Goal: Task Accomplishment & Management: Complete application form

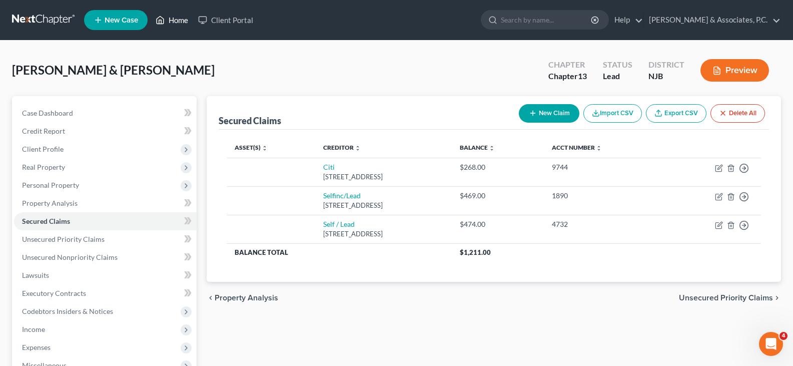
click at [178, 15] on link "Home" at bounding box center [172, 20] width 43 height 18
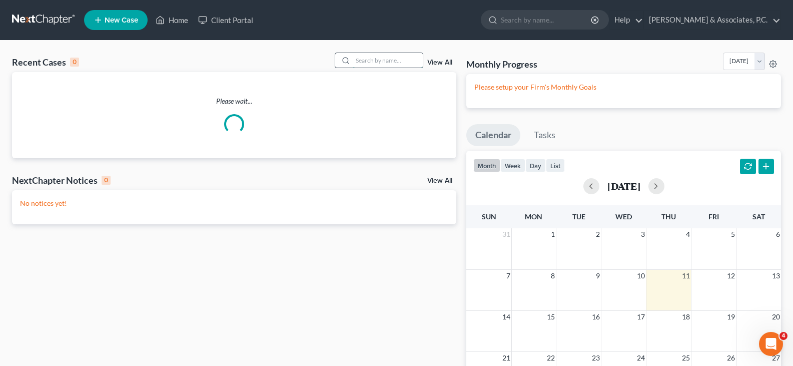
click at [395, 62] on input "search" at bounding box center [388, 60] width 70 height 15
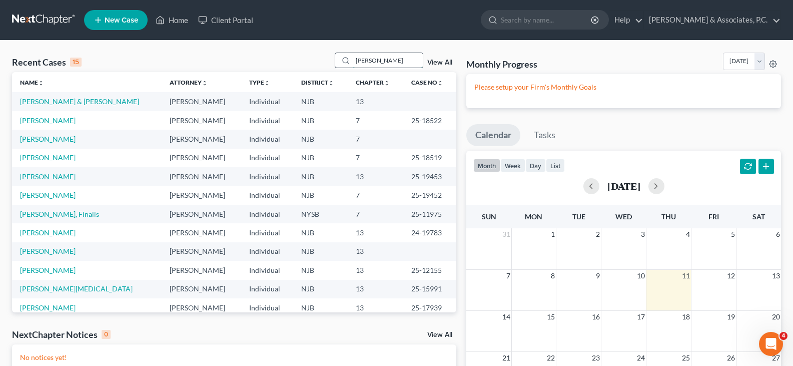
type input "felix"
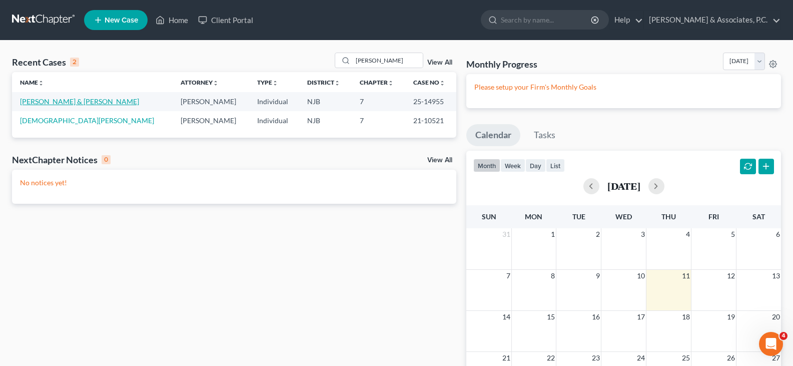
click at [68, 103] on link "[PERSON_NAME] & [PERSON_NAME]" at bounding box center [79, 101] width 119 height 9
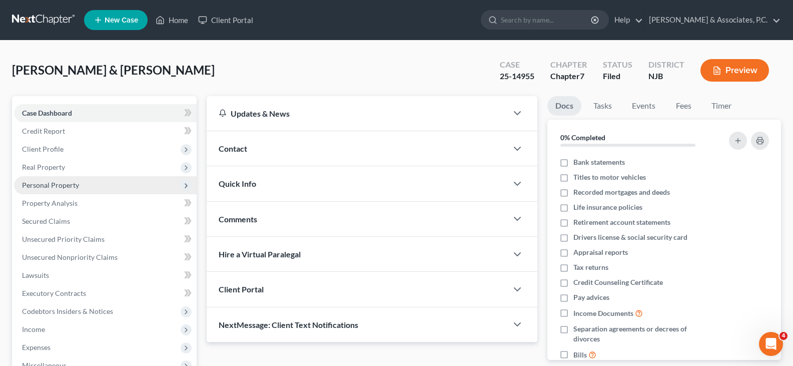
click at [47, 185] on span "Personal Property" at bounding box center [50, 185] width 57 height 9
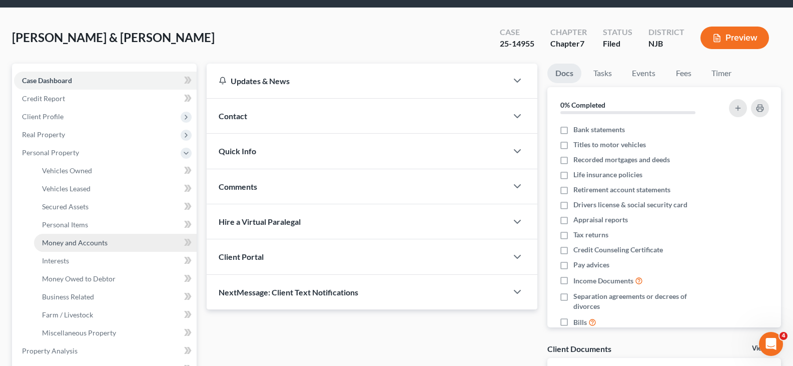
scroll to position [50, 0]
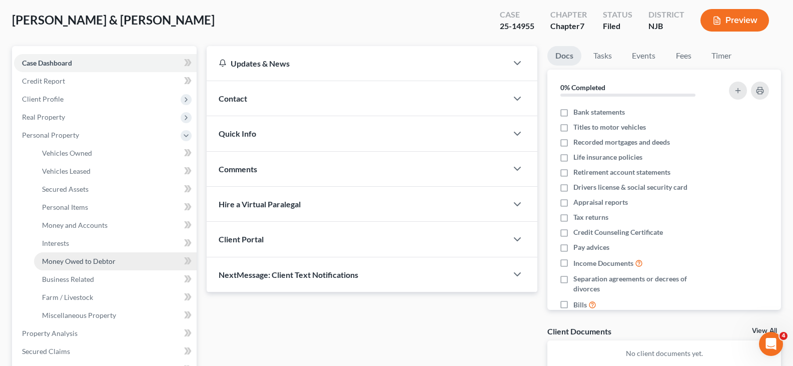
click at [73, 262] on span "Money Owed to Debtor" at bounding box center [79, 261] width 74 height 9
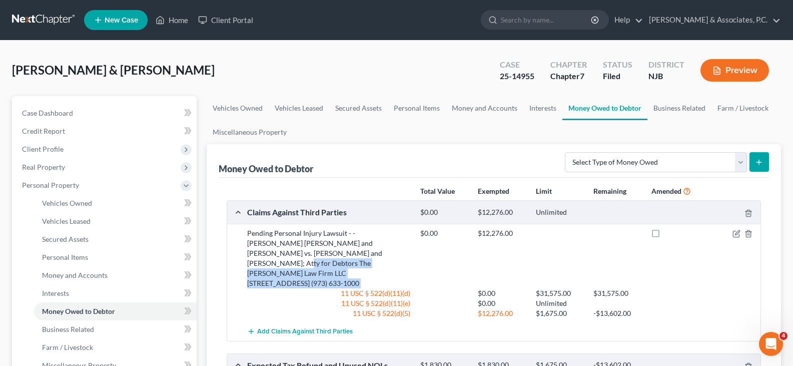
drag, startPoint x: 328, startPoint y: 251, endPoint x: 416, endPoint y: 257, distance: 88.7
click at [416, 257] on div "Pending Personal Injury Lawsuit - - Felix Gomez Ramirez and Patricia Gomez vs. …" at bounding box center [501, 273] width 519 height 90
copy div "Atty for Debtors The Vespi Law Firm LLC 361 Union Blvd Totowa NJ 07512 (973) 63…"
click at [171, 19] on link "Home" at bounding box center [172, 20] width 43 height 18
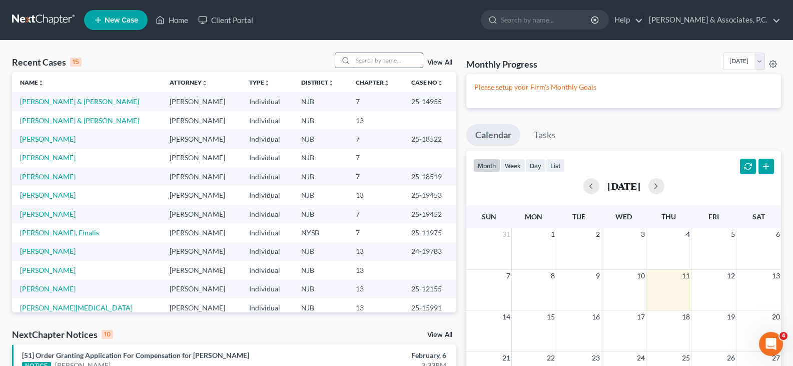
click at [373, 65] on input "search" at bounding box center [388, 60] width 70 height 15
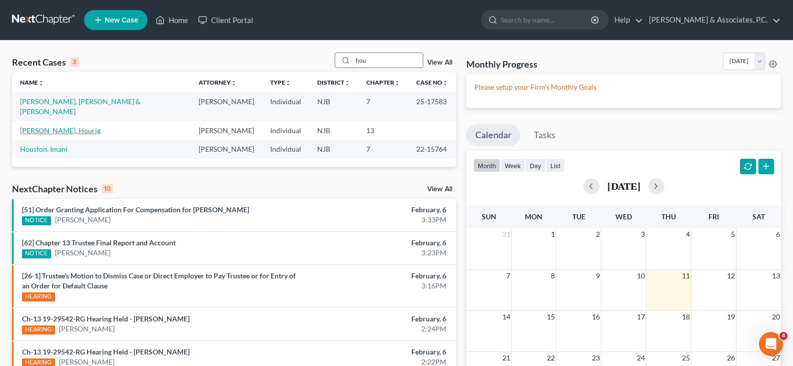
type input "hou"
click at [84, 126] on link "[PERSON_NAME], Hourig" at bounding box center [60, 130] width 81 height 9
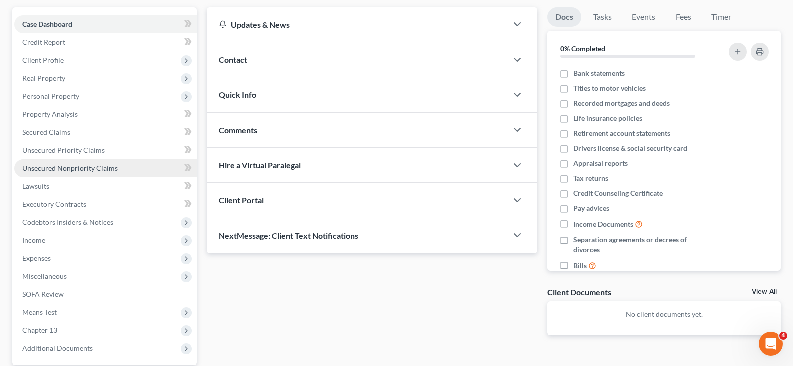
scroll to position [100, 0]
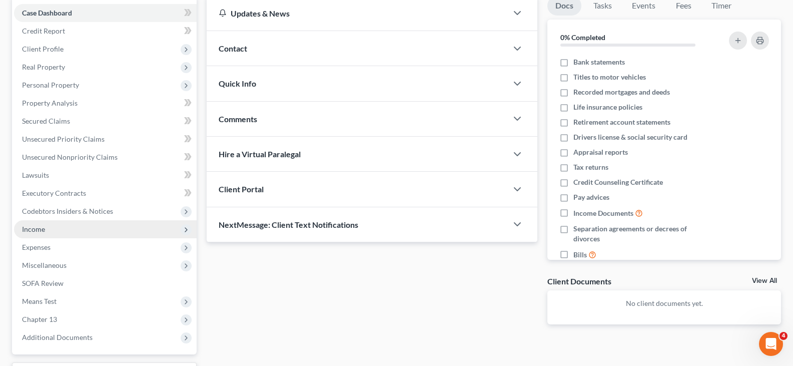
click at [40, 229] on span "Income" at bounding box center [33, 229] width 23 height 9
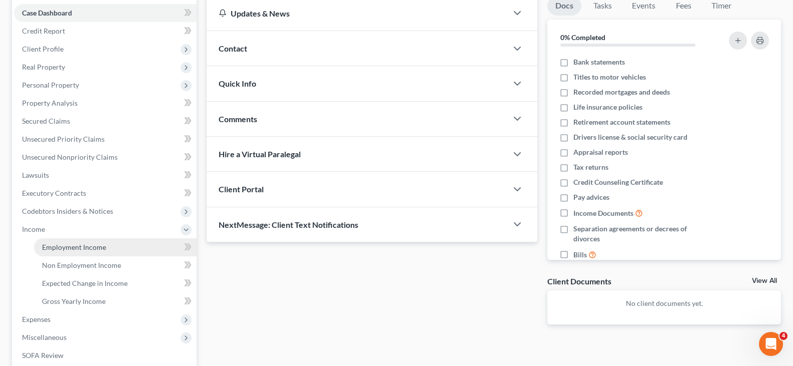
click at [74, 246] on span "Employment Income" at bounding box center [74, 247] width 64 height 9
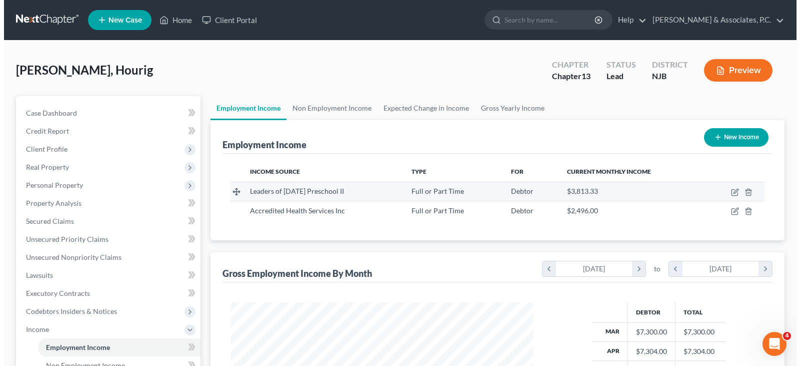
scroll to position [180, 323]
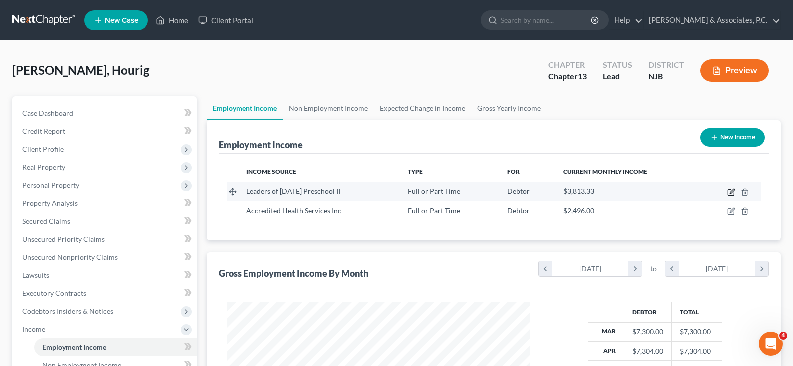
click at [730, 191] on icon "button" at bounding box center [731, 192] width 8 height 8
select select "0"
select select "33"
select select "2"
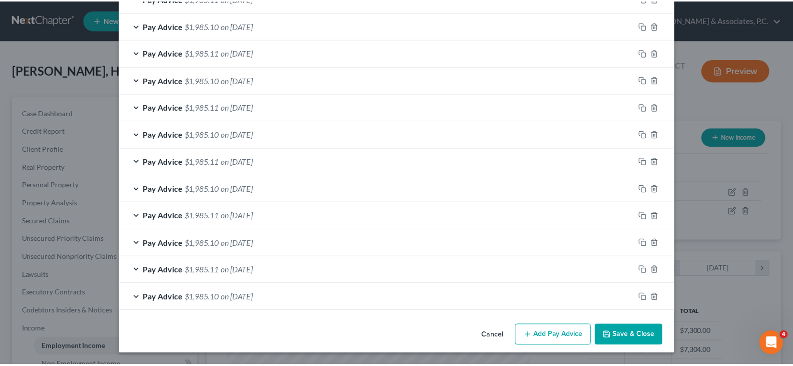
scroll to position [401, 0]
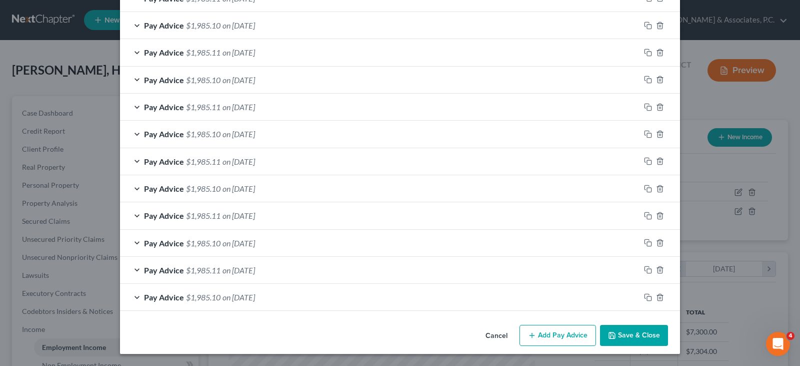
click at [623, 338] on button "Save & Close" at bounding box center [634, 335] width 68 height 21
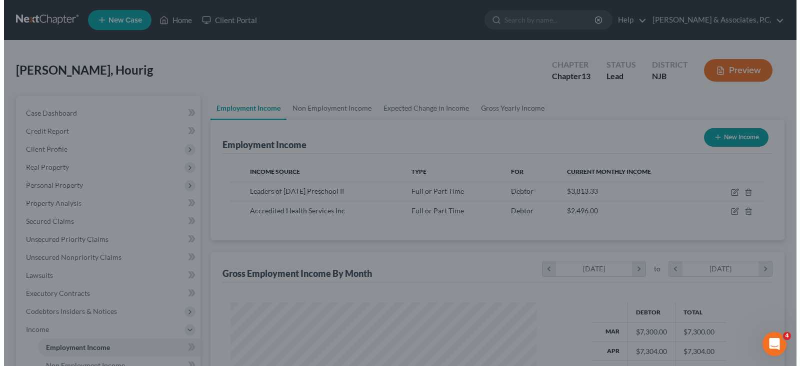
scroll to position [499832, 499688]
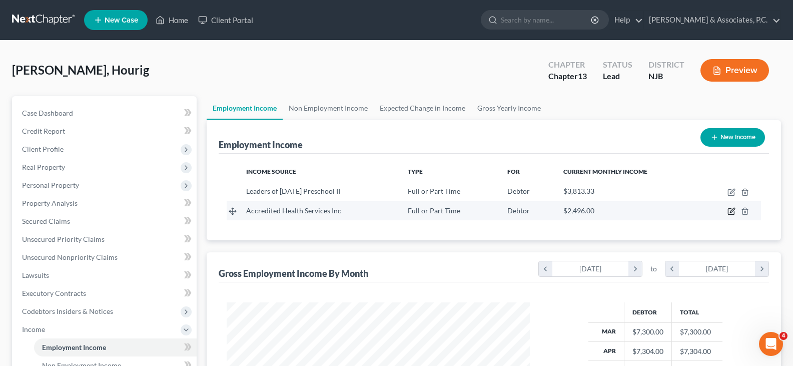
click at [732, 211] on icon "button" at bounding box center [731, 211] width 8 height 8
select select "0"
select select "33"
select select "3"
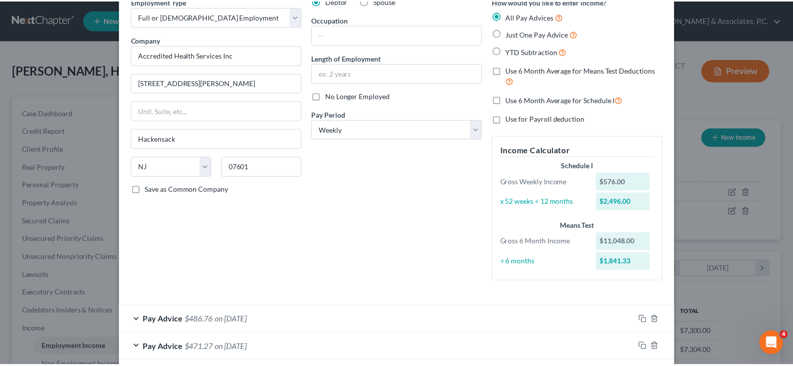
scroll to position [0, 0]
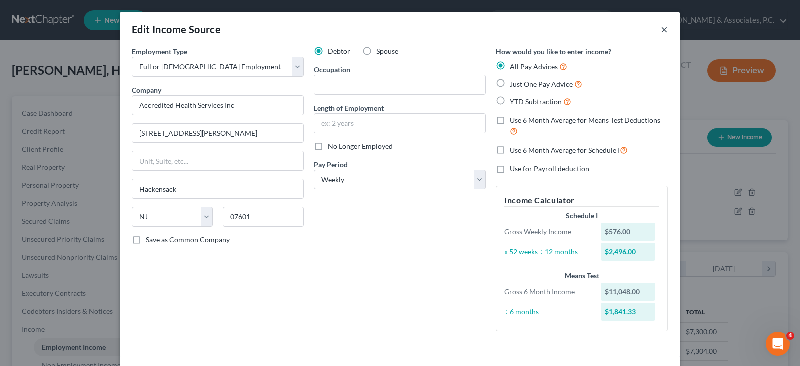
click at [664, 26] on button "×" at bounding box center [664, 29] width 7 height 12
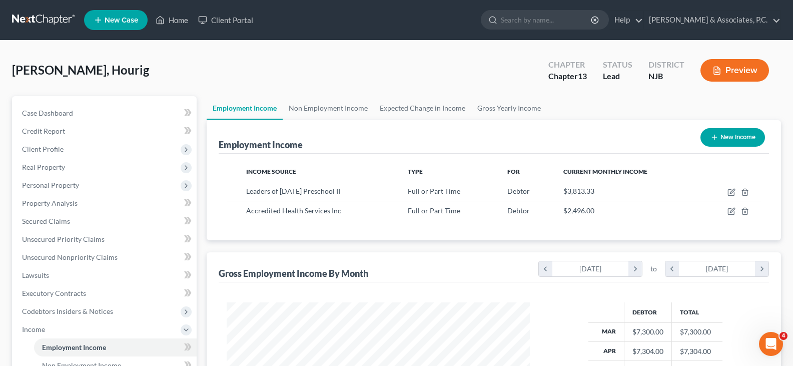
scroll to position [499832, 499688]
click at [182, 20] on link "Home" at bounding box center [172, 20] width 43 height 18
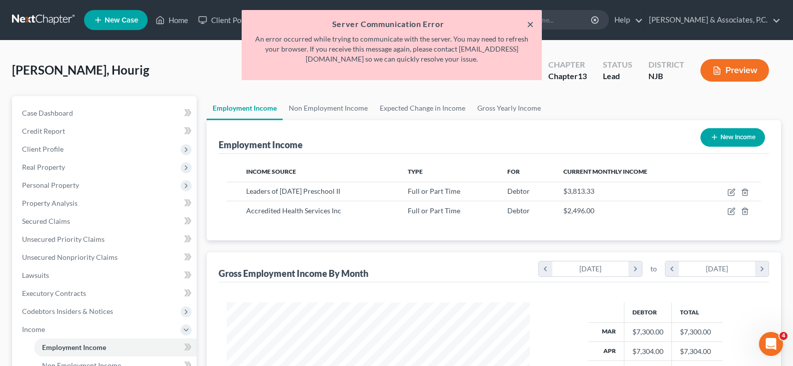
click at [527, 25] on button "×" at bounding box center [530, 24] width 7 height 12
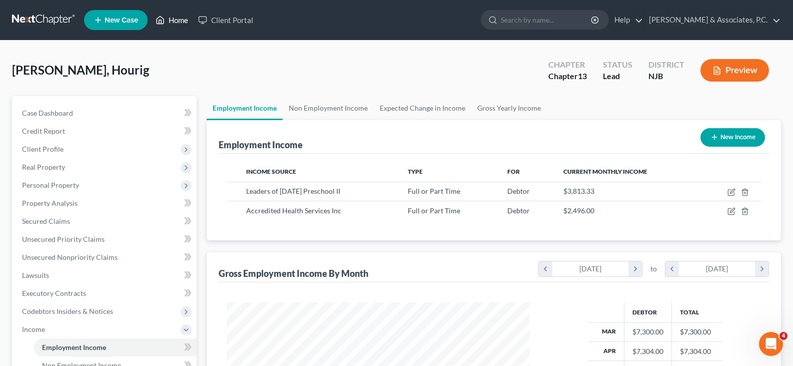
click at [182, 20] on link "Home" at bounding box center [172, 20] width 43 height 18
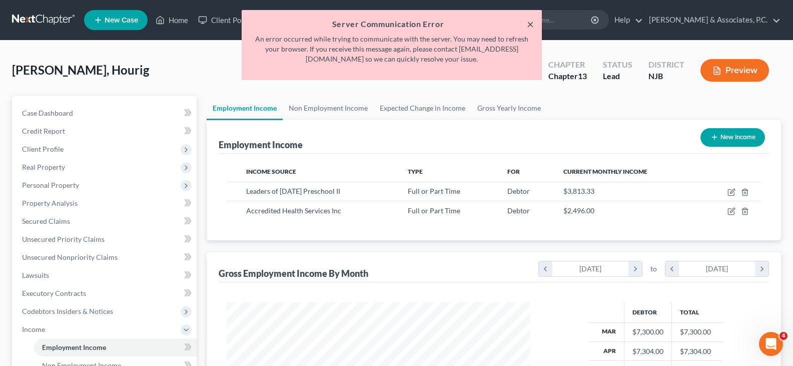
click at [532, 23] on button "×" at bounding box center [530, 24] width 7 height 12
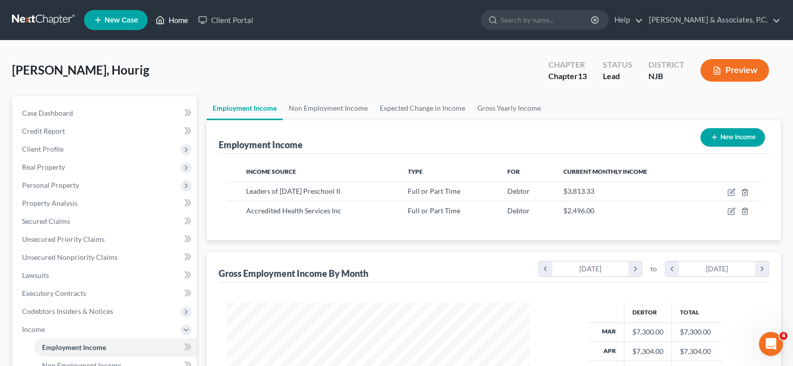
click at [176, 21] on link "Home" at bounding box center [172, 20] width 43 height 18
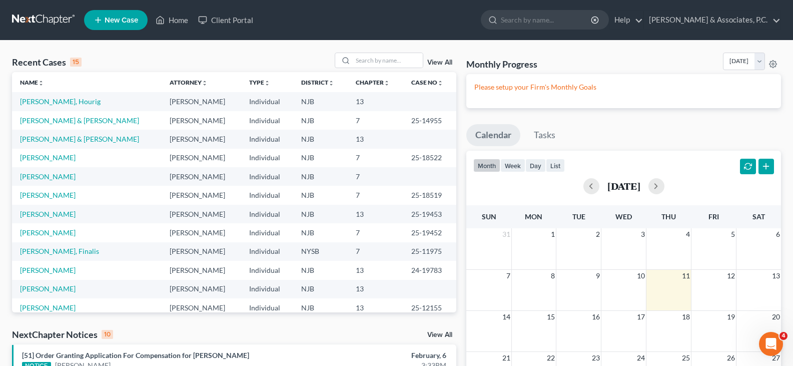
click at [125, 21] on span "New Case" at bounding box center [122, 21] width 34 height 8
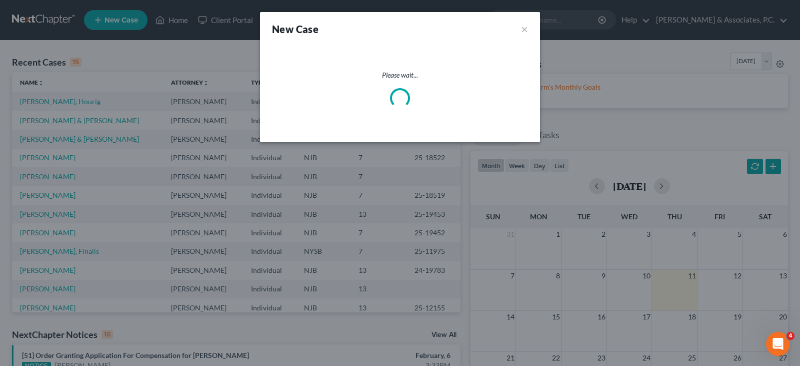
select select "51"
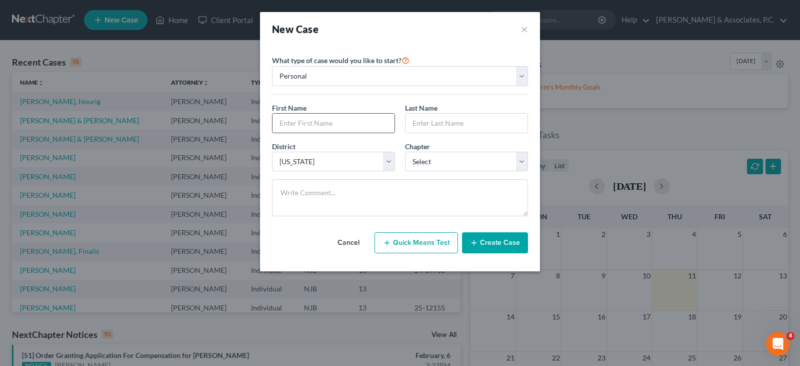
click at [337, 126] on input "text" at bounding box center [334, 123] width 122 height 19
type input "Gregory"
click at [467, 118] on input "text" at bounding box center [467, 123] width 122 height 19
type input "Banchon"
click at [444, 157] on select "Select 7 11 12 13" at bounding box center [466, 162] width 123 height 20
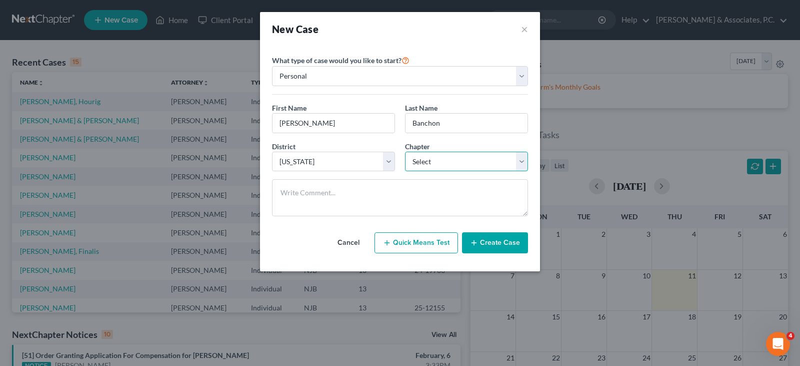
select select "0"
click at [405, 152] on select "Select 7 11 12 13" at bounding box center [466, 162] width 123 height 20
click at [494, 242] on button "Create Case" at bounding box center [495, 242] width 66 height 21
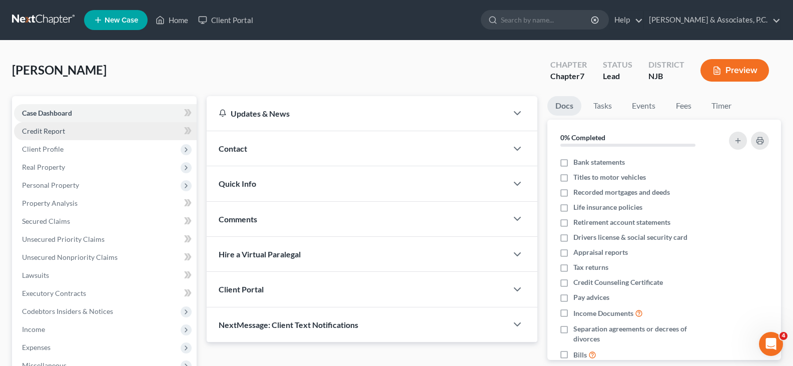
click at [53, 130] on span "Credit Report" at bounding box center [43, 131] width 43 height 9
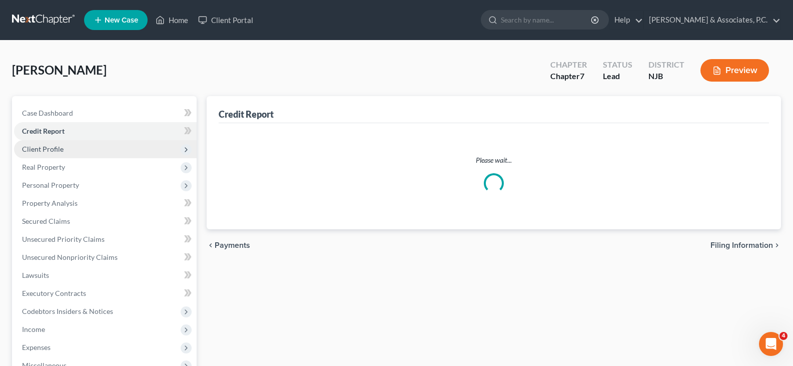
click at [48, 150] on span "Client Profile" at bounding box center [43, 149] width 42 height 9
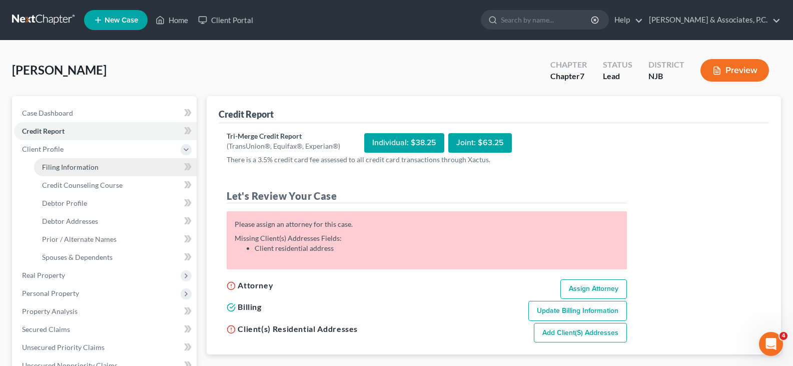
click at [53, 166] on span "Filing Information" at bounding box center [70, 167] width 57 height 9
select select "1"
select select "0"
select select "51"
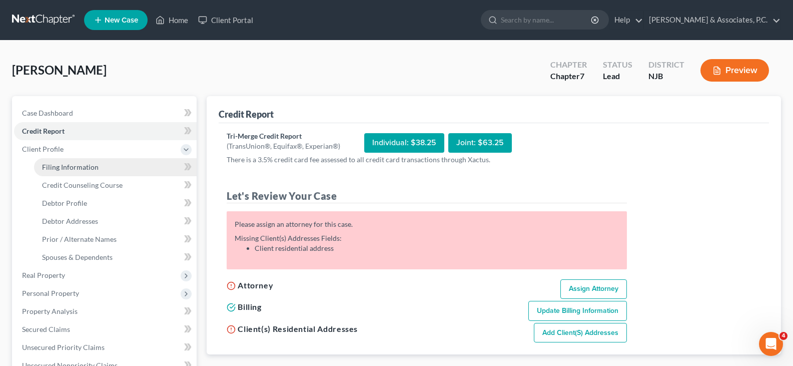
select select "33"
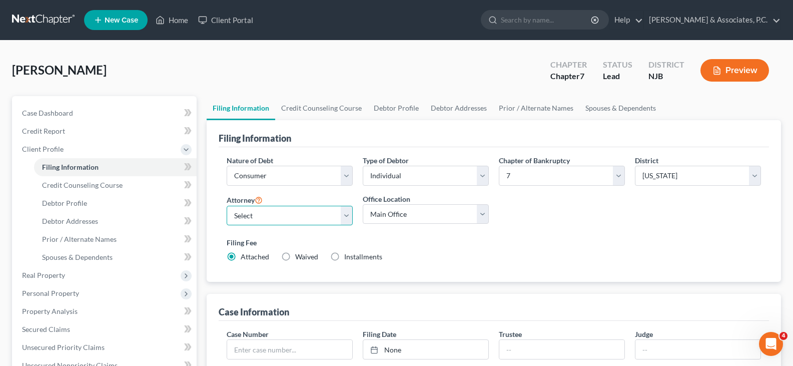
click at [346, 215] on select "Select Nicholas Fitzgerald - NJB Nicholas Fitzgerald - NJB Nicholas Fitzgerald …" at bounding box center [290, 216] width 126 height 20
select select "0"
click at [227, 206] on select "Select Nicholas Fitzgerald - NJB Nicholas Fitzgerald - NJB Nicholas Fitzgerald …" at bounding box center [290, 216] width 126 height 20
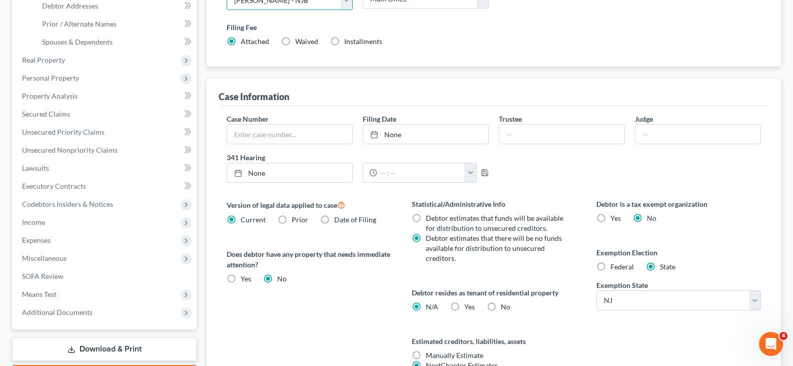
scroll to position [314, 0]
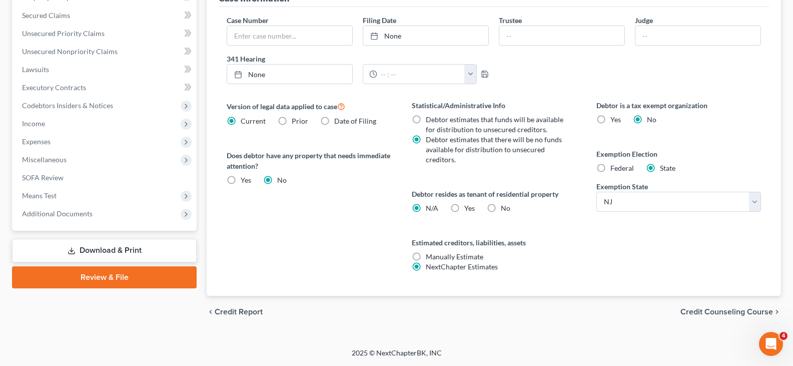
click at [610, 167] on label "Federal" at bounding box center [622, 168] width 24 height 10
click at [614, 167] on input "Federal" at bounding box center [617, 166] width 7 height 7
radio input "true"
radio input "false"
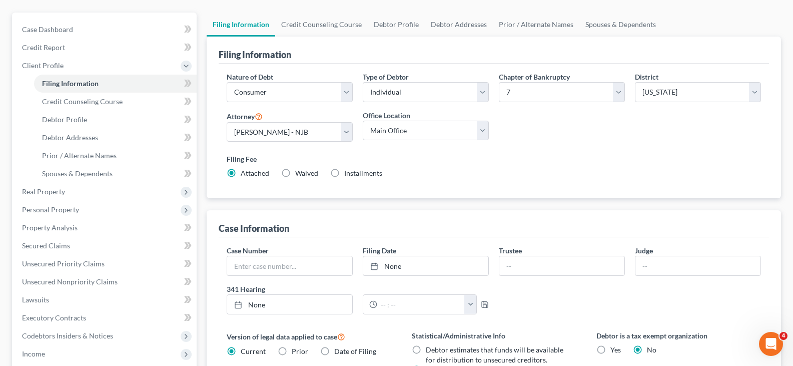
scroll to position [0, 0]
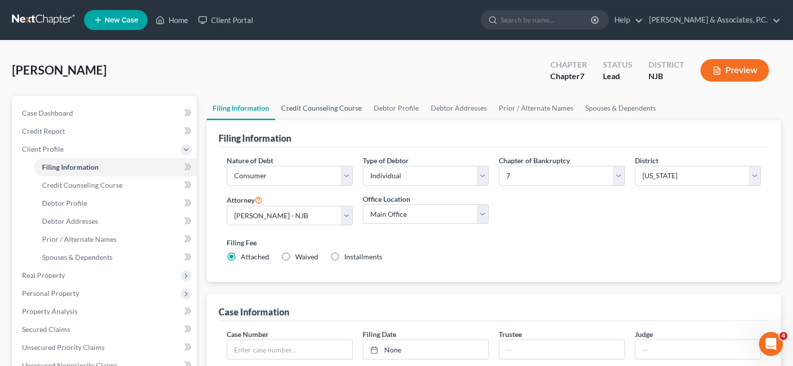
click at [305, 110] on link "Credit Counseling Course" at bounding box center [321, 108] width 93 height 24
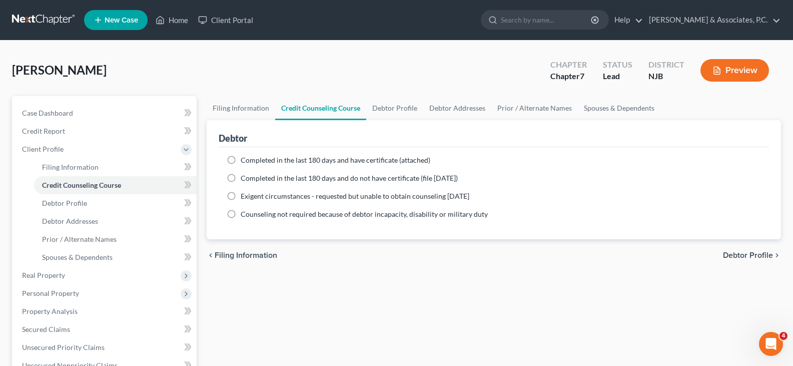
click at [241, 160] on label "Completed in the last 180 days and have certificate (attached)" at bounding box center [336, 160] width 190 height 10
click at [245, 160] on input "Completed in the last 180 days and have certificate (attached)" at bounding box center [248, 158] width 7 height 7
radio input "true"
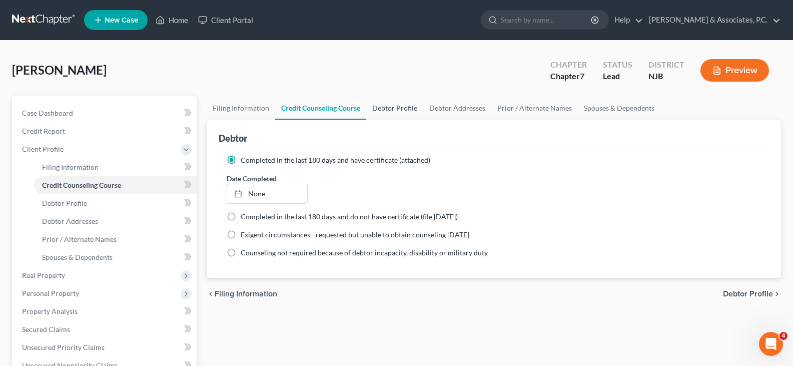
click at [394, 107] on link "Debtor Profile" at bounding box center [394, 108] width 57 height 24
select select "0"
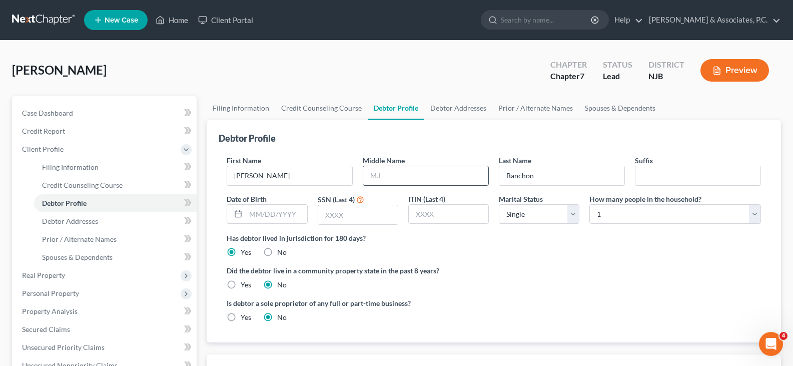
click at [389, 177] on input "text" at bounding box center [425, 175] width 125 height 19
type input "A"
type input "Banchon-Cruz"
click at [265, 212] on input "text" at bounding box center [276, 214] width 61 height 19
type input "07/01/1999"
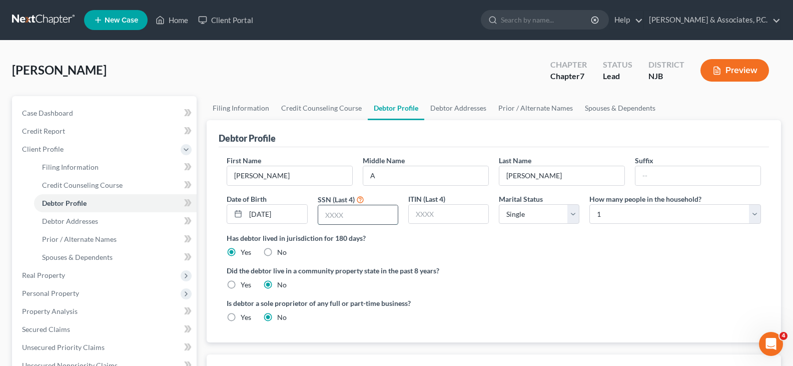
click at [349, 217] on input "text" at bounding box center [358, 214] width 80 height 19
type input "4317"
click at [579, 239] on label "Has debtor lived in jurisdiction for 180 days?" at bounding box center [494, 238] width 534 height 11
click at [451, 108] on link "Debtor Addresses" at bounding box center [458, 108] width 68 height 24
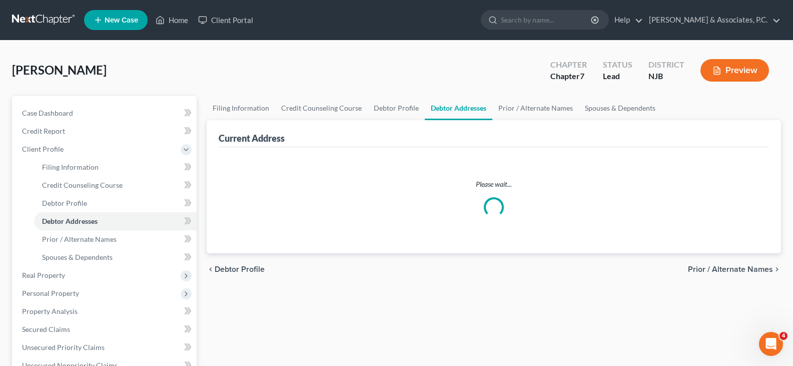
select select "0"
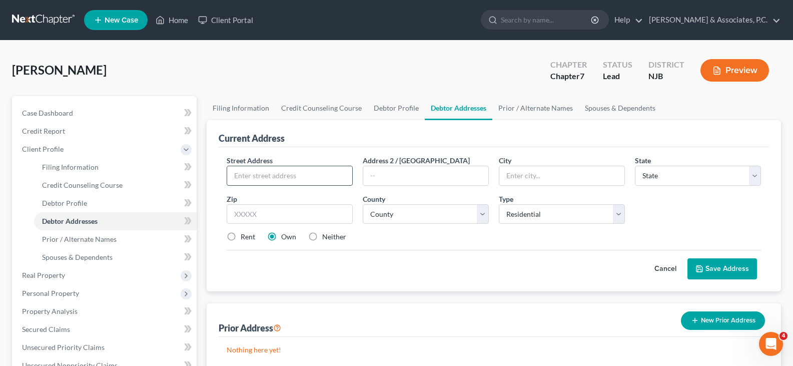
click at [283, 174] on input "text" at bounding box center [289, 175] width 125 height 19
type input "612 Eighth Street Ste 3"
click at [250, 209] on input "text" at bounding box center [290, 214] width 126 height 20
type input "07087"
type input "Union City"
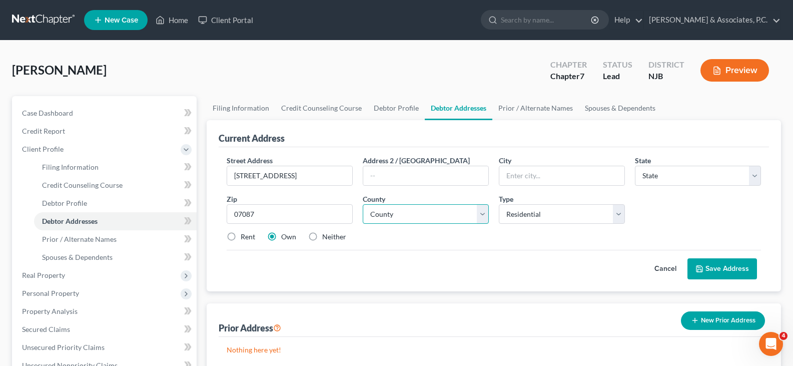
select select "33"
click at [455, 215] on select "County" at bounding box center [426, 214] width 126 height 20
click at [408, 217] on select "County" at bounding box center [426, 214] width 126 height 20
click at [407, 215] on select "County Atlantic County Bergen County Burlington County Camden County Cape May C…" at bounding box center [426, 214] width 126 height 20
select select "8"
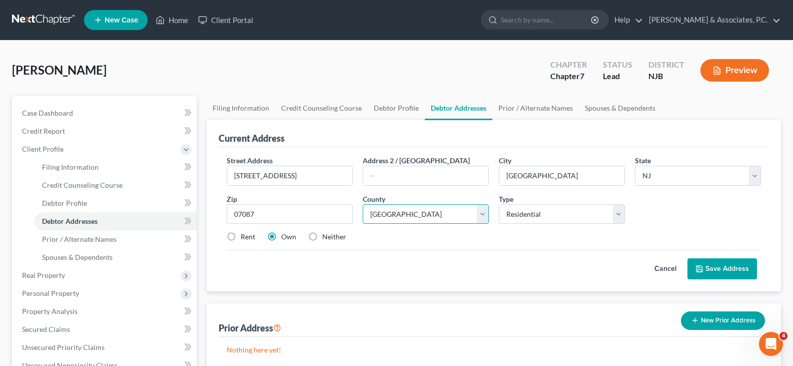
click at [363, 204] on select "County Atlantic County Bergen County Burlington County Camden County Cape May C…" at bounding box center [426, 214] width 126 height 20
click at [322, 235] on label "Neither" at bounding box center [334, 237] width 24 height 10
click at [326, 235] on input "Neither" at bounding box center [329, 235] width 7 height 7
radio input "true"
drag, startPoint x: 404, startPoint y: 238, endPoint x: 359, endPoint y: 205, distance: 55.4
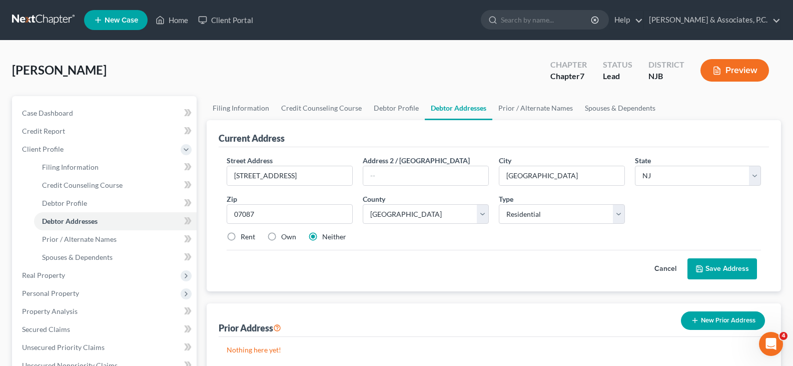
click at [404, 237] on div "Rent Own Neither" at bounding box center [494, 237] width 544 height 10
click at [290, 173] on input "612 Eighth Street Ste 3" at bounding box center [289, 175] width 125 height 19
type input "612 Eighth Street , Ste 3"
click at [441, 179] on input "text" at bounding box center [425, 175] width 125 height 19
drag, startPoint x: 358, startPoint y: 248, endPoint x: 430, endPoint y: 239, distance: 72.6
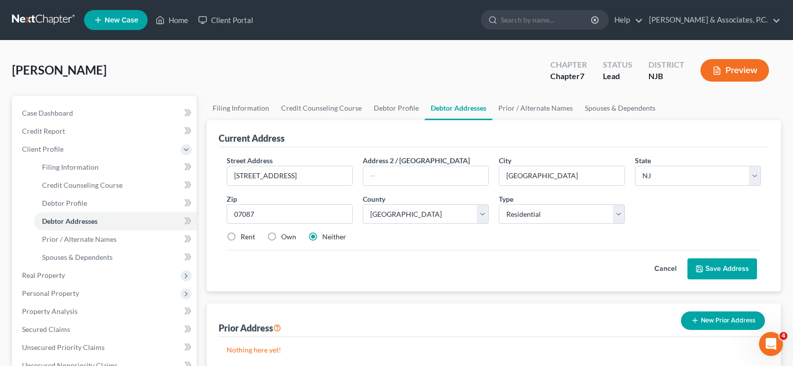
click at [358, 247] on div "Street Address * 612 Eighth Street , Ste 3 Address 2 / PO Box City * Union City…" at bounding box center [494, 202] width 544 height 95
click at [724, 267] on button "Save Address" at bounding box center [722, 268] width 70 height 21
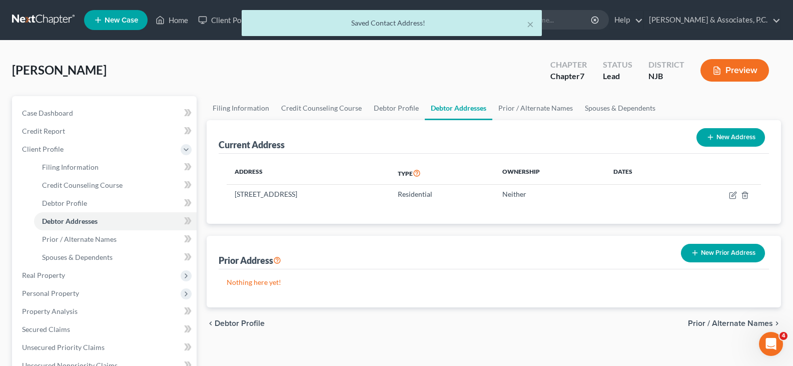
click at [719, 253] on button "New Prior Address" at bounding box center [723, 253] width 84 height 19
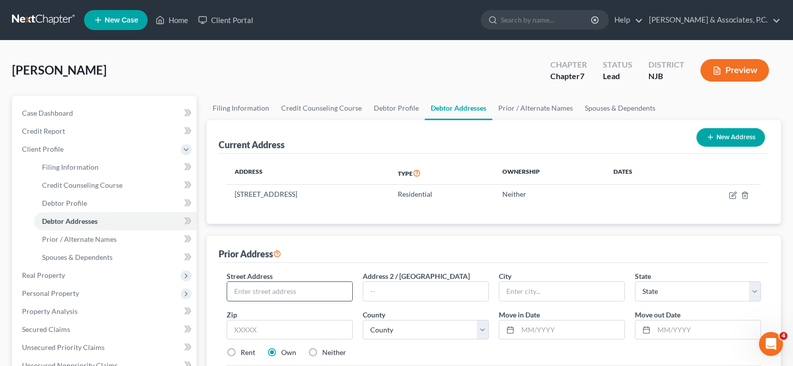
click at [255, 291] on input "text" at bounding box center [289, 291] width 125 height 19
type input "325 34th Street Apt B4"
click at [300, 326] on input "text" at bounding box center [290, 330] width 126 height 20
type input "07087"
type input "Union City"
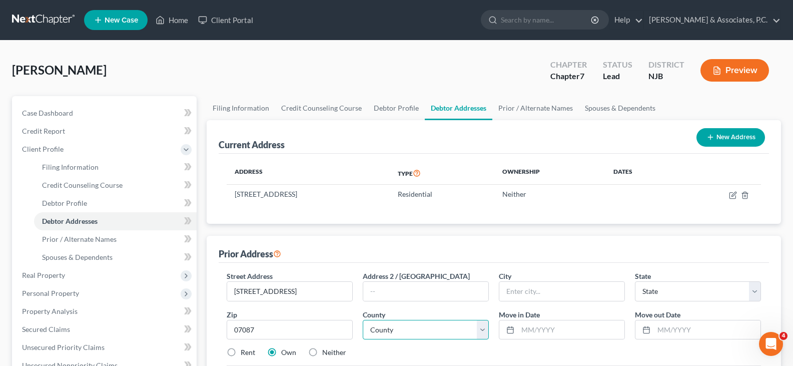
select select "33"
click at [460, 330] on select "County" at bounding box center [426, 330] width 126 height 20
click at [465, 327] on select "County" at bounding box center [426, 330] width 126 height 20
click at [482, 328] on select "County Atlantic County Bergen County Burlington County Camden County Cape May C…" at bounding box center [426, 330] width 126 height 20
select select "8"
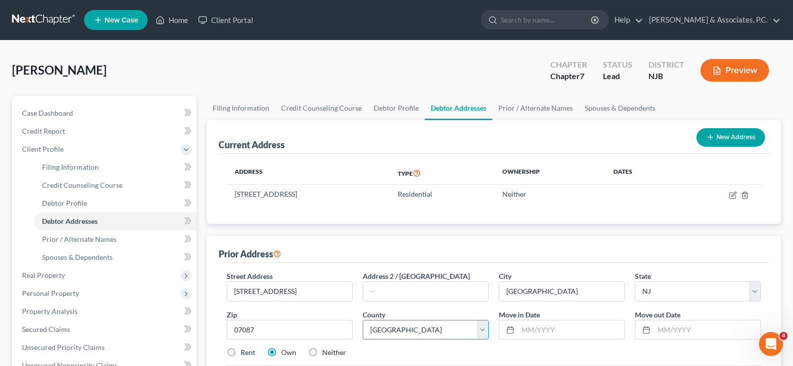
click at [363, 320] on select "County Atlantic County Bergen County Burlington County Camden County Cape May C…" at bounding box center [426, 330] width 126 height 20
click at [530, 333] on input "text" at bounding box center [571, 329] width 107 height 19
drag, startPoint x: 248, startPoint y: 290, endPoint x: 270, endPoint y: 288, distance: 22.6
click at [248, 290] on input "325 34th Street Apt B4" at bounding box center [289, 291] width 125 height 19
type input "325 34th Street Apt B4"
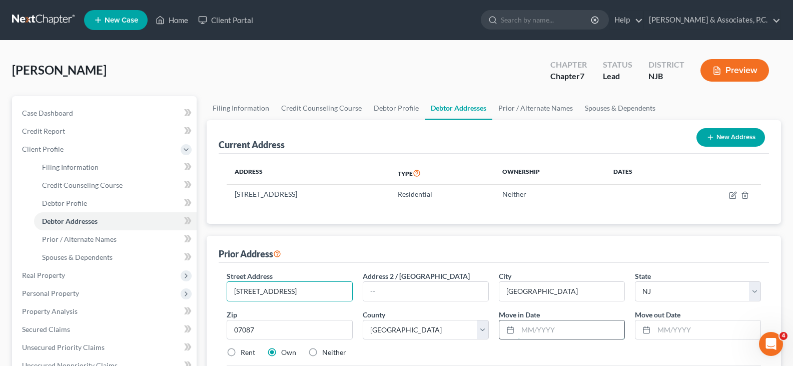
drag, startPoint x: 532, startPoint y: 324, endPoint x: 551, endPoint y: 324, distance: 18.5
click at [533, 324] on input "text" at bounding box center [571, 329] width 107 height 19
click at [677, 326] on input "text" at bounding box center [707, 329] width 107 height 19
drag, startPoint x: 566, startPoint y: 339, endPoint x: 519, endPoint y: 323, distance: 49.6
click at [519, 323] on div "03/2024" at bounding box center [562, 330] width 126 height 20
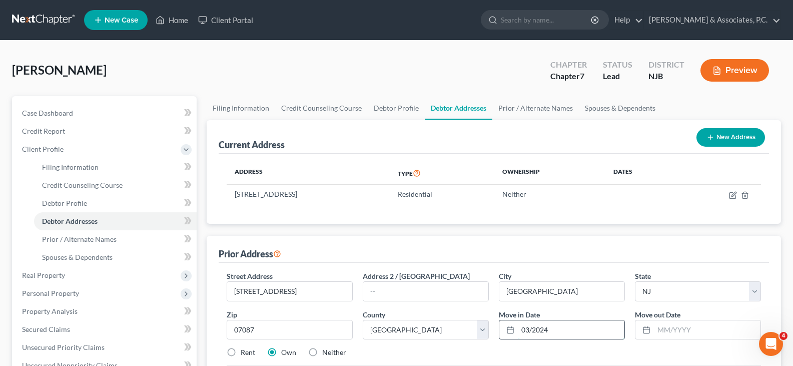
click at [531, 328] on input "03/2024" at bounding box center [571, 329] width 107 height 19
click at [546, 327] on input "03/2024" at bounding box center [571, 329] width 107 height 19
type input "03/2016"
click at [669, 330] on input "text" at bounding box center [707, 329] width 107 height 19
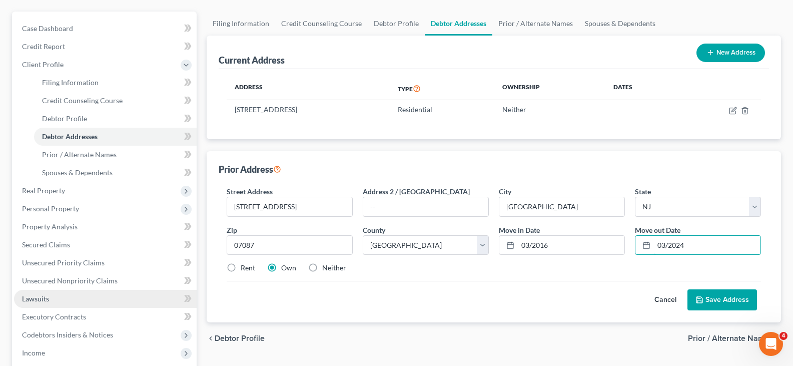
scroll to position [100, 0]
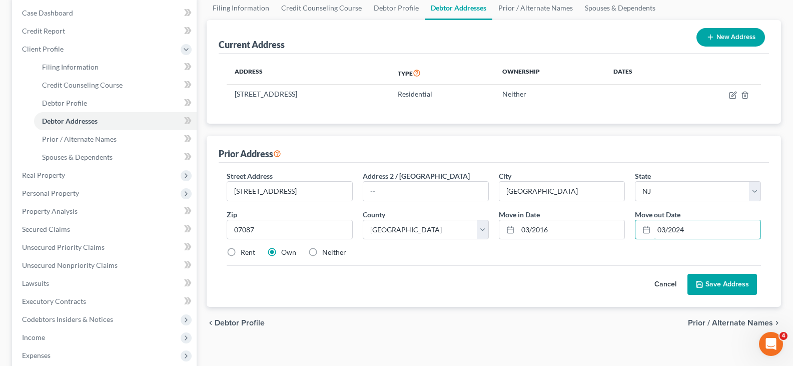
type input "03/2024"
click at [322, 252] on label "Neither" at bounding box center [334, 252] width 24 height 10
click at [326, 252] on input "Neither" at bounding box center [329, 250] width 7 height 7
radio input "true"
click at [719, 282] on button "Save Address" at bounding box center [722, 284] width 70 height 21
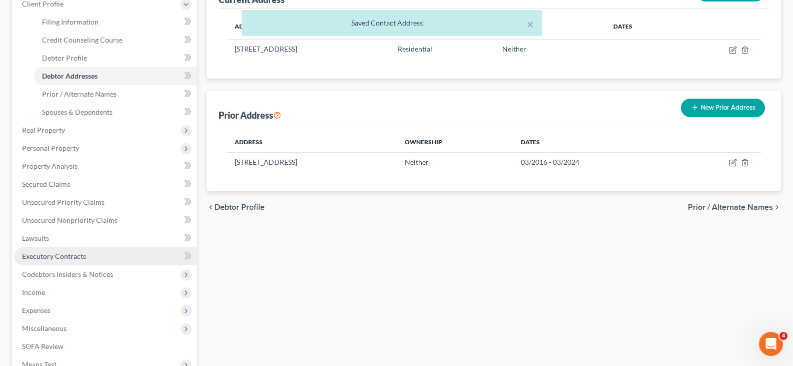
scroll to position [74, 0]
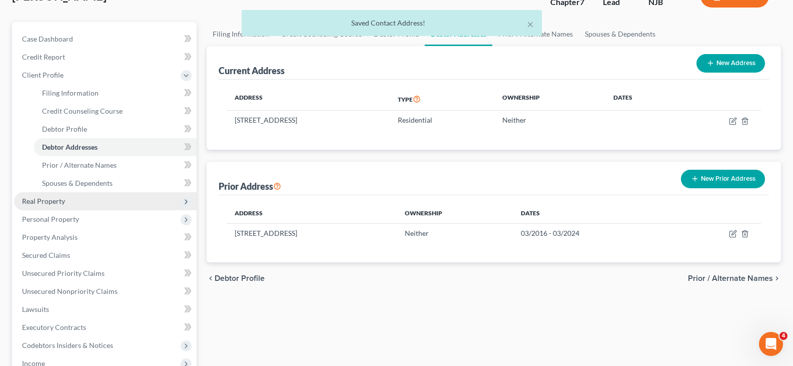
click at [40, 199] on span "Real Property" at bounding box center [43, 201] width 43 height 9
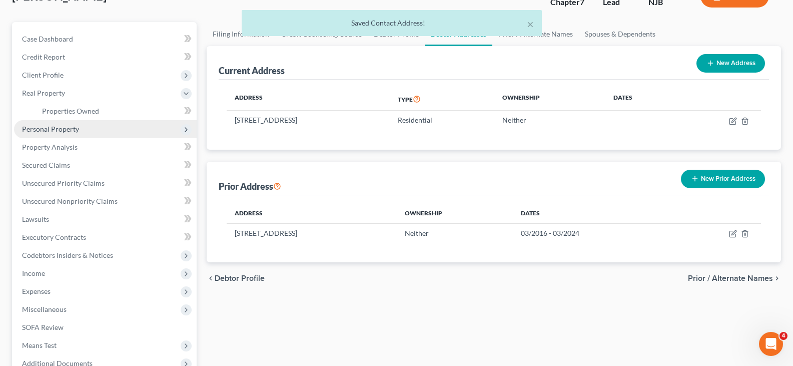
click at [52, 128] on span "Personal Property" at bounding box center [50, 129] width 57 height 9
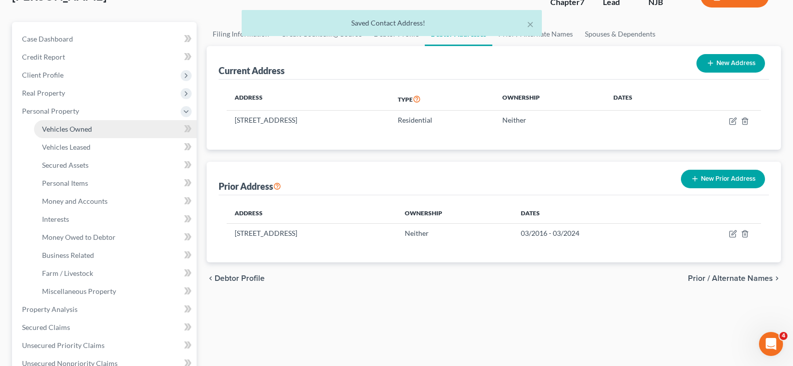
click at [62, 130] on span "Vehicles Owned" at bounding box center [67, 129] width 50 height 9
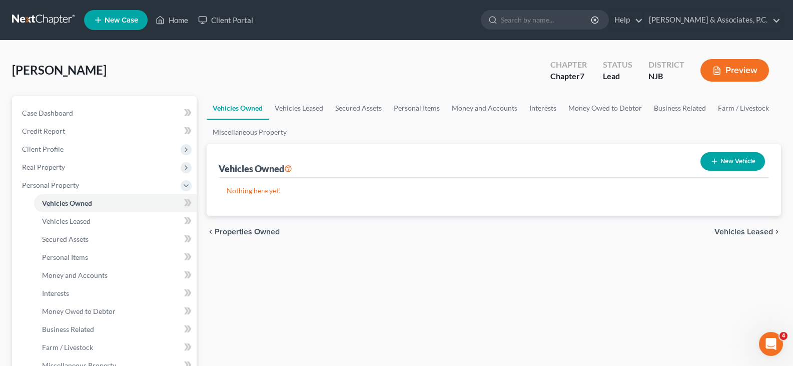
click at [743, 162] on button "New Vehicle" at bounding box center [732, 161] width 65 height 19
select select "0"
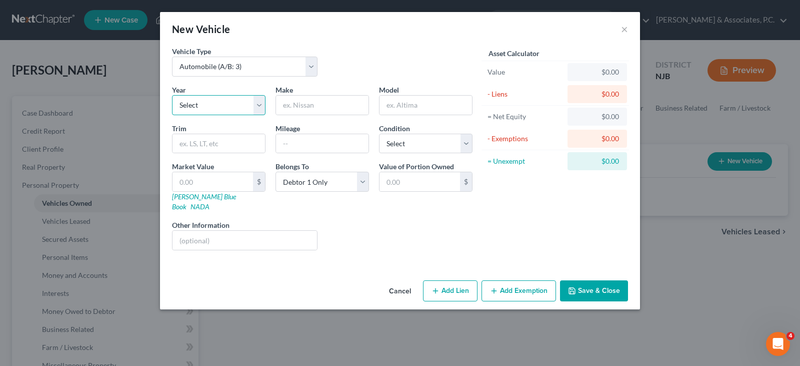
click at [258, 99] on select "Select 2026 2025 2024 2023 2022 2021 2020 2019 2018 2017 2016 2015 2014 2013 20…" at bounding box center [219, 105] width 94 height 20
select select "20"
click at [172, 95] on select "Select 2026 2025 2024 2023 2022 2021 2020 2019 2018 2017 2016 2015 2014 2013 20…" at bounding box center [219, 105] width 94 height 20
click at [300, 97] on input "text" at bounding box center [322, 105] width 93 height 19
type input "Honda"
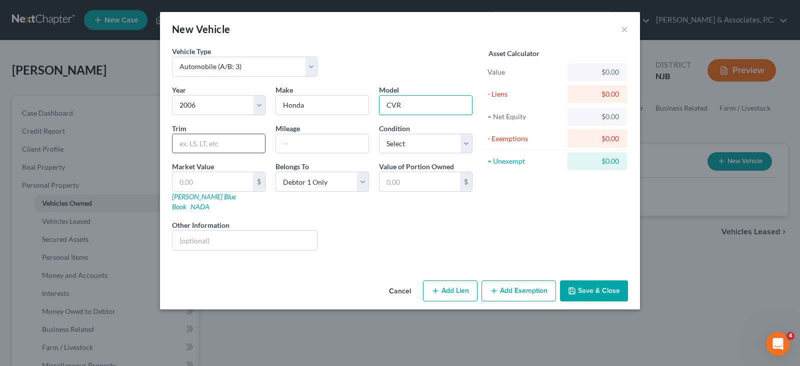
type input "CVR"
click at [218, 145] on input "text" at bounding box center [219, 143] width 93 height 19
type input "LX"
click at [395, 104] on input "CVR" at bounding box center [426, 105] width 93 height 19
type input "CR -V"
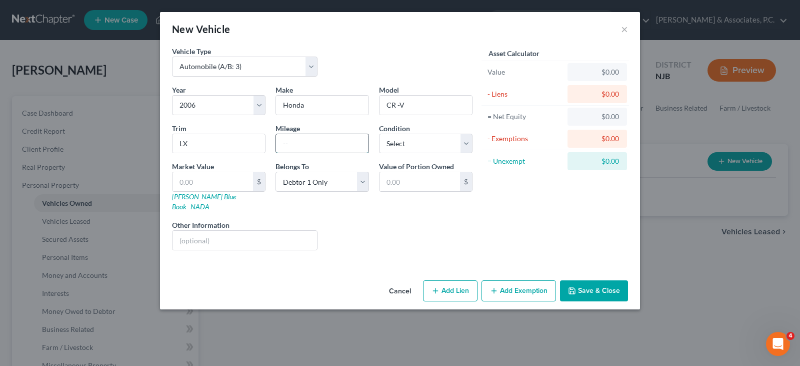
click at [300, 143] on input "text" at bounding box center [322, 143] width 93 height 19
type input "173000"
click at [223, 182] on input "text" at bounding box center [213, 181] width 81 height 19
type input "2"
type input "2.00"
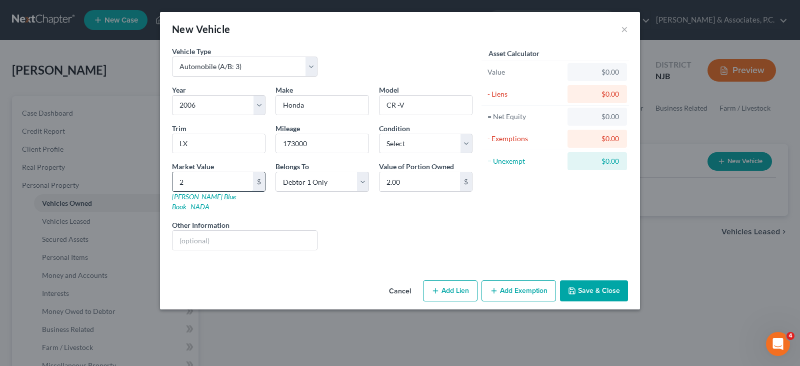
type input "29"
type input "29.00"
type input "296"
type input "296.00"
type input "2964"
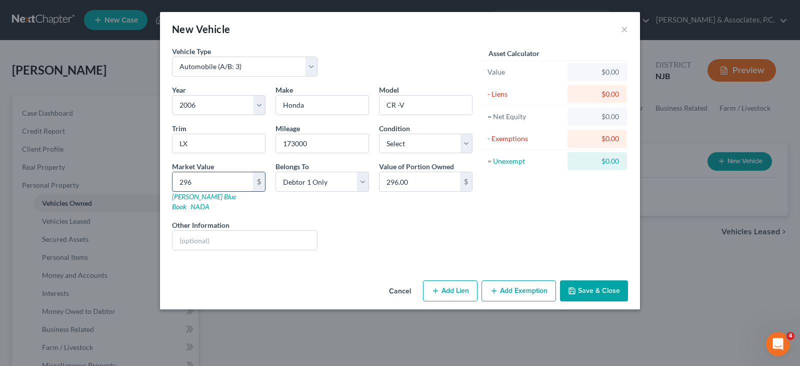
type input "2,964.00"
drag, startPoint x: 519, startPoint y: 284, endPoint x: 269, endPoint y: 177, distance: 271.9
click at [519, 283] on button "Add Exemption" at bounding box center [519, 290] width 75 height 21
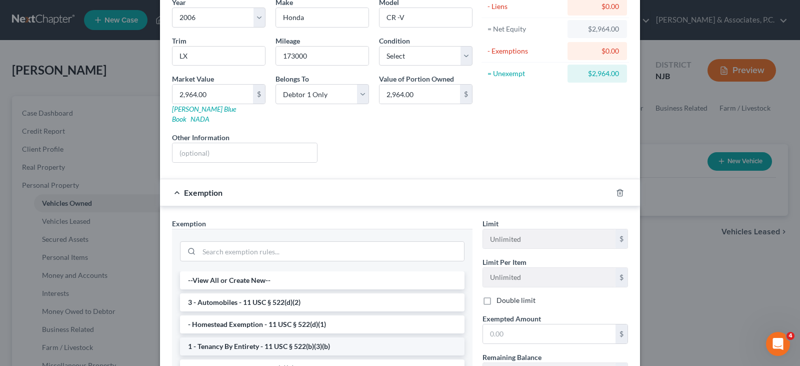
scroll to position [215, 0]
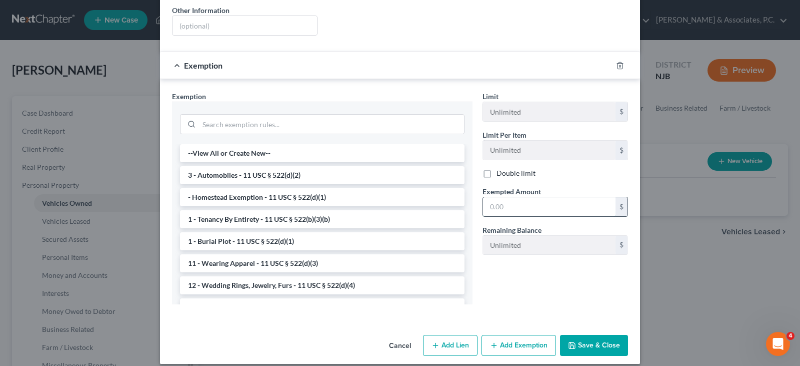
click at [504, 197] on input "text" at bounding box center [549, 206] width 133 height 19
type input "2,964.00"
click at [238, 166] on li "3 - Automobiles - 11 USC § 522(d)(2)" at bounding box center [322, 175] width 285 height 18
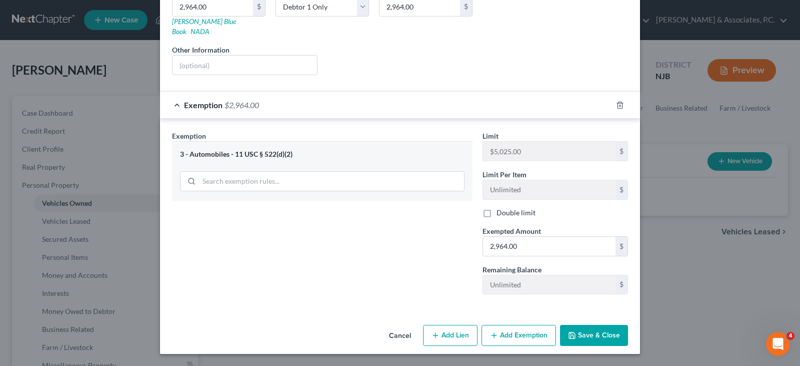
scroll to position [165, 0]
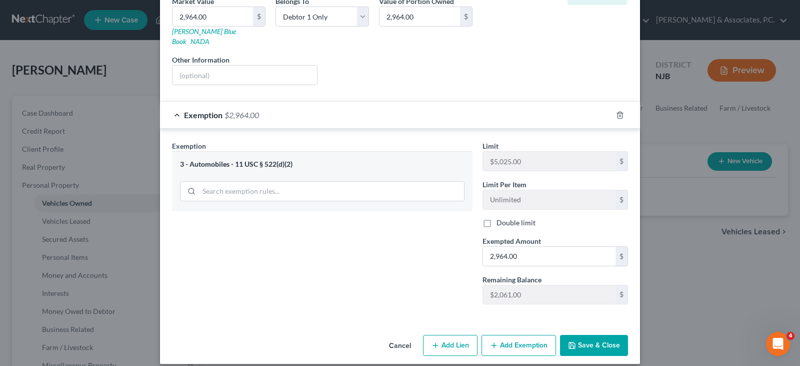
click at [581, 335] on button "Save & Close" at bounding box center [594, 345] width 68 height 21
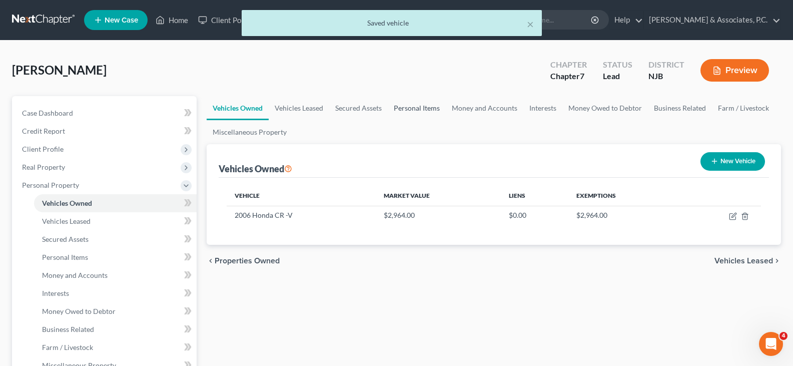
click at [409, 110] on link "Personal Items" at bounding box center [417, 108] width 58 height 24
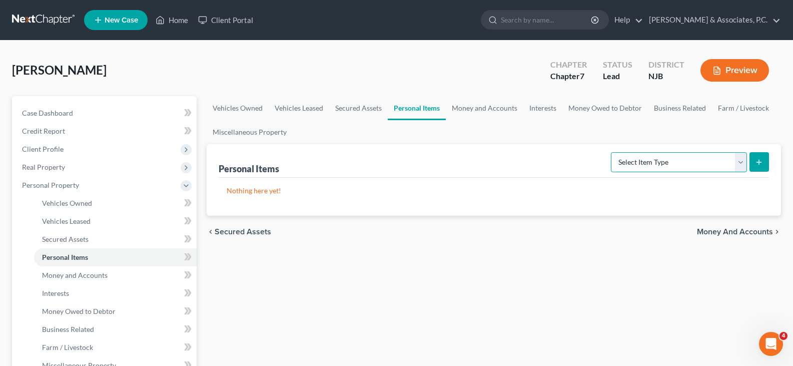
click at [739, 159] on select "Select Item Type Clothing (A/B: 11) Collectibles Of Value (A/B: 8) Electronics …" at bounding box center [679, 162] width 136 height 20
select select "clothing"
click at [612, 152] on select "Select Item Type Clothing (A/B: 11) Collectibles Of Value (A/B: 8) Electronics …" at bounding box center [679, 162] width 136 height 20
click at [761, 160] on icon "submit" at bounding box center [759, 162] width 8 height 8
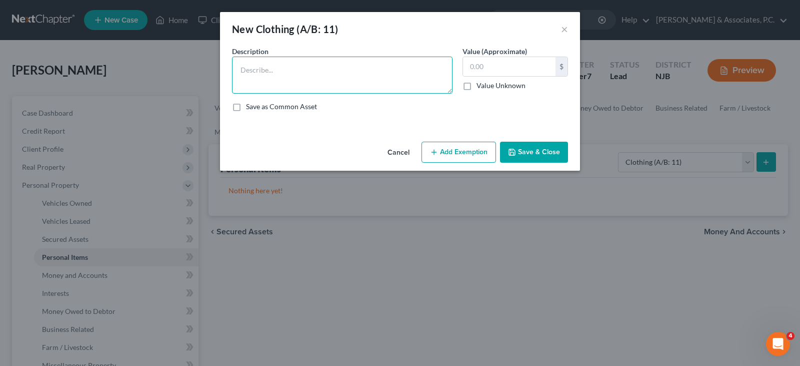
click at [306, 69] on textarea at bounding box center [342, 75] width 221 height 37
type textarea "used clothing"
type input "1,000.00"
click at [468, 151] on button "Add Exemption" at bounding box center [459, 152] width 75 height 21
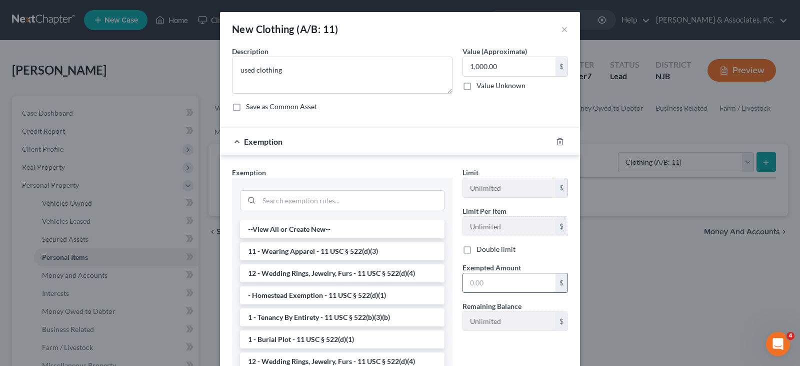
click at [493, 285] on input "text" at bounding box center [509, 282] width 93 height 19
type input "1,000.00"
click at [437, 114] on div "Description * used clothing Value (Approximate) 1,000.00 $ Value Unknown Balanc…" at bounding box center [400, 83] width 346 height 74
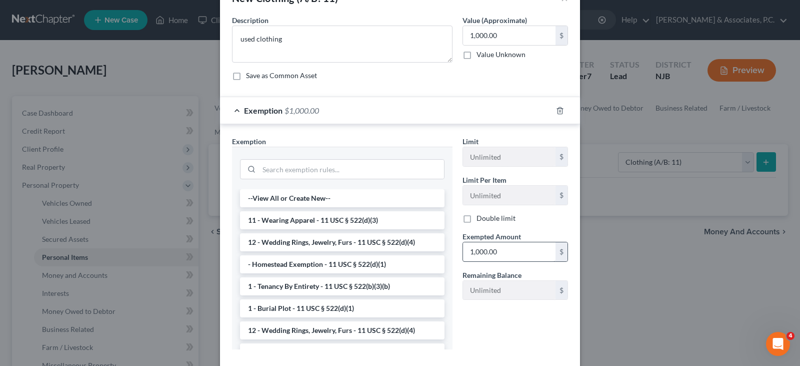
scroll to position [86, 0]
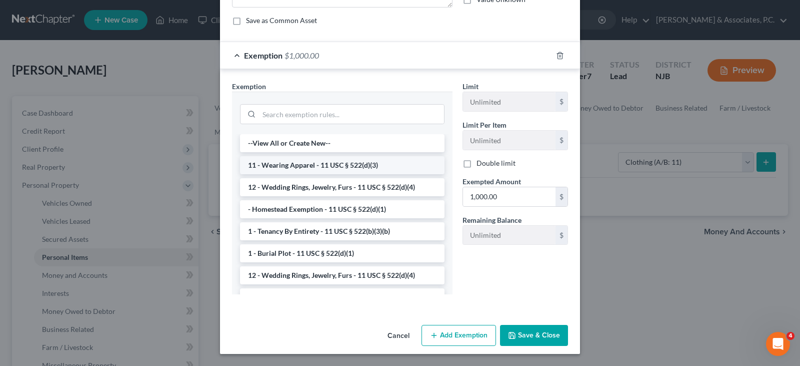
click at [292, 162] on li "11 - Wearing Apparel - 11 USC § 522(d)(3)" at bounding box center [342, 165] width 205 height 18
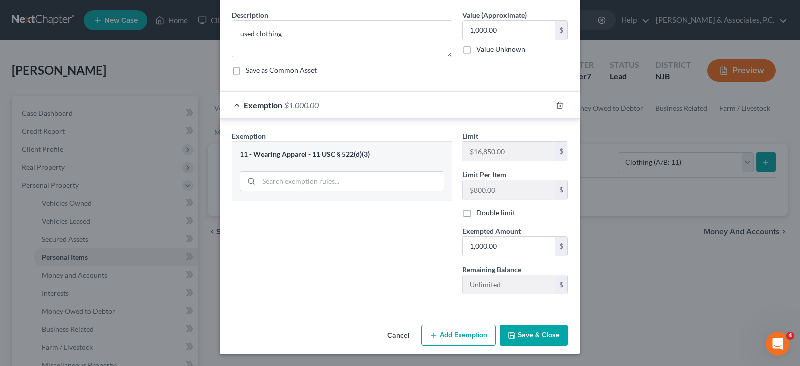
scroll to position [37, 0]
drag, startPoint x: 539, startPoint y: 331, endPoint x: 633, endPoint y: 164, distance: 191.8
click at [539, 331] on button "Save & Close" at bounding box center [534, 335] width 68 height 21
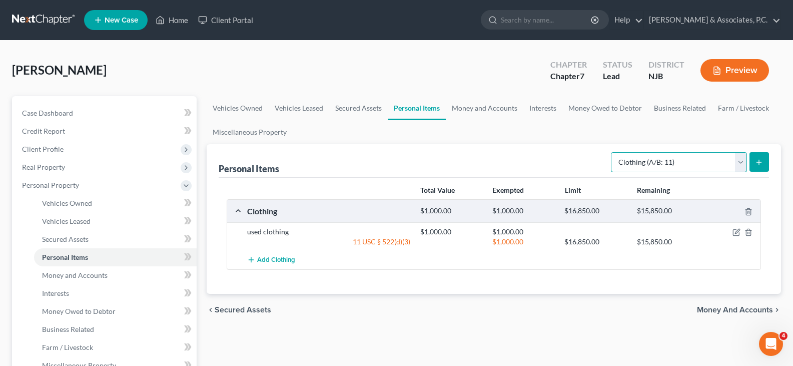
drag, startPoint x: 737, startPoint y: 163, endPoint x: 726, endPoint y: 163, distance: 10.5
click at [737, 163] on select "Select Item Type Clothing (A/B: 11) Collectibles Of Value (A/B: 8) Electronics …" at bounding box center [679, 162] width 136 height 20
select select "electronics"
click at [612, 152] on select "Select Item Type Clothing (A/B: 11) Collectibles Of Value (A/B: 8) Electronics …" at bounding box center [679, 162] width 136 height 20
click at [759, 158] on icon "submit" at bounding box center [759, 162] width 8 height 8
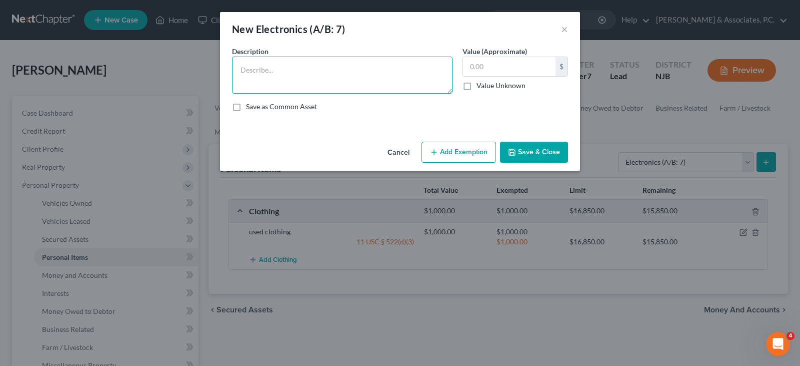
click at [289, 69] on textarea at bounding box center [342, 75] width 221 height 37
type textarea "cell phone"
click at [498, 64] on input "text" at bounding box center [509, 66] width 93 height 19
type input "600.00"
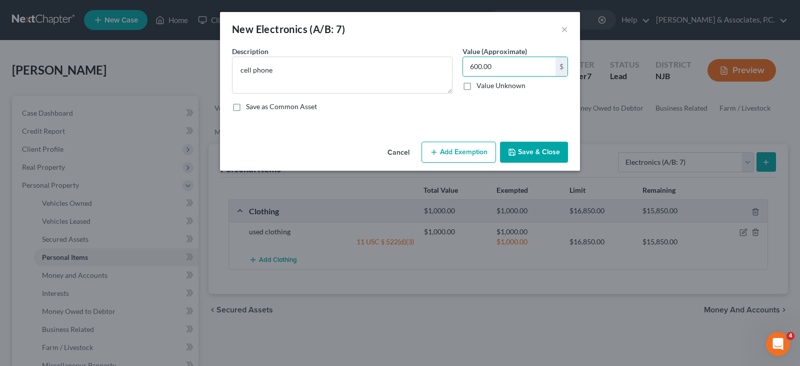
click at [465, 147] on button "Add Exemption" at bounding box center [459, 152] width 75 height 21
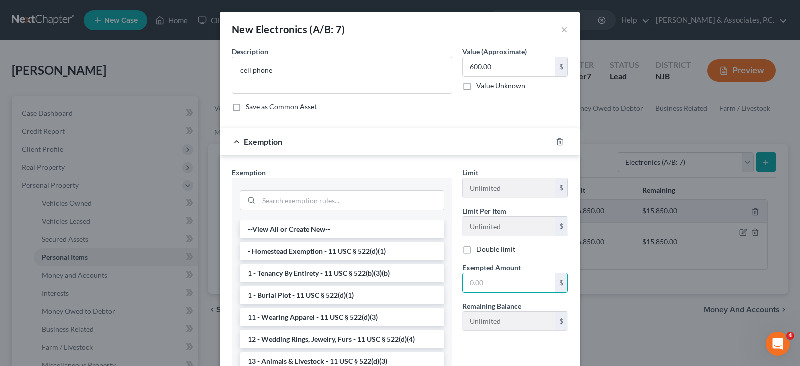
drag, startPoint x: 483, startPoint y: 283, endPoint x: 488, endPoint y: 298, distance: 15.5
click at [484, 286] on input "text" at bounding box center [509, 282] width 93 height 19
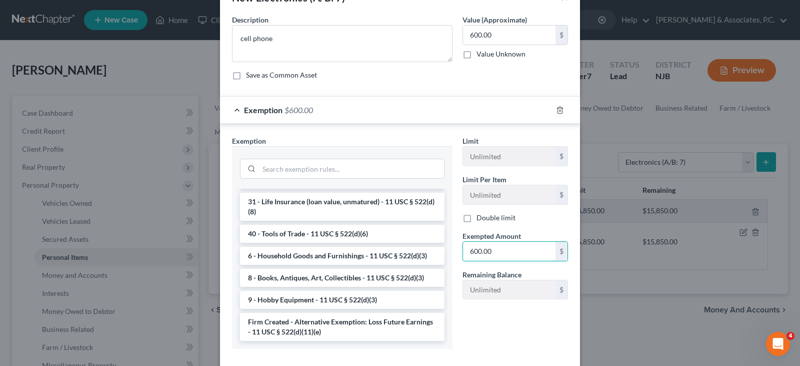
scroll to position [86, 0]
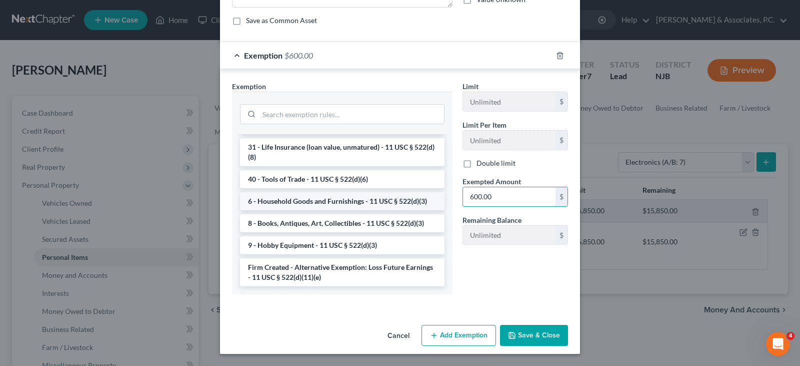
type input "600.00"
click at [272, 196] on li "6 - Household Goods and Furnishings - 11 USC § 522(d)(3)" at bounding box center [342, 201] width 205 height 18
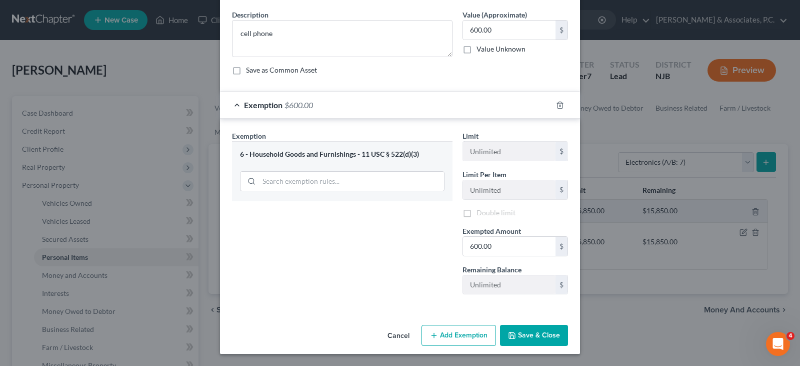
scroll to position [37, 0]
click at [535, 336] on button "Save & Close" at bounding box center [534, 335] width 68 height 21
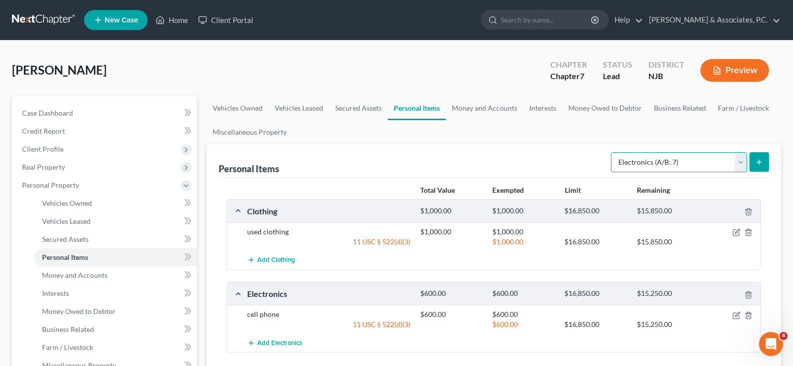
click at [739, 160] on select "Select Item Type Clothing (A/B: 11) Collectibles Of Value (A/B: 8) Electronics …" at bounding box center [679, 162] width 136 height 20
click at [612, 152] on select "Select Item Type Clothing (A/B: 11) Collectibles Of Value (A/B: 8) Electronics …" at bounding box center [679, 162] width 136 height 20
click at [761, 160] on icon "submit" at bounding box center [759, 162] width 8 height 8
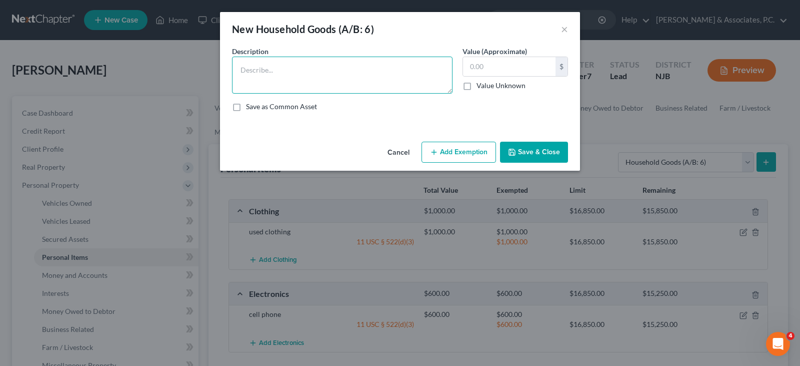
click at [324, 73] on textarea at bounding box center [342, 75] width 221 height 37
click at [562, 31] on button "×" at bounding box center [564, 29] width 7 height 12
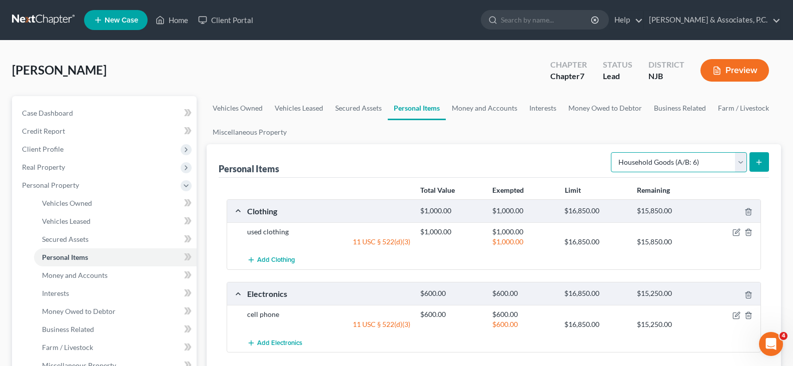
click at [734, 167] on select "Select Item Type Clothing (A/B: 11) Collectibles Of Value (A/B: 8) Electronics …" at bounding box center [679, 162] width 136 height 20
select select "jewelry"
click at [612, 152] on select "Select Item Type Clothing (A/B: 11) Collectibles Of Value (A/B: 8) Electronics …" at bounding box center [679, 162] width 136 height 20
click at [755, 161] on icon "submit" at bounding box center [759, 162] width 8 height 8
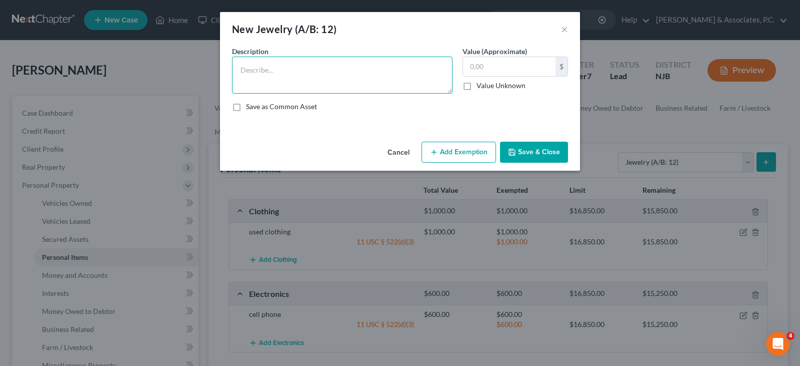
click at [291, 75] on textarea at bounding box center [342, 75] width 221 height 37
type textarea "silver necklace"
drag, startPoint x: 495, startPoint y: 67, endPoint x: 445, endPoint y: 70, distance: 49.6
click at [445, 70] on div "Description * silver necklace Value (Approximate) 100.00 $ Value Unknown Balanc…" at bounding box center [400, 83] width 346 height 74
type input "85.00"
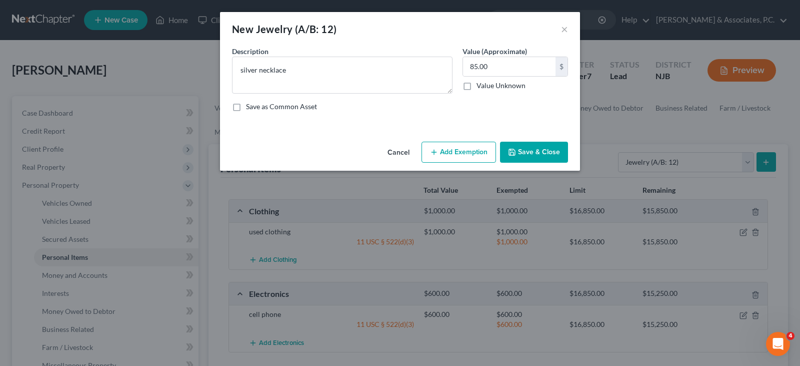
click at [466, 146] on button "Add Exemption" at bounding box center [459, 152] width 75 height 21
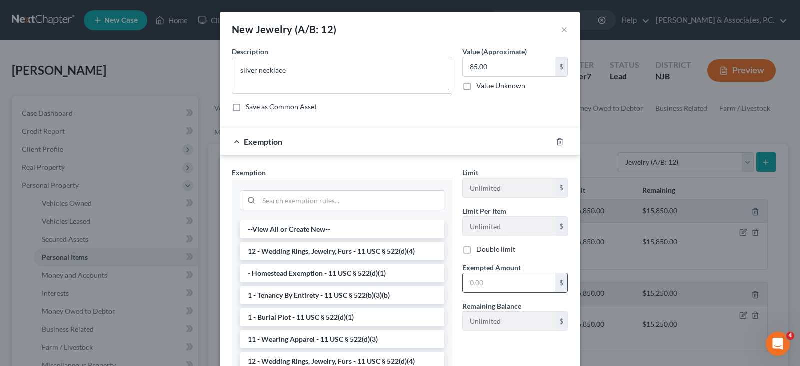
click at [482, 278] on input "text" at bounding box center [509, 282] width 93 height 19
type input "85.00"
click at [288, 252] on li "12 - Wedding Rings, Jewelry, Furs - 11 USC § 522(d)(4)" at bounding box center [342, 251] width 205 height 18
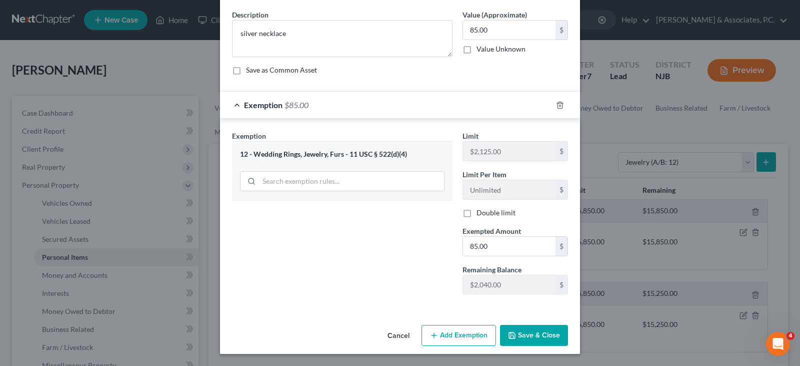
click at [530, 334] on button "Save & Close" at bounding box center [534, 335] width 68 height 21
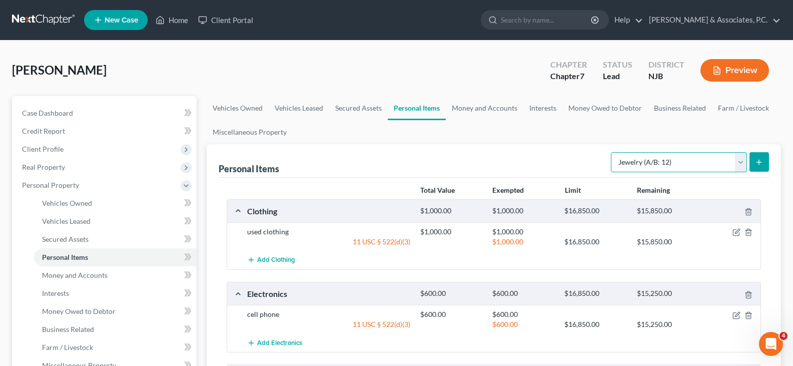
drag, startPoint x: 741, startPoint y: 164, endPoint x: 693, endPoint y: 163, distance: 48.0
click at [741, 164] on select "Select Item Type Clothing (A/B: 11) Collectibles Of Value (A/B: 8) Electronics …" at bounding box center [679, 162] width 136 height 20
click at [480, 106] on link "Money and Accounts" at bounding box center [485, 108] width 78 height 24
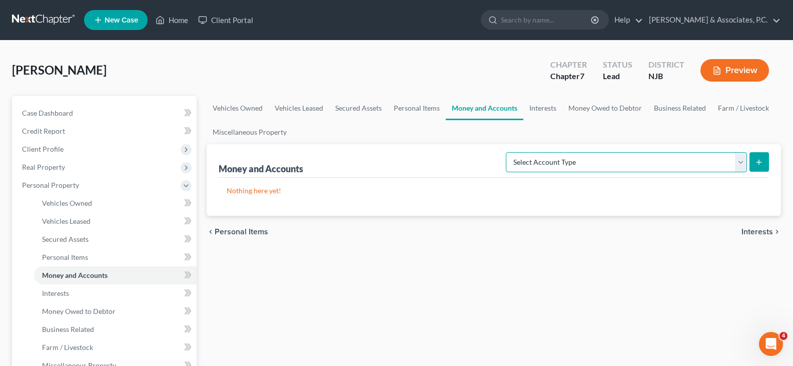
click at [739, 163] on select "Select Account Type Brokerage (A/B: 18, SOFA: 20) Cash on Hand (A/B: 16) Certif…" at bounding box center [626, 162] width 241 height 20
select select "brokerage"
click at [508, 152] on select "Select Account Type Brokerage (A/B: 18, SOFA: 20) Cash on Hand (A/B: 16) Certif…" at bounding box center [626, 162] width 241 height 20
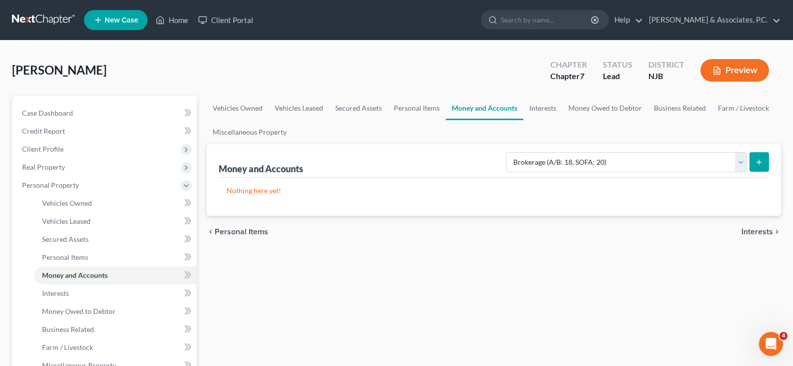
click at [758, 157] on button "submit" at bounding box center [759, 162] width 20 height 20
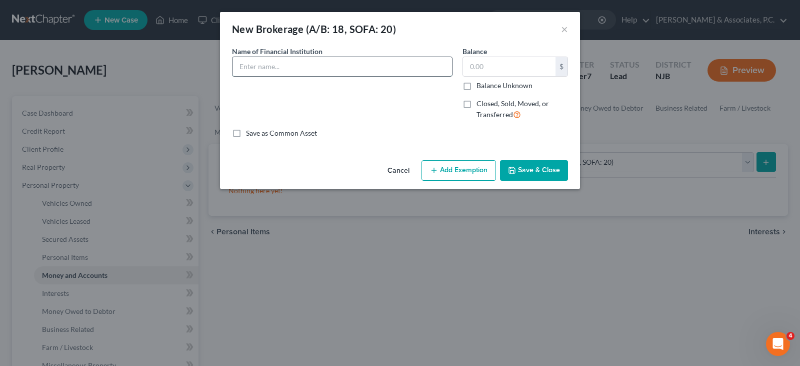
click at [336, 64] on input "text" at bounding box center [343, 66] width 220 height 19
type input "Robinhood"
type input "14,996.14"
click at [446, 169] on button "Add Exemption" at bounding box center [459, 170] width 75 height 21
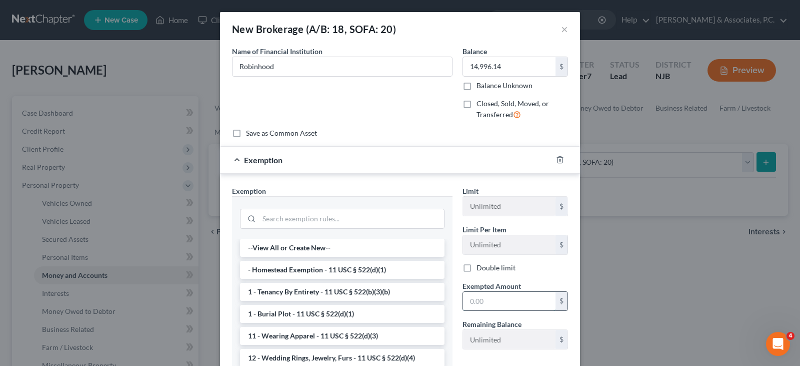
click at [490, 298] on input "text" at bounding box center [509, 301] width 93 height 19
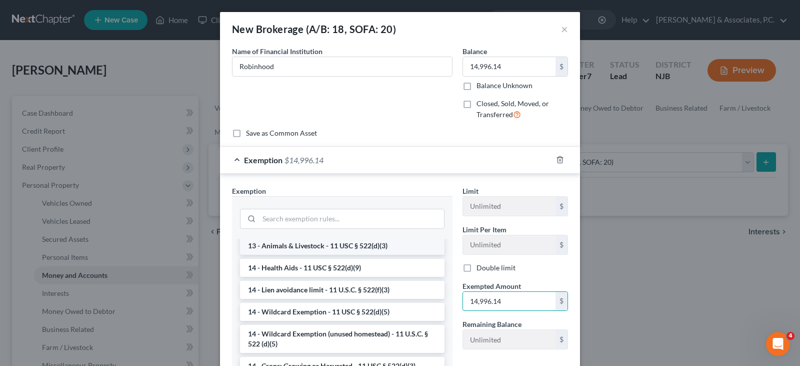
scroll to position [150, 0]
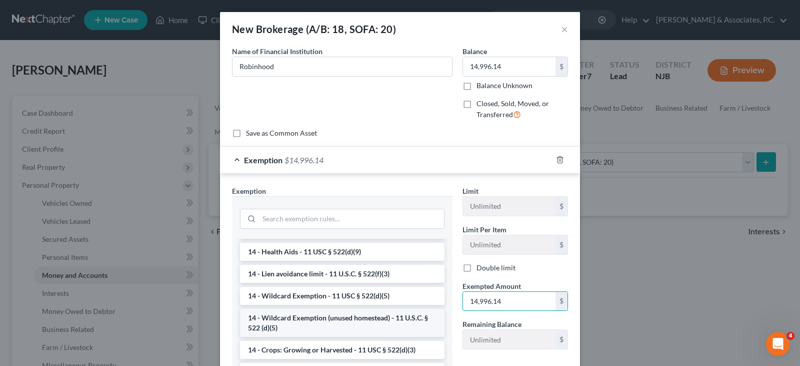
type input "14,996.14"
click at [318, 323] on li "14 - Wildcard Exemption (unused homestead) - 11 U.S.C. § 522 (d)(5)" at bounding box center [342, 323] width 205 height 28
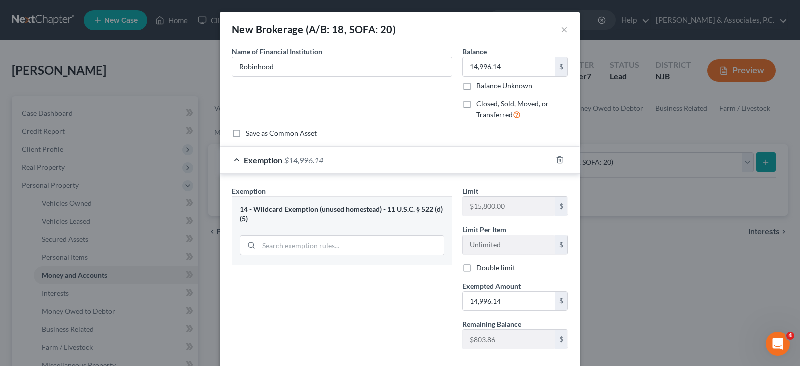
click at [418, 113] on div "Name of Financial Institution * Robinhood" at bounding box center [342, 87] width 231 height 82
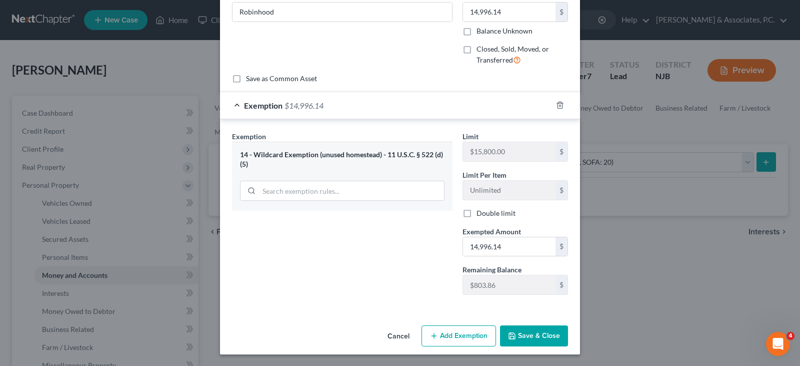
scroll to position [55, 0]
click at [518, 337] on button "Save & Close" at bounding box center [534, 335] width 68 height 21
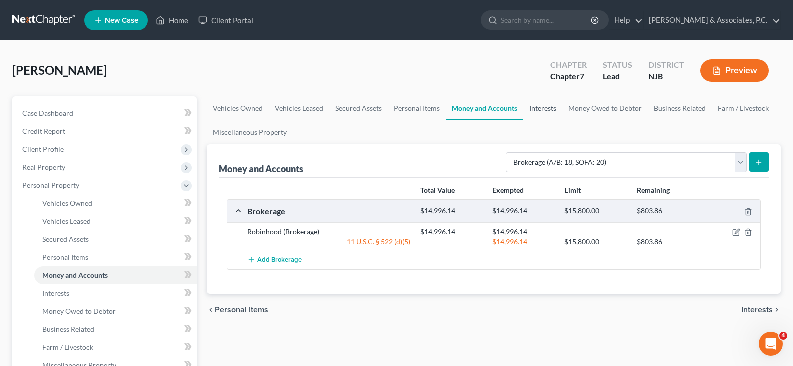
click at [540, 109] on link "Interests" at bounding box center [542, 108] width 39 height 24
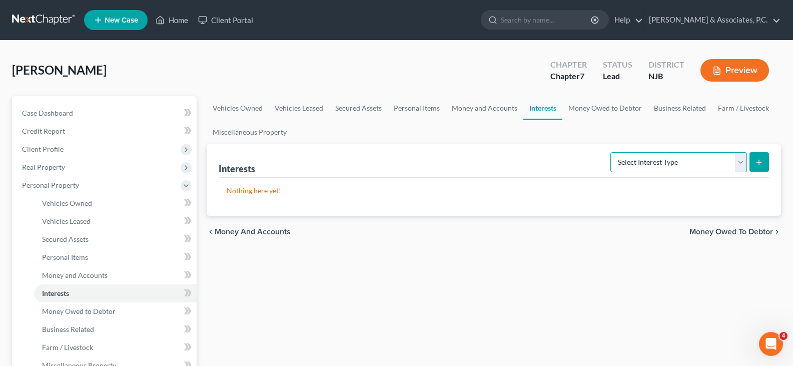
click at [743, 166] on select "Select Interest Type 401K (A/B: 21) Annuity (A/B: 23) Bond (A/B: 18) Education …" at bounding box center [678, 162] width 137 height 20
click at [475, 70] on div "Banchon, Gregory Upgraded Chapter Chapter 7 Status Lead District NJB Preview" at bounding box center [396, 75] width 769 height 44
click at [640, 166] on select "Select Interest Type 401K (A/B: 21) Annuity (A/B: 23) Bond (A/B: 18) Education …" at bounding box center [678, 162] width 137 height 20
click at [475, 105] on link "Money and Accounts" at bounding box center [485, 108] width 78 height 24
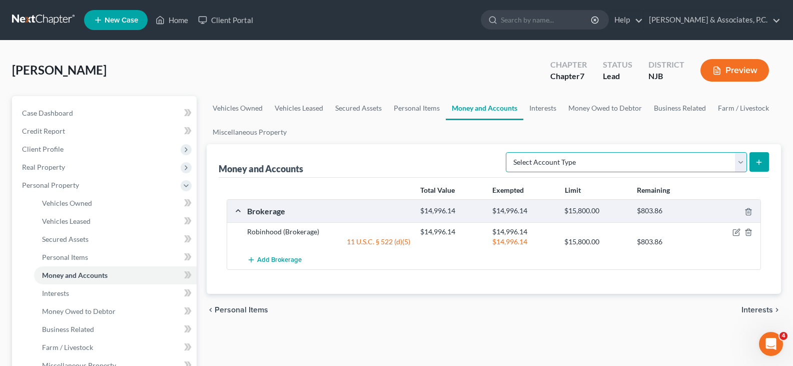
click at [744, 161] on select "Select Account Type Brokerage (A/B: 18, SOFA: 20) Cash on Hand (A/B: 16) Certif…" at bounding box center [626, 162] width 241 height 20
select select "brokerage"
click at [508, 152] on select "Select Account Type Brokerage (A/B: 18, SOFA: 20) Cash on Hand (A/B: 16) Certif…" at bounding box center [626, 162] width 241 height 20
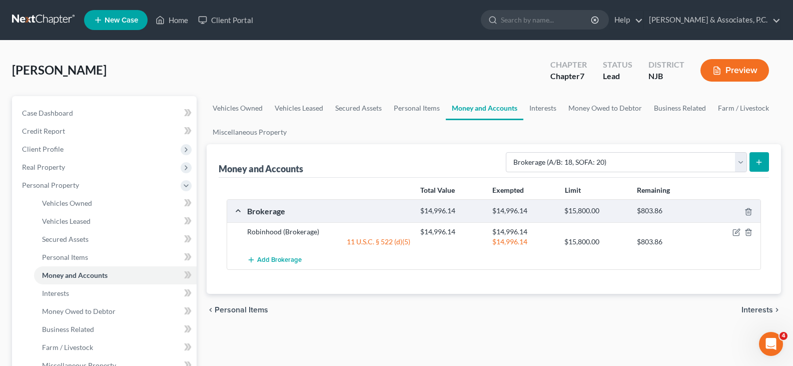
click at [761, 155] on button "submit" at bounding box center [759, 162] width 20 height 20
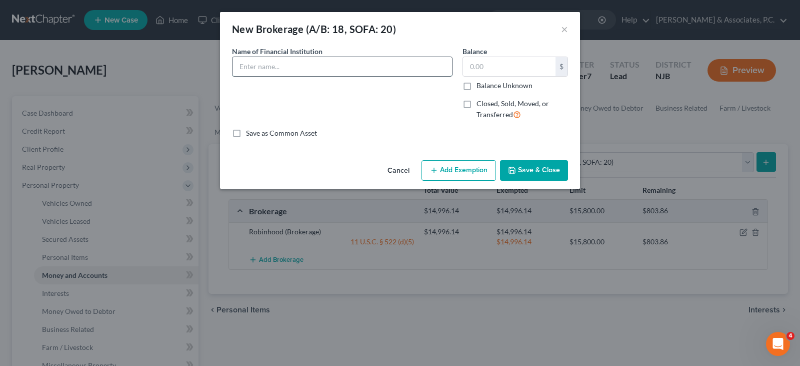
drag, startPoint x: 288, startPoint y: 66, endPoint x: 294, endPoint y: 68, distance: 5.7
click at [288, 66] on input "text" at bounding box center [343, 66] width 220 height 19
type input "Webull"
click at [483, 68] on input "text" at bounding box center [509, 66] width 93 height 19
type input "60.58"
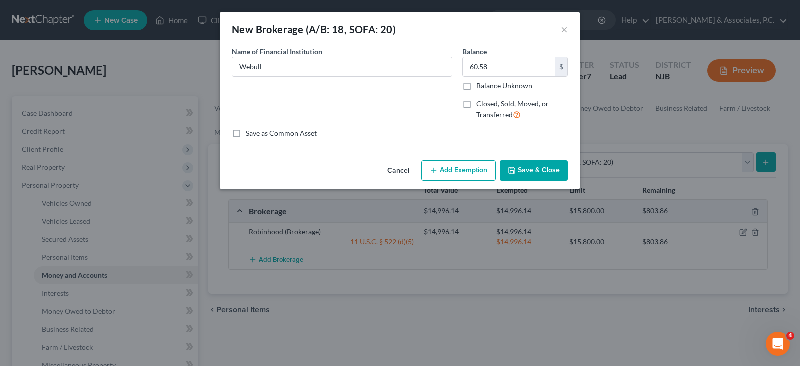
click at [461, 172] on button "Add Exemption" at bounding box center [459, 170] width 75 height 21
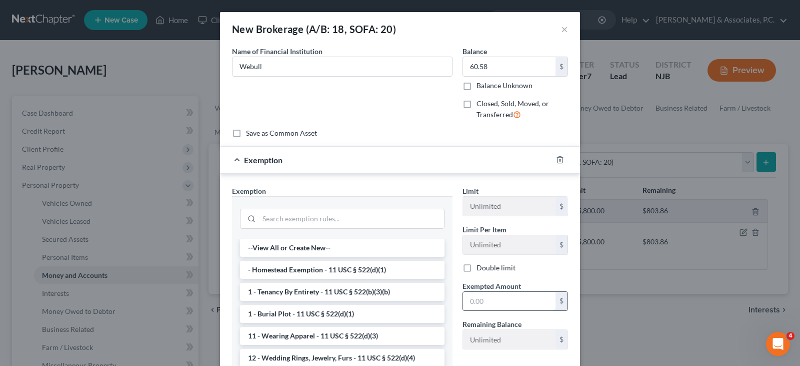
click at [471, 305] on input "text" at bounding box center [509, 301] width 93 height 19
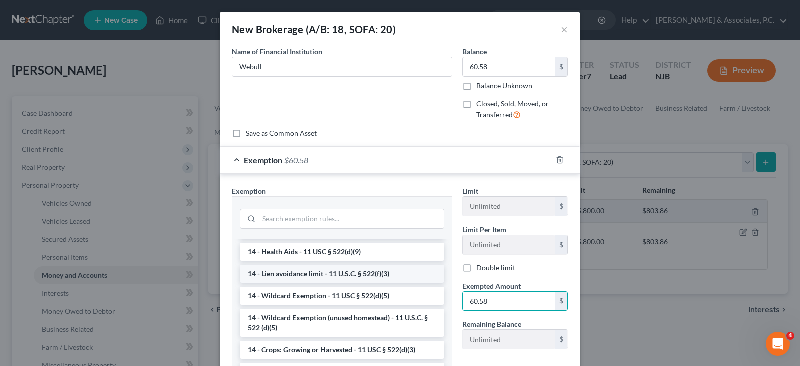
scroll to position [200, 0]
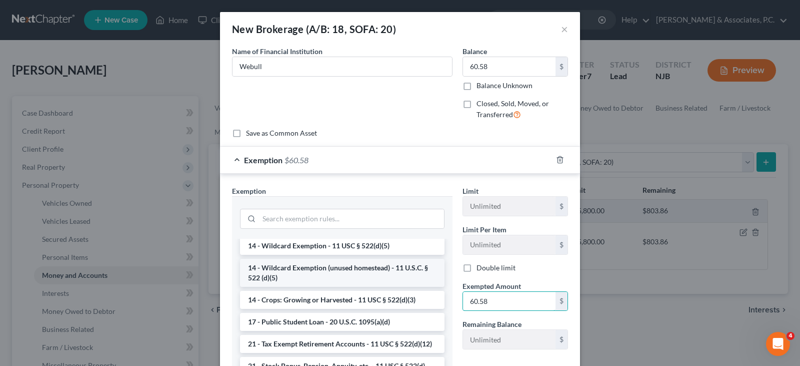
type input "60.58"
click at [314, 272] on li "14 - Wildcard Exemption (unused homestead) - 11 U.S.C. § 522 (d)(5)" at bounding box center [342, 273] width 205 height 28
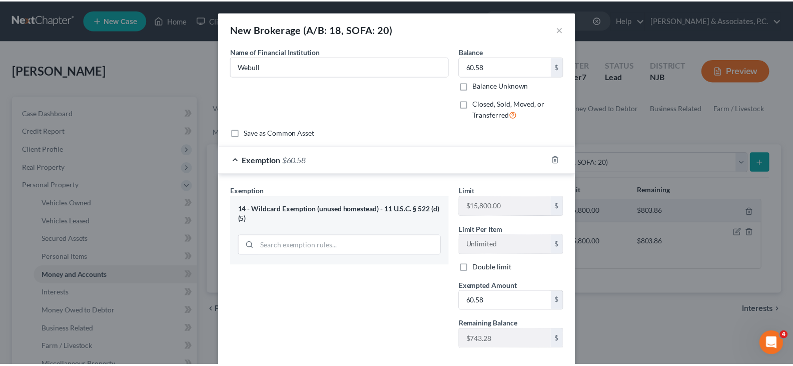
scroll to position [50, 0]
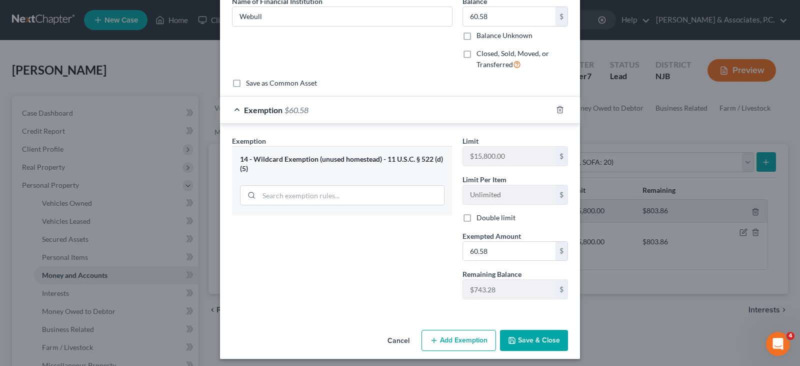
click at [530, 340] on button "Save & Close" at bounding box center [534, 340] width 68 height 21
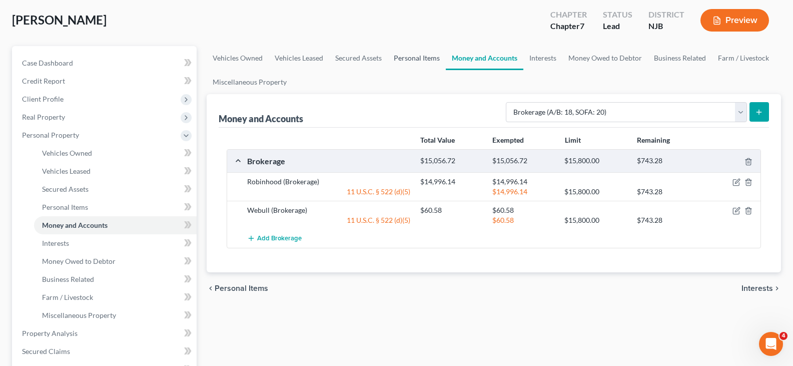
click at [410, 57] on link "Personal Items" at bounding box center [417, 58] width 58 height 24
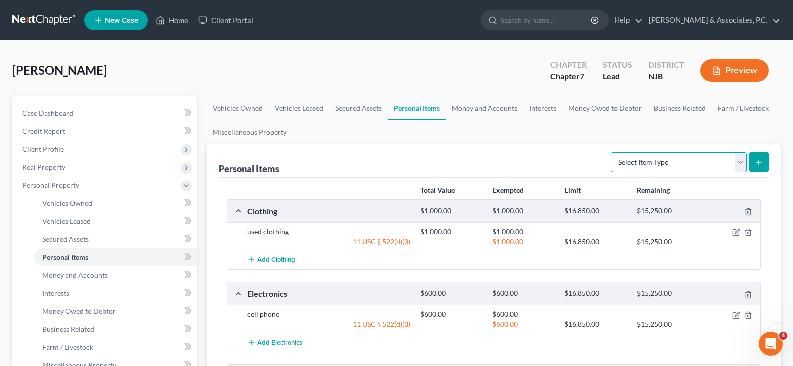
click at [736, 160] on select "Select Item Type Clothing (A/B: 11) Collectibles Of Value (A/B: 8) Electronics …" at bounding box center [679, 162] width 136 height 20
click at [479, 109] on link "Money and Accounts" at bounding box center [485, 108] width 78 height 24
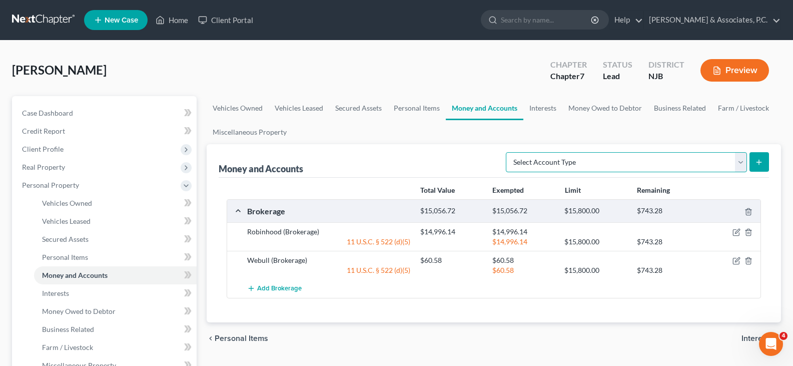
click at [737, 158] on select "Select Account Type Brokerage (A/B: 18, SOFA: 20) Cash on Hand (A/B: 16) Certif…" at bounding box center [626, 162] width 241 height 20
select select "checking"
click at [508, 152] on select "Select Account Type Brokerage (A/B: 18, SOFA: 20) Cash on Hand (A/B: 16) Certif…" at bounding box center [626, 162] width 241 height 20
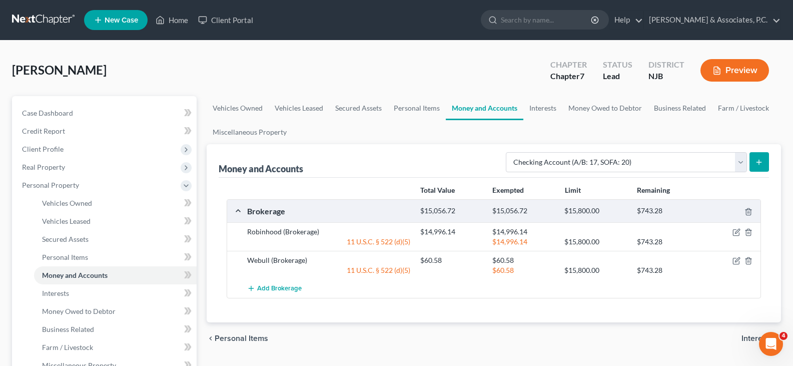
click at [757, 161] on icon "submit" at bounding box center [759, 162] width 8 height 8
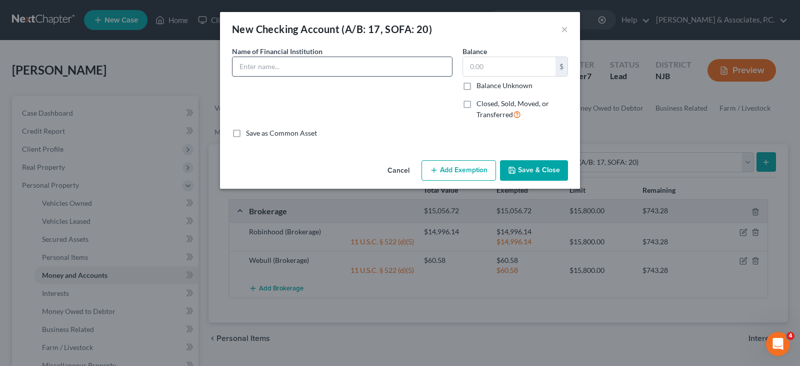
click at [299, 66] on input "text" at bounding box center [343, 66] width 220 height 19
type input "Bank of America"
click at [485, 69] on input "text" at bounding box center [509, 66] width 93 height 19
type input "616.81"
click at [460, 168] on button "Add Exemption" at bounding box center [459, 170] width 75 height 21
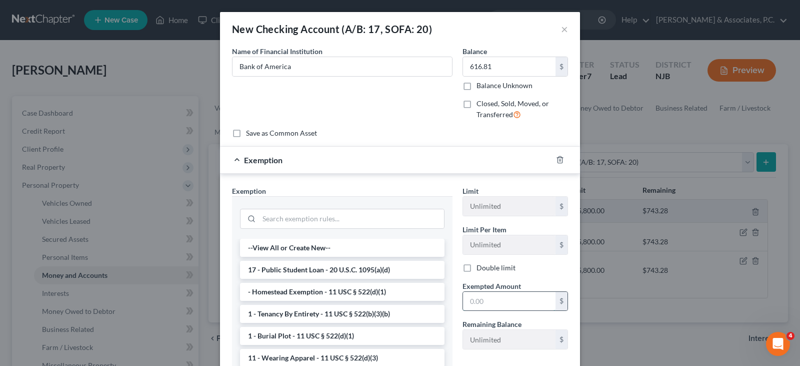
click at [476, 300] on input "text" at bounding box center [509, 301] width 93 height 19
type input "618.81"
click at [363, 94] on div "Name of Financial Institution * Bank of America" at bounding box center [342, 87] width 231 height 82
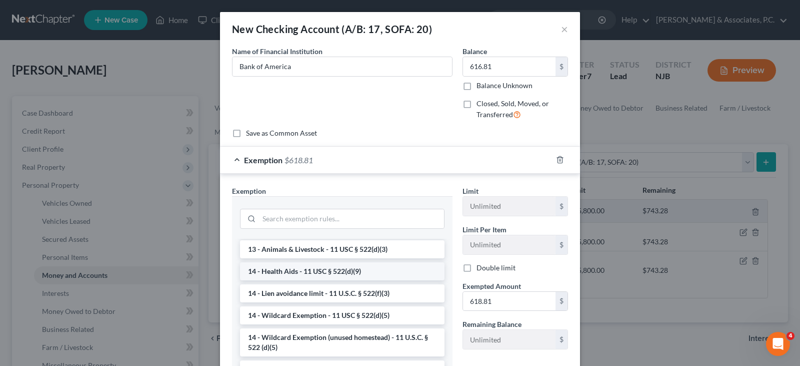
scroll to position [200, 0]
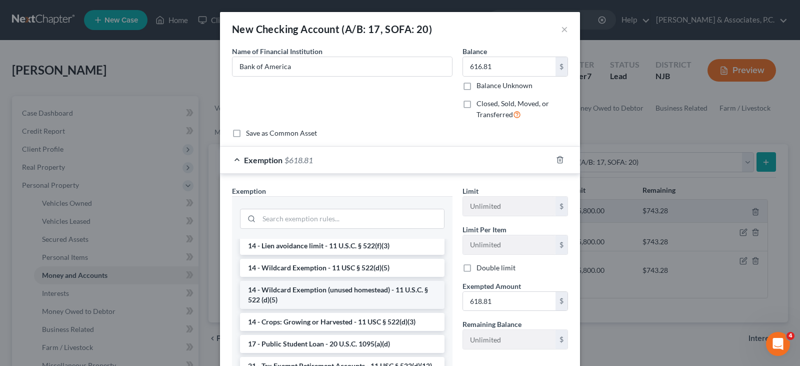
click at [335, 290] on li "14 - Wildcard Exemption (unused homestead) - 11 U.S.C. § 522 (d)(5)" at bounding box center [342, 295] width 205 height 28
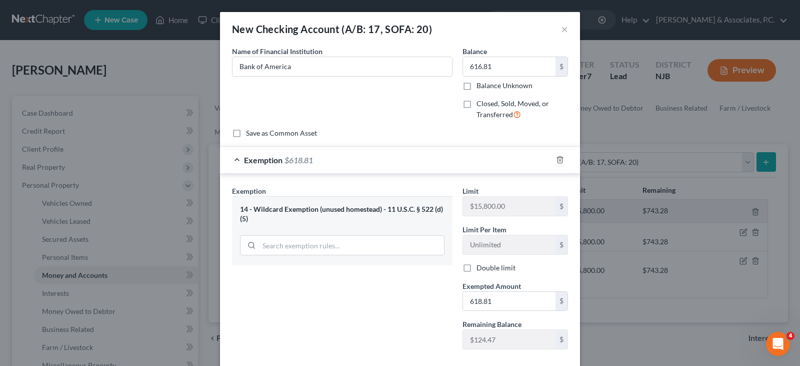
click at [380, 117] on div "Name of Financial Institution * Bank of America" at bounding box center [342, 87] width 231 height 82
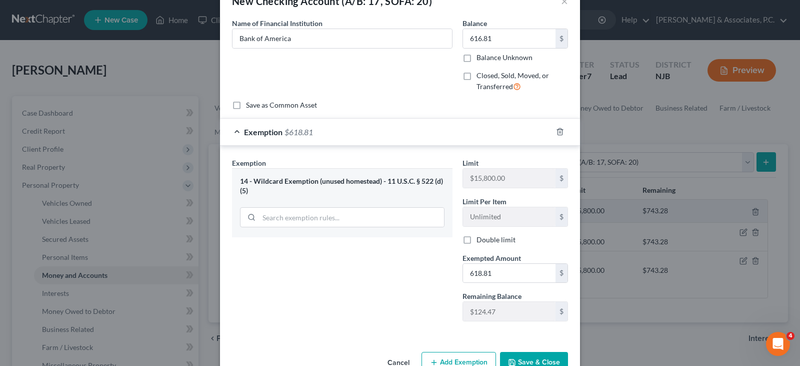
scroll to position [55, 0]
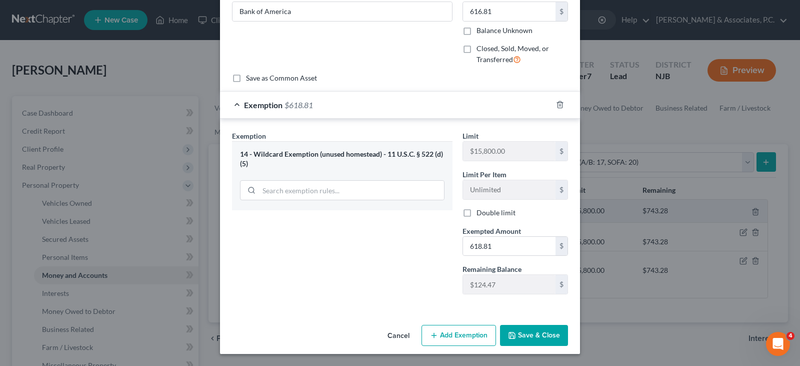
click at [532, 335] on button "Save & Close" at bounding box center [534, 335] width 68 height 21
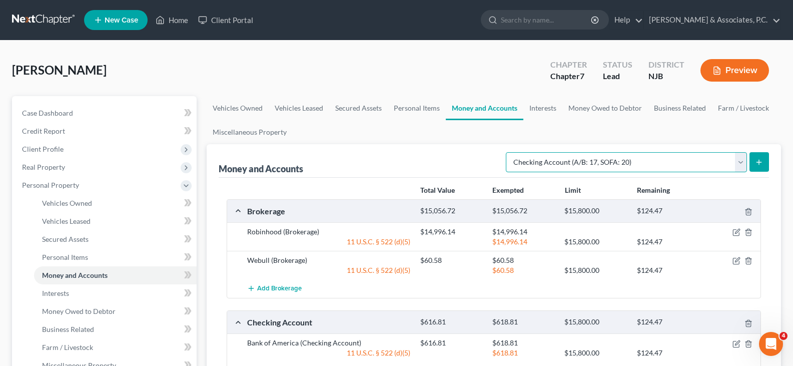
click at [738, 162] on select "Select Account Type Brokerage (A/B: 18, SOFA: 20) Cash on Hand (A/B: 16) Certif…" at bounding box center [626, 162] width 241 height 20
select select "savings"
click at [508, 152] on select "Select Account Type Brokerage (A/B: 18, SOFA: 20) Cash on Hand (A/B: 16) Certif…" at bounding box center [626, 162] width 241 height 20
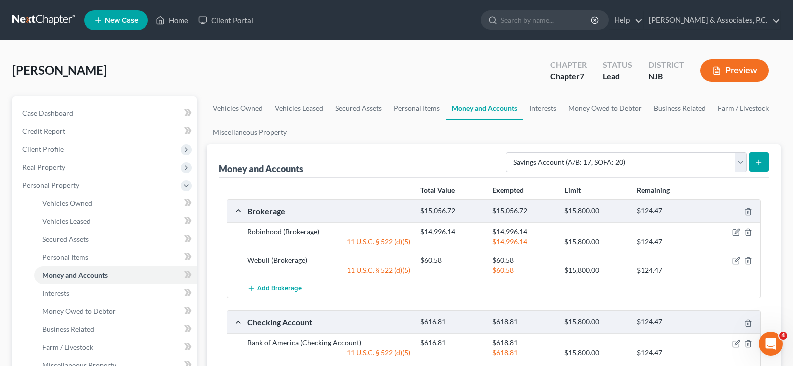
click at [761, 159] on icon "submit" at bounding box center [759, 162] width 8 height 8
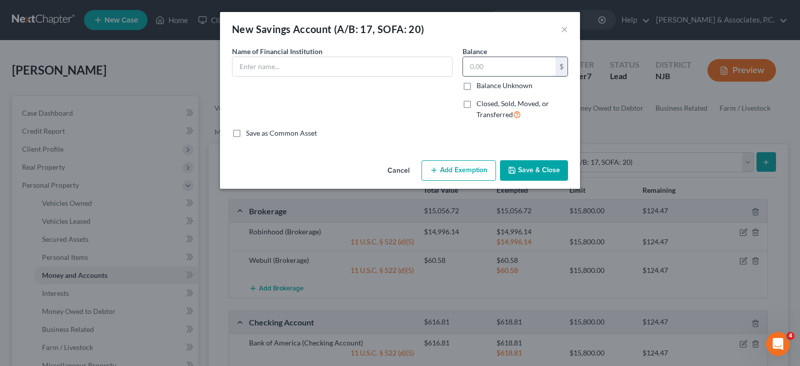
click at [503, 68] on input "text" at bounding box center [509, 66] width 93 height 19
type input "5.79"
drag, startPoint x: 354, startPoint y: 59, endPoint x: 365, endPoint y: 63, distance: 11.1
click at [354, 59] on input "text" at bounding box center [343, 66] width 220 height 19
type input "American Express"
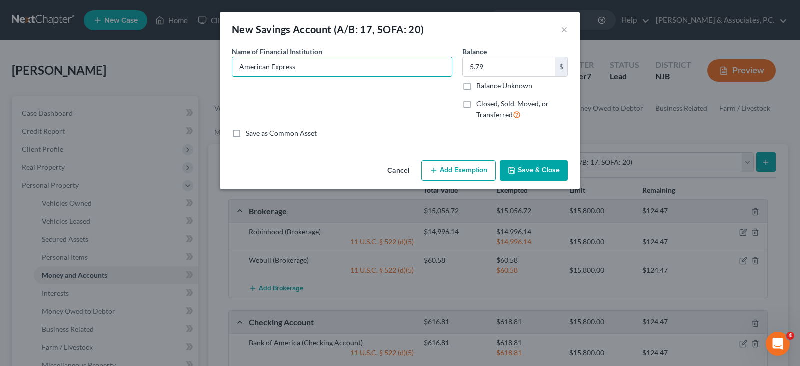
click at [447, 168] on button "Add Exemption" at bounding box center [459, 170] width 75 height 21
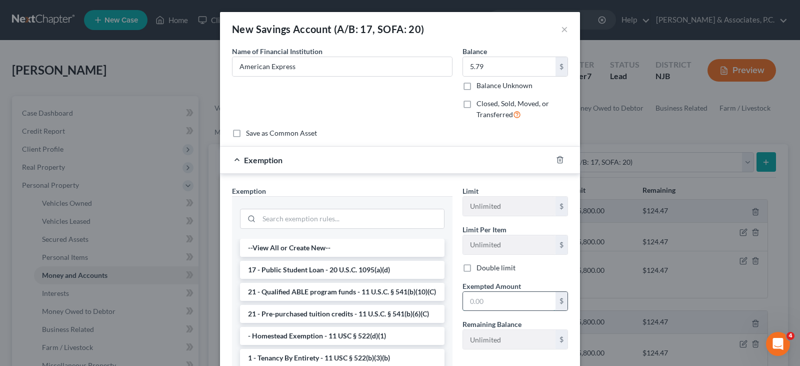
click at [474, 303] on input "text" at bounding box center [509, 301] width 93 height 19
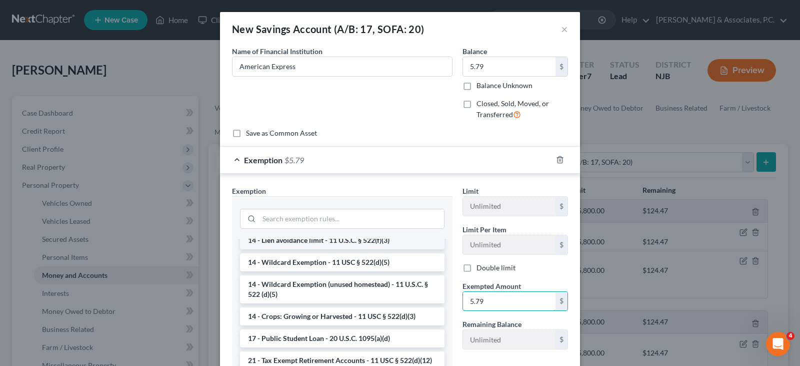
scroll to position [250, 0]
type input "5.79"
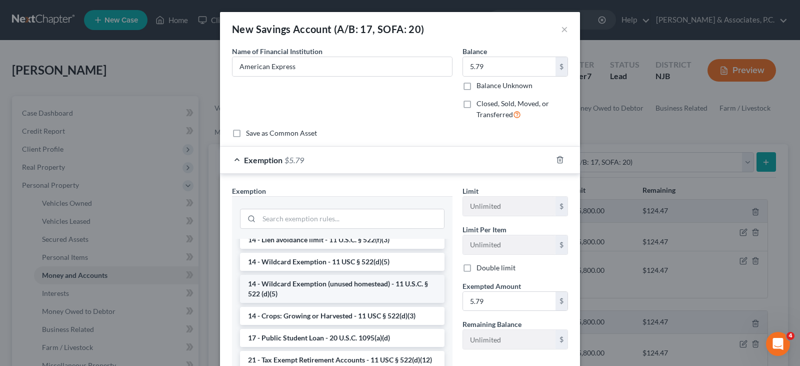
click at [340, 292] on li "14 - Wildcard Exemption (unused homestead) - 11 U.S.C. § 522 (d)(5)" at bounding box center [342, 289] width 205 height 28
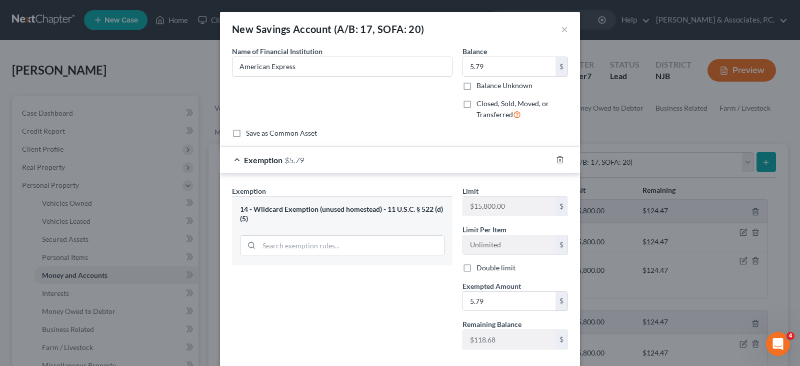
click at [382, 97] on div "Name of Financial Institution * American Express" at bounding box center [342, 87] width 231 height 82
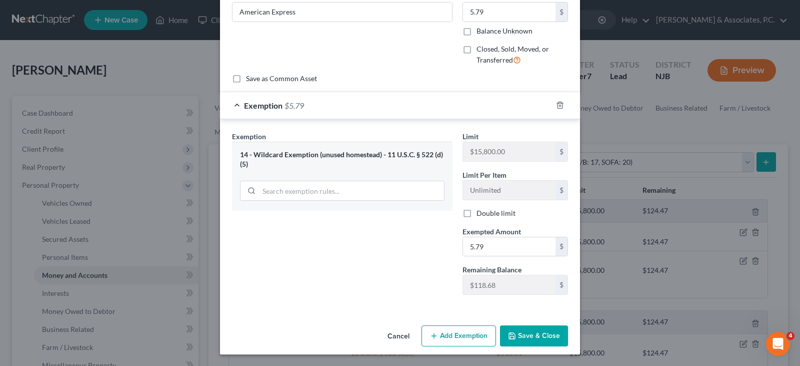
scroll to position [55, 0]
click at [525, 339] on button "Save & Close" at bounding box center [534, 335] width 68 height 21
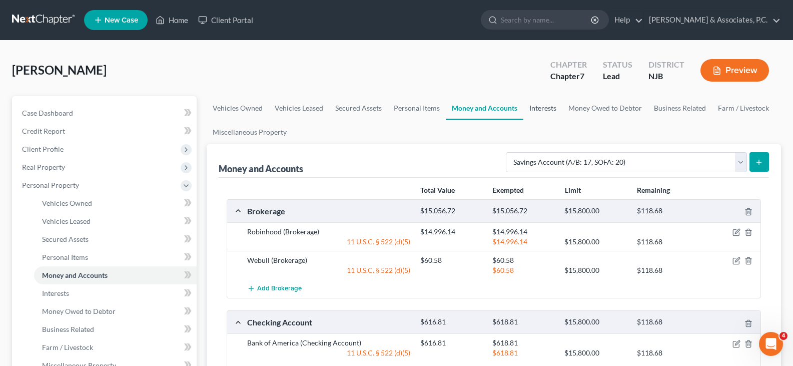
click at [541, 108] on link "Interests" at bounding box center [542, 108] width 39 height 24
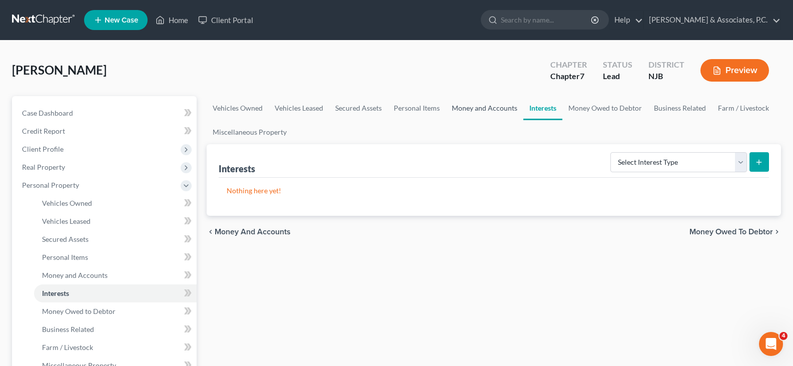
click at [481, 104] on link "Money and Accounts" at bounding box center [485, 108] width 78 height 24
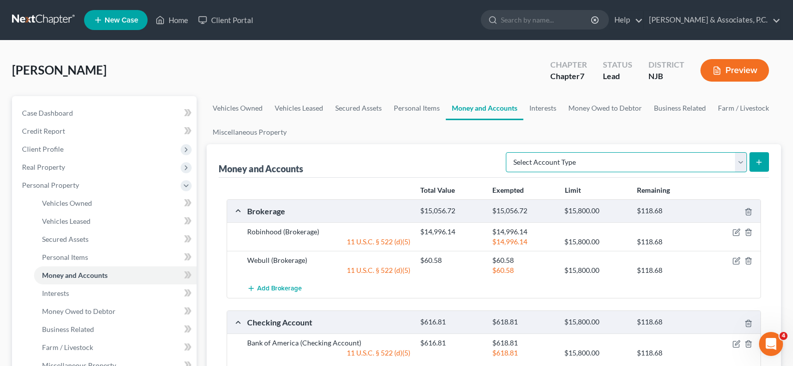
drag, startPoint x: 738, startPoint y: 164, endPoint x: 726, endPoint y: 163, distance: 12.5
click at [738, 163] on select "Select Account Type Brokerage (A/B: 18, SOFA: 20) Cash on Hand (A/B: 16) Certif…" at bounding box center [626, 162] width 241 height 20
click at [548, 105] on link "Interests" at bounding box center [542, 108] width 39 height 24
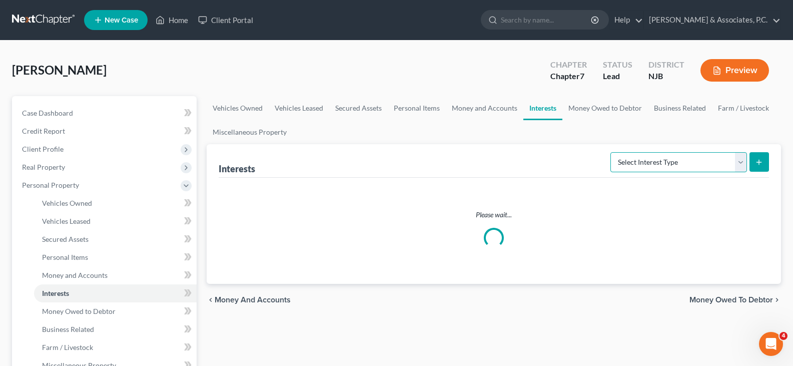
click at [740, 159] on select "Select Interest Type 401K (A/B: 21) Annuity (A/B: 23) Bond (A/B: 18) Education …" at bounding box center [678, 162] width 137 height 20
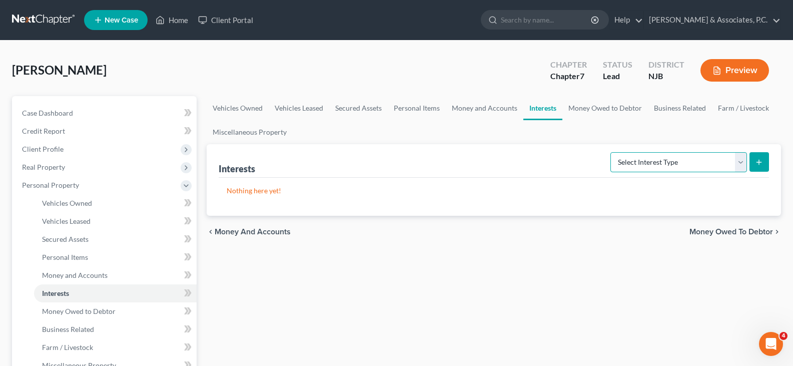
select select "ira"
click at [612, 152] on select "Select Interest Type 401K (A/B: 21) Annuity (A/B: 23) Bond (A/B: 18) Education …" at bounding box center [678, 162] width 137 height 20
click at [753, 161] on button "submit" at bounding box center [759, 162] width 20 height 20
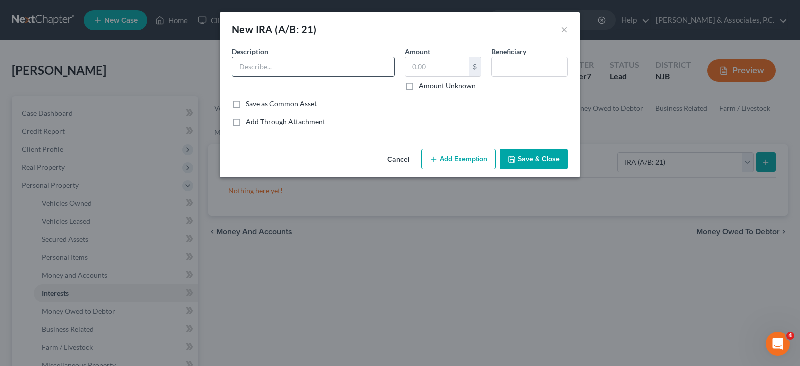
click at [287, 62] on input "text" at bounding box center [314, 66] width 162 height 19
type input "Robinhood IRA"
type input "15,474.52"
click at [274, 66] on input "Robinhood IRA" at bounding box center [314, 66] width 162 height 19
type input "Robinhood Roth IRA"
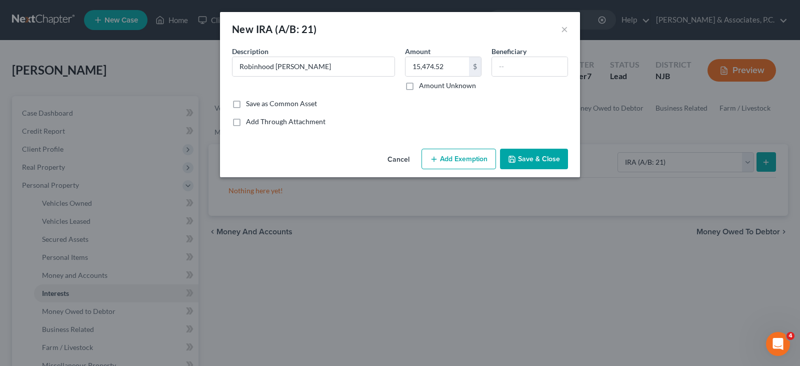
click at [449, 161] on button "Add Exemption" at bounding box center [459, 159] width 75 height 21
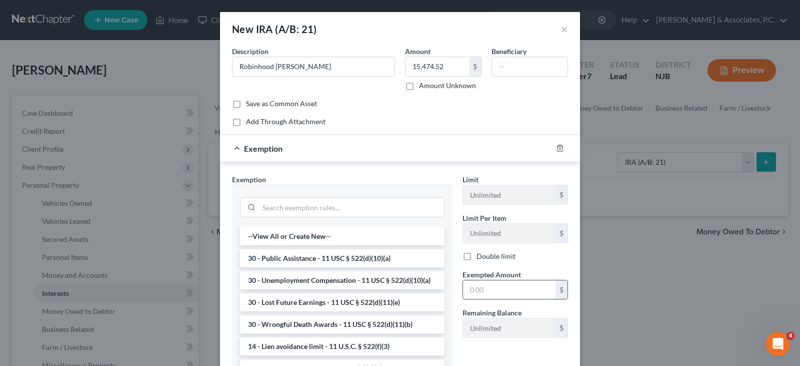
click at [483, 286] on input "text" at bounding box center [509, 289] width 93 height 19
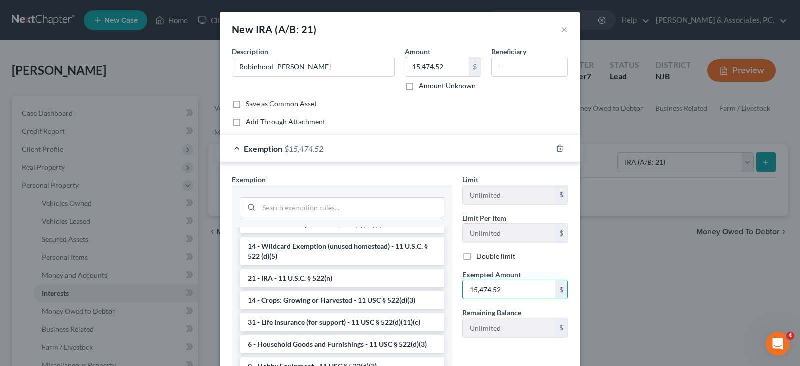
scroll to position [600, 0]
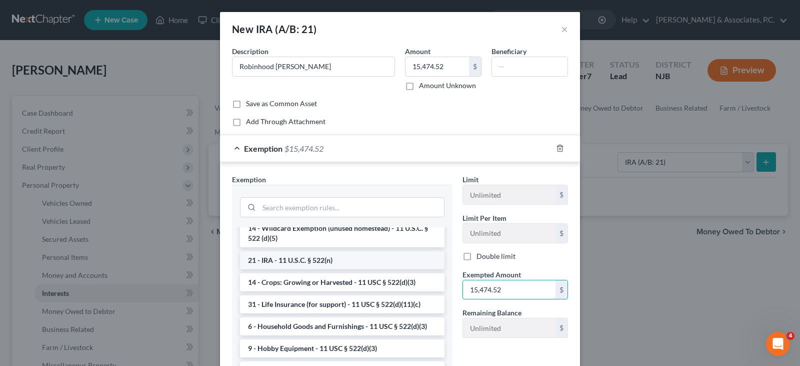
type input "15,474.52"
click at [294, 269] on li "21 - IRA - 11 U.S.C. § 522(n)" at bounding box center [342, 260] width 205 height 18
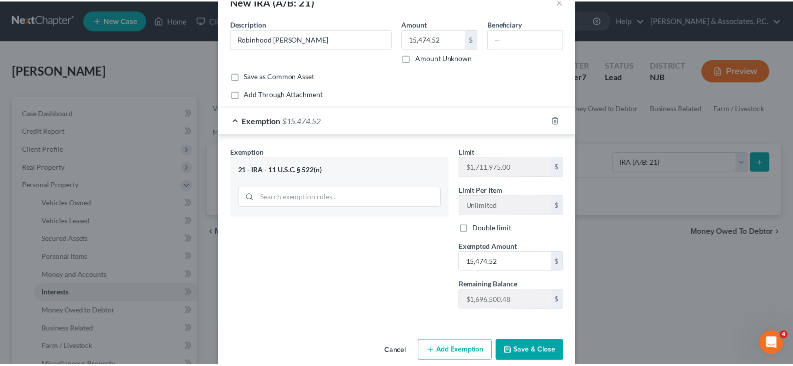
scroll to position [44, 0]
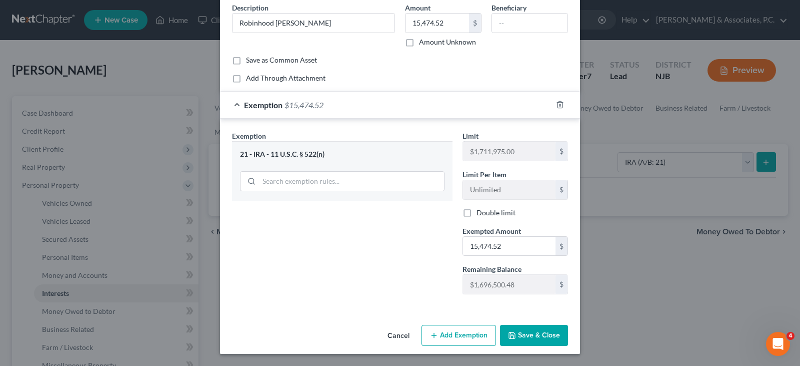
click at [520, 338] on button "Save & Close" at bounding box center [534, 335] width 68 height 21
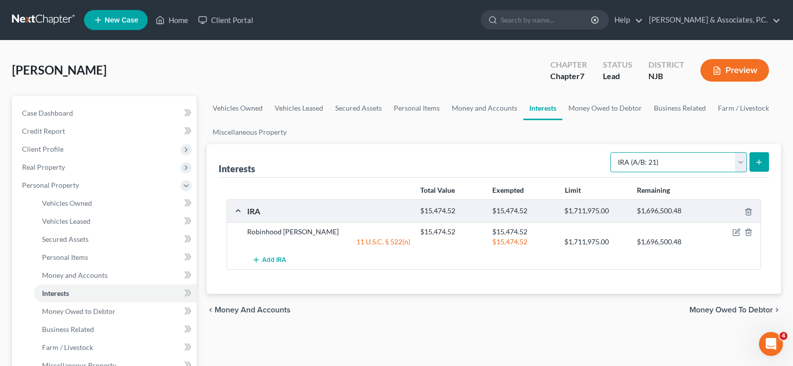
click at [740, 162] on select "Select Interest Type 401K (A/B: 21) Annuity (A/B: 23) Bond (A/B: 18) Education …" at bounding box center [678, 162] width 137 height 20
click at [580, 107] on link "Money Owed to Debtor" at bounding box center [605, 108] width 86 height 24
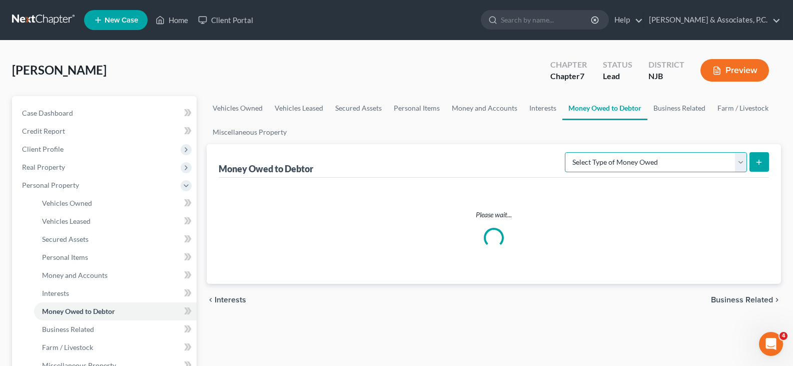
drag, startPoint x: 735, startPoint y: 165, endPoint x: 721, endPoint y: 155, distance: 17.6
click at [733, 163] on select "Select Type of Money Owed Accounts Receivable (A/B: 38) Alimony (A/B: 29) Child…" at bounding box center [656, 162] width 182 height 20
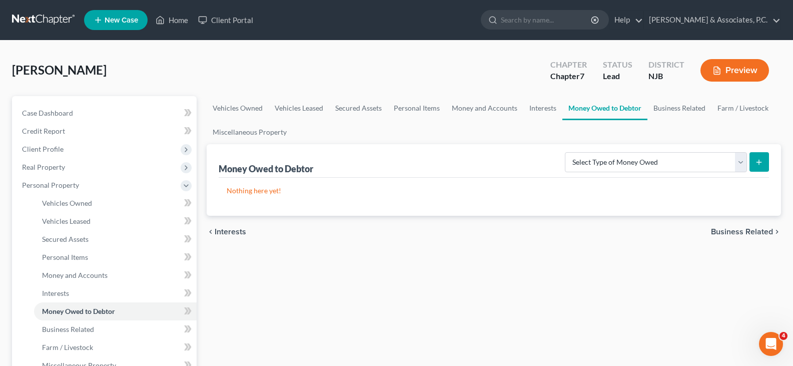
click at [487, 71] on div "Banchon, Gregory Upgraded Chapter Chapter 7 Status Lead District NJB Preview" at bounding box center [396, 75] width 769 height 44
click at [668, 113] on link "Business Related" at bounding box center [679, 108] width 64 height 24
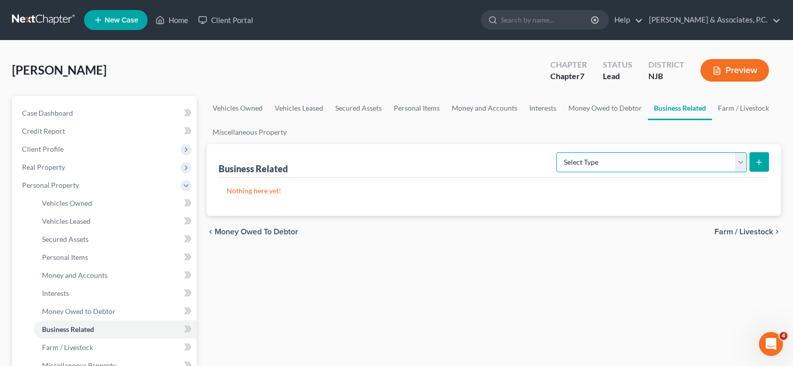
drag, startPoint x: 735, startPoint y: 170, endPoint x: 659, endPoint y: 132, distance: 85.4
click at [734, 169] on select "Select Type Customer Lists (A/B: 43) Franchises (A/B: 27) Inventory (A/B: 41) L…" at bounding box center [651, 162] width 191 height 20
click at [733, 111] on link "Farm / Livestock" at bounding box center [743, 108] width 63 height 24
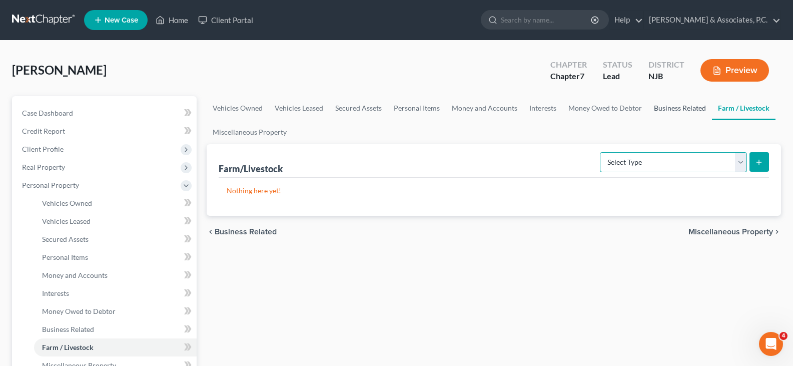
drag, startPoint x: 736, startPoint y: 163, endPoint x: 661, endPoint y: 117, distance: 88.0
click at [736, 163] on select "Select Type Animals & Livestock (A/B: 47) Crops: Growing or Harvested (A/B: 48)…" at bounding box center [673, 162] width 147 height 20
click at [673, 110] on link "Business Related" at bounding box center [680, 108] width 64 height 24
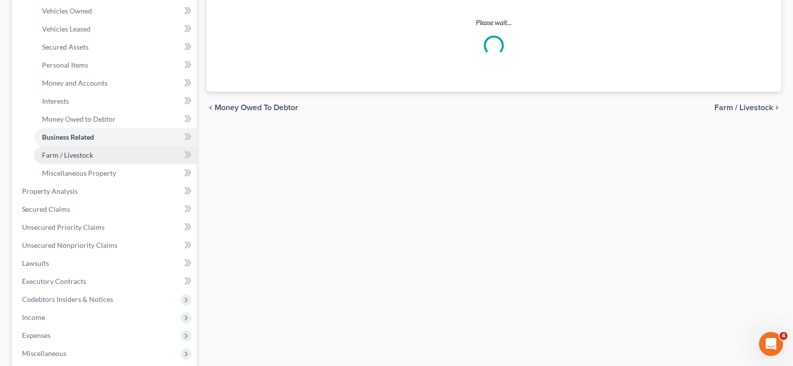
scroll to position [200, 0]
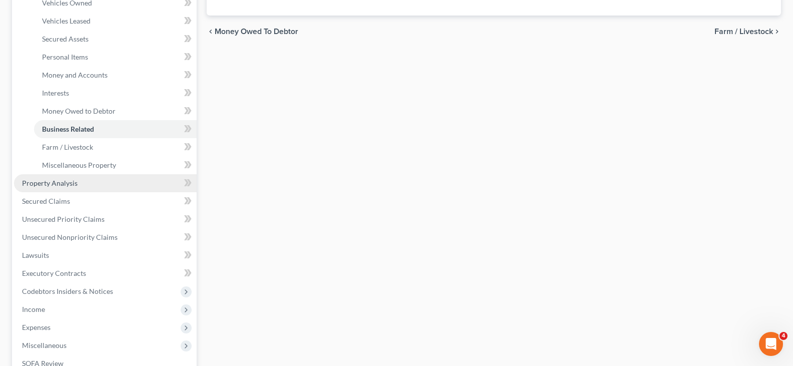
click at [48, 181] on span "Property Analysis" at bounding box center [50, 183] width 56 height 9
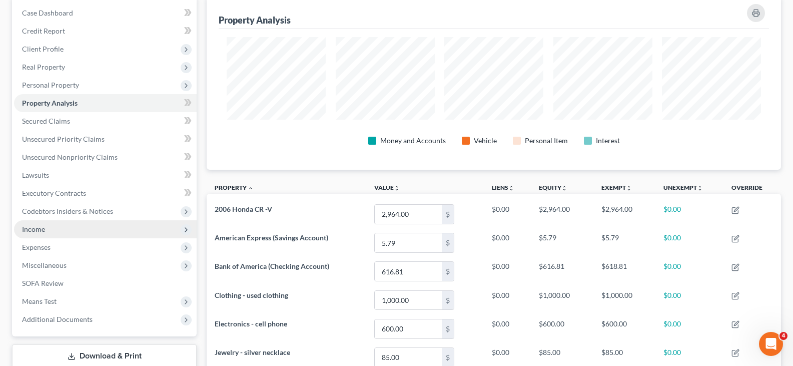
click at [35, 227] on span "Income" at bounding box center [33, 229] width 23 height 9
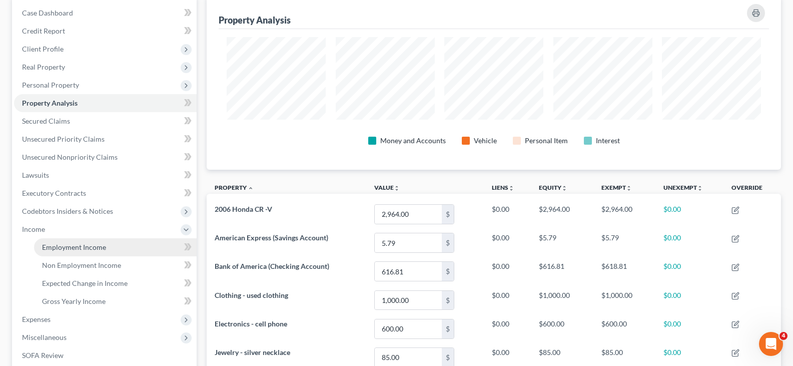
drag, startPoint x: 62, startPoint y: 249, endPoint x: 61, endPoint y: 244, distance: 5.2
click at [62, 248] on span "Employment Income" at bounding box center [74, 247] width 64 height 9
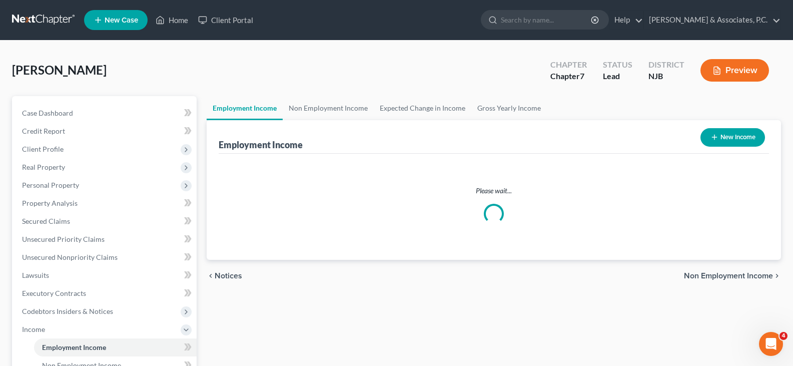
click at [736, 139] on button "New Income" at bounding box center [732, 137] width 65 height 19
select select "0"
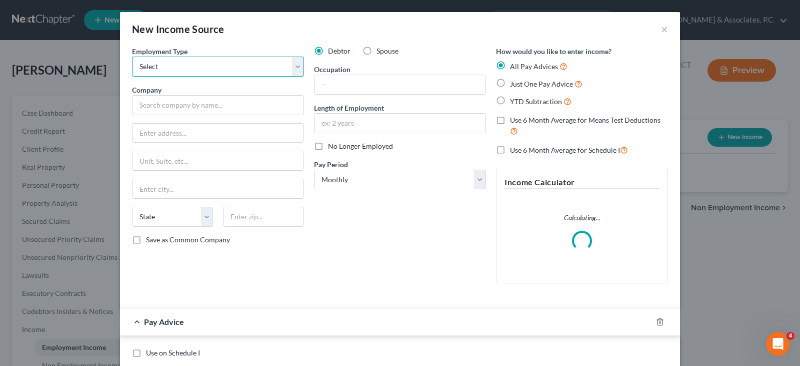
drag, startPoint x: 291, startPoint y: 70, endPoint x: 248, endPoint y: 76, distance: 42.9
click at [289, 70] on select "Select Full or Part Time Employment Self Employment" at bounding box center [218, 67] width 172 height 20
select select "0"
click at [132, 57] on select "Select Full or Part Time Employment Self Employment" at bounding box center [218, 67] width 172 height 20
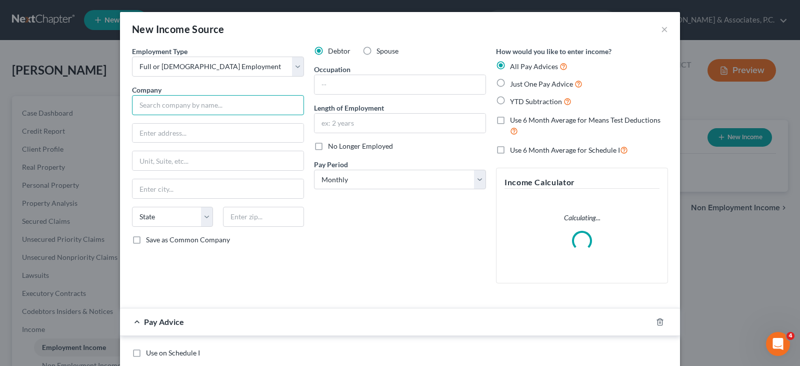
click at [236, 106] on input "text" at bounding box center [218, 105] width 172 height 20
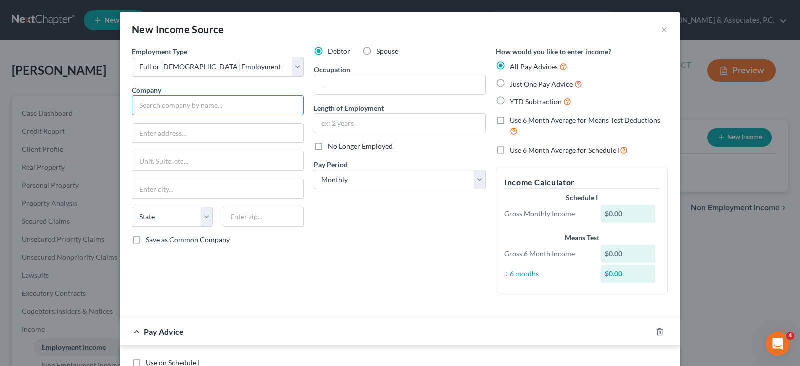
click at [233, 107] on input "text" at bounding box center [218, 105] width 172 height 20
click at [198, 109] on input "text" at bounding box center [218, 105] width 172 height 20
drag, startPoint x: 342, startPoint y: 123, endPoint x: 360, endPoint y: 125, distance: 18.1
click at [342, 123] on input "text" at bounding box center [400, 123] width 171 height 19
type input "Logfret"
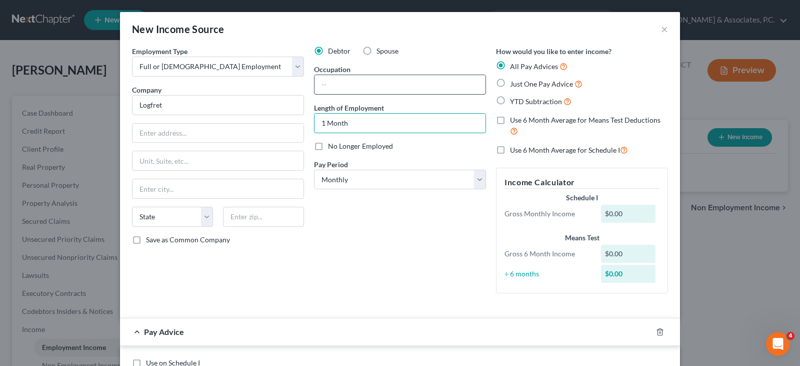
type input "1 Month"
click at [393, 86] on input "text" at bounding box center [400, 84] width 171 height 19
type input "Assistant Coordinator"
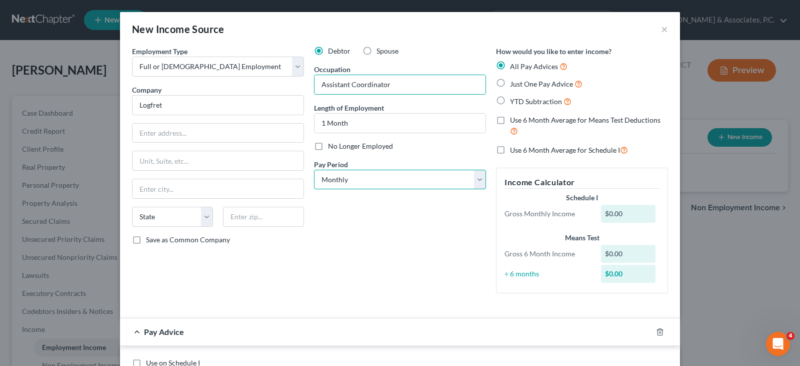
click at [358, 173] on select "Select Monthly Twice Monthly Every Other Week Weekly" at bounding box center [400, 180] width 172 height 20
select select "3"
click at [314, 170] on select "Select Monthly Twice Monthly Every Other Week Weekly" at bounding box center [400, 180] width 172 height 20
click at [288, 266] on div "Employment Type * Select Full or Part Time Employment Self Employment Company *…" at bounding box center [218, 173] width 182 height 255
click at [208, 121] on div "Employment Type * Select Full or Part Time Employment Self Employment Company *…" at bounding box center [218, 173] width 182 height 255
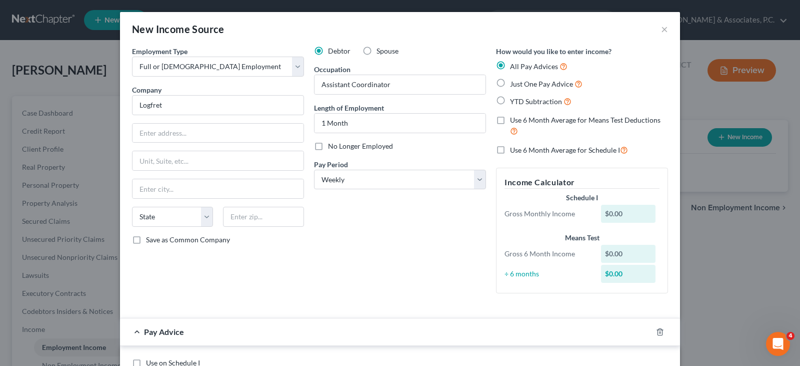
click at [328, 283] on div "Debtor Spouse Occupation Assistant Coordinator Length of Employment 1 Month No …" at bounding box center [400, 173] width 182 height 255
drag, startPoint x: 655, startPoint y: 331, endPoint x: 551, endPoint y: 269, distance: 121.8
click at [656, 331] on icon "button" at bounding box center [660, 332] width 8 height 8
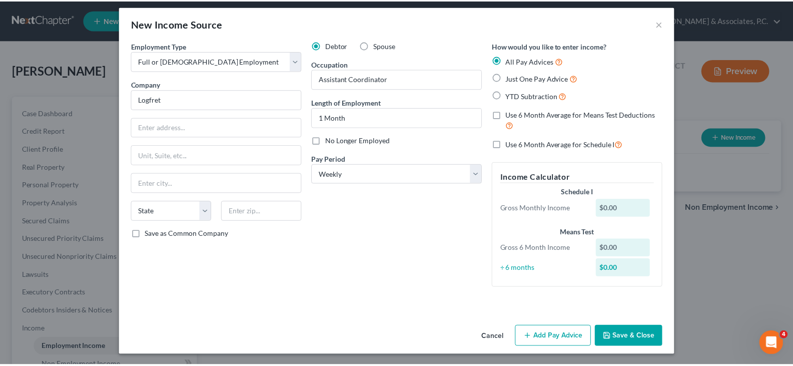
scroll to position [7, 0]
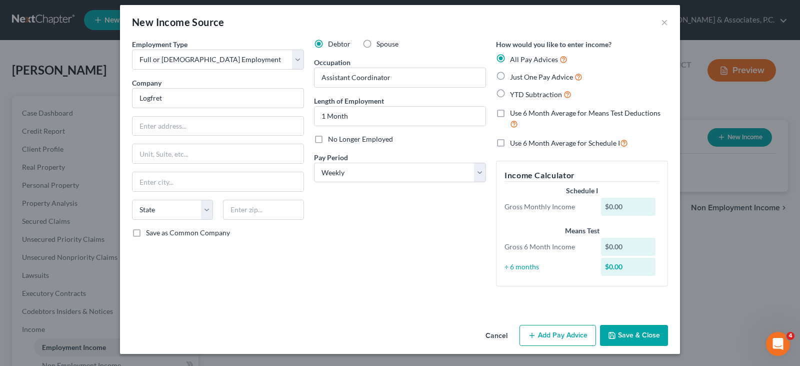
click at [631, 336] on button "Save & Close" at bounding box center [634, 335] width 68 height 21
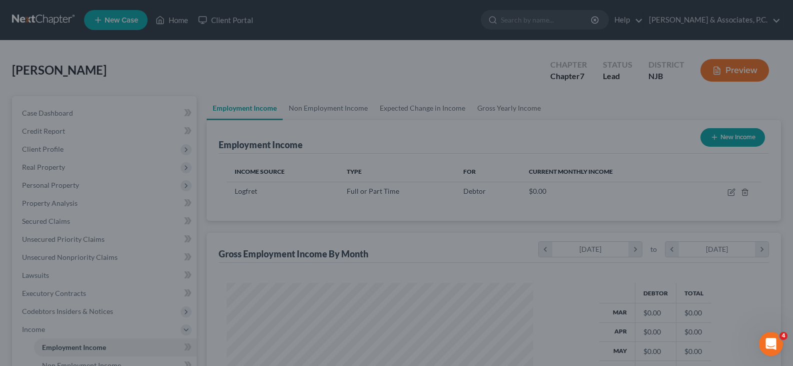
scroll to position [180, 323]
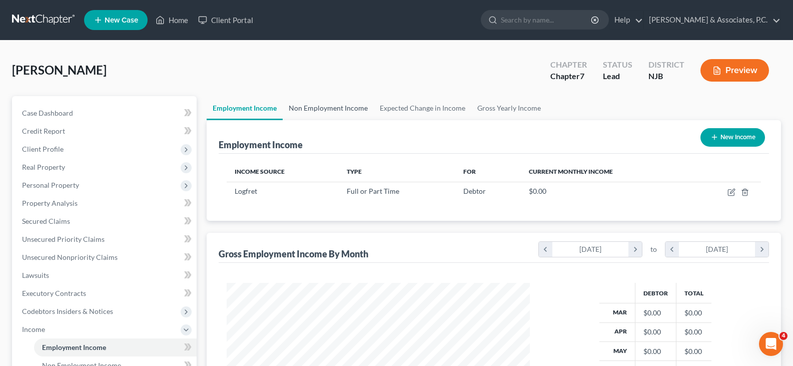
click at [325, 107] on link "Non Employment Income" at bounding box center [328, 108] width 91 height 24
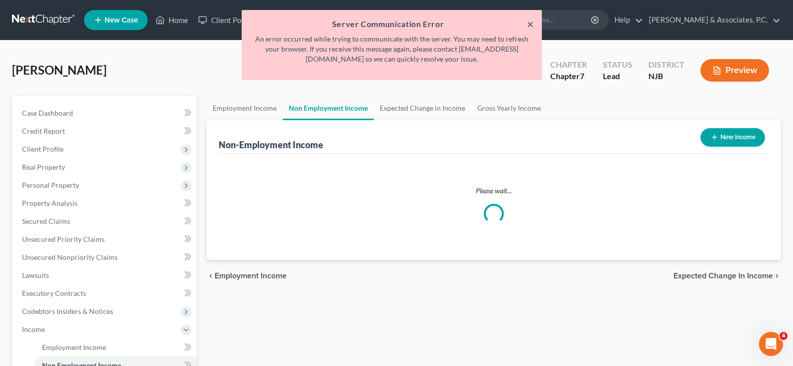
click at [531, 24] on button "×" at bounding box center [530, 24] width 7 height 12
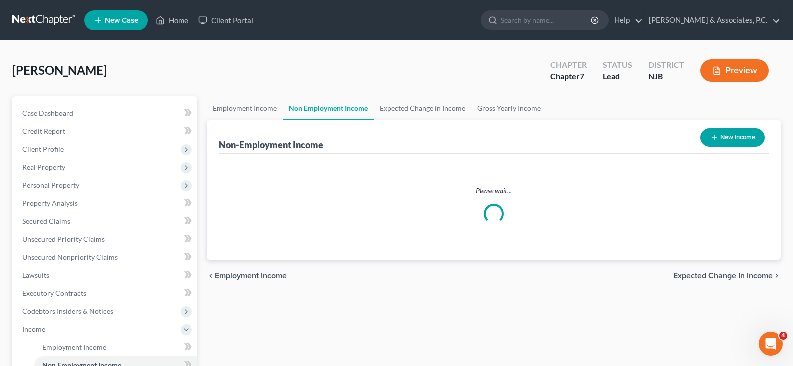
drag, startPoint x: 340, startPoint y: 70, endPoint x: 271, endPoint y: 1, distance: 97.6
click at [339, 69] on div "Banchon, Gregory Upgraded Chapter Chapter 7 Status Lead District NJB Preview" at bounding box center [396, 75] width 769 height 44
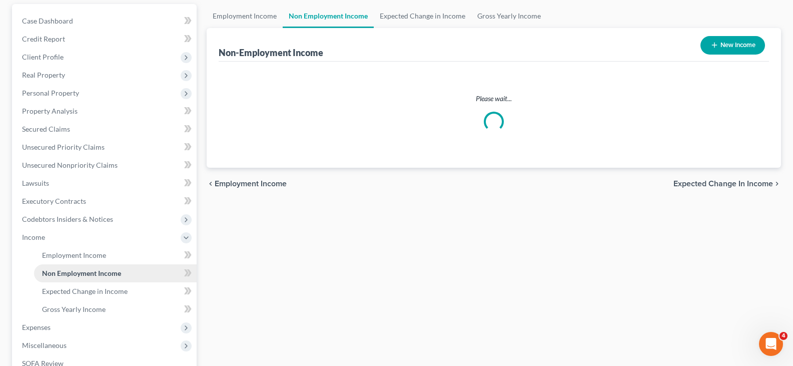
scroll to position [238, 0]
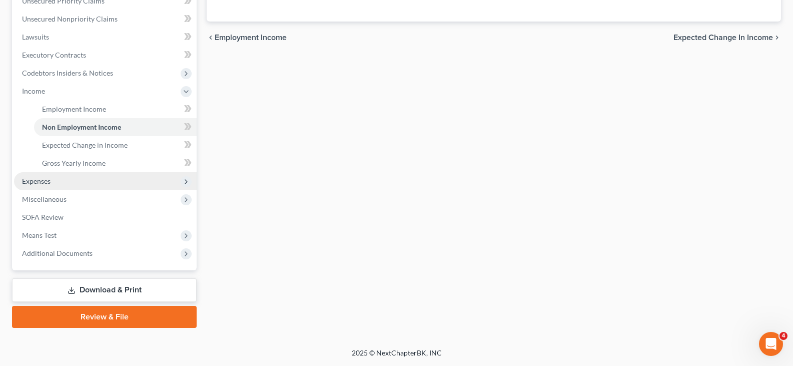
click at [35, 181] on span "Expenses" at bounding box center [36, 181] width 29 height 9
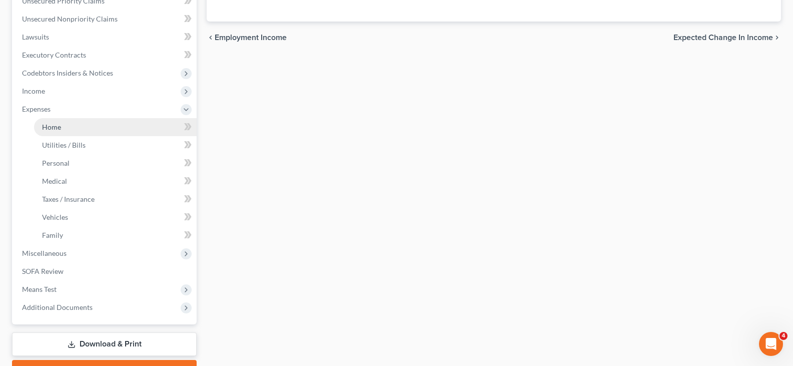
click at [57, 130] on span "Home" at bounding box center [51, 127] width 19 height 9
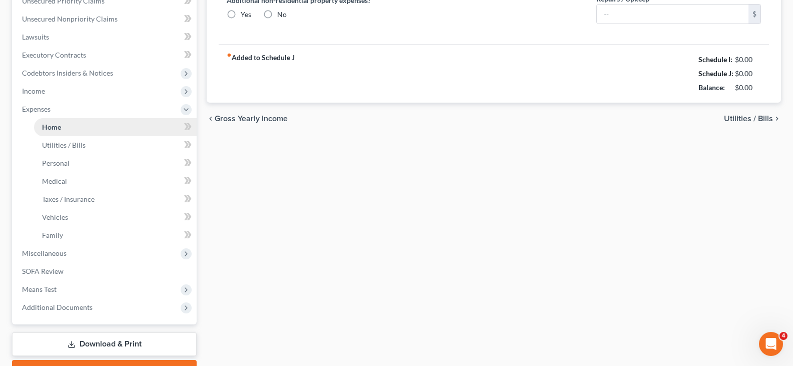
type input "0.00"
radio input "true"
type input "0.00"
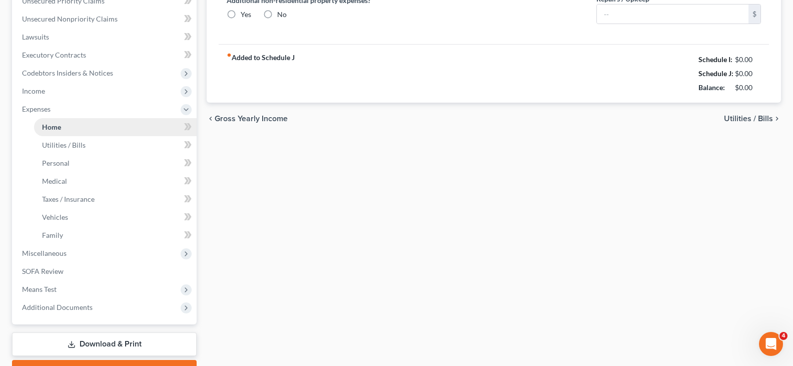
type input "0.00"
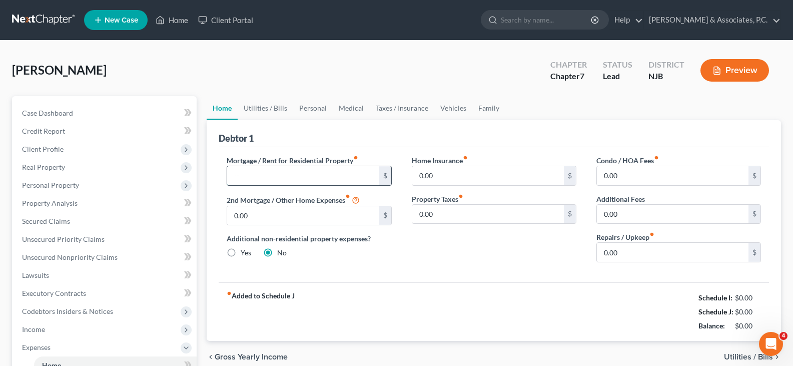
click at [262, 175] on input "text" at bounding box center [303, 175] width 152 height 19
type input "1,000.00"
click at [257, 108] on link "Utilities / Bills" at bounding box center [266, 108] width 56 height 24
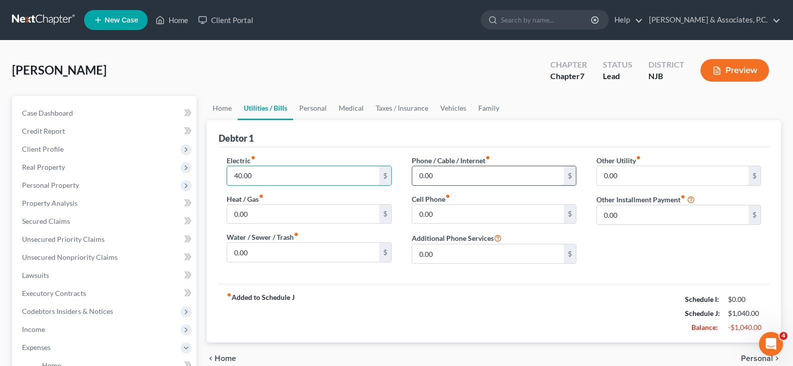
type input "40.00"
click at [447, 170] on input "0.00" at bounding box center [488, 175] width 152 height 19
type input "90.00"
click at [437, 216] on input "0.00" at bounding box center [488, 214] width 152 height 19
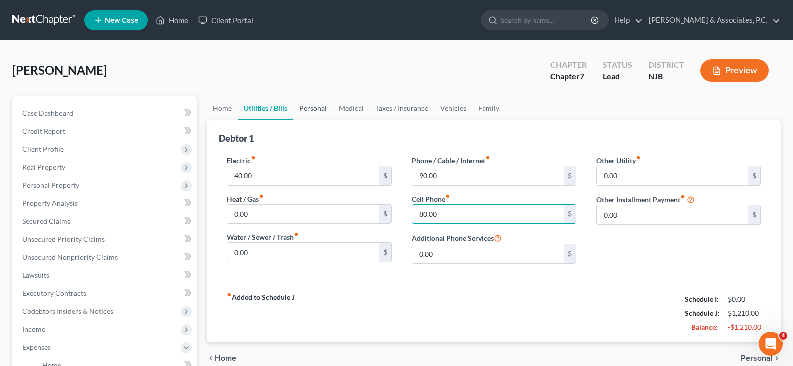
type input "80.00"
click at [314, 106] on link "Personal" at bounding box center [313, 108] width 40 height 24
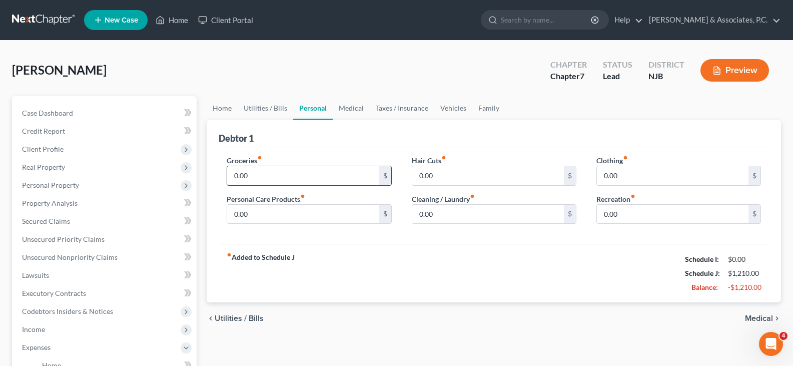
click at [282, 171] on input "0.00" at bounding box center [303, 175] width 152 height 19
type input "400.00"
click at [299, 218] on input "0.00" at bounding box center [303, 214] width 152 height 19
click at [456, 174] on input "0.00" at bounding box center [488, 175] width 152 height 19
type input "40.00"
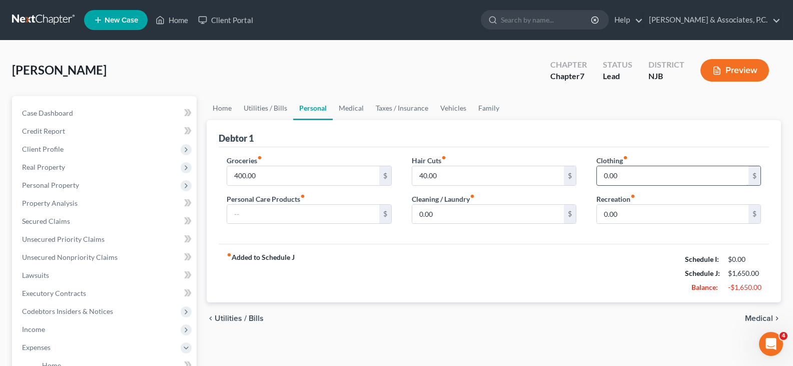
click at [636, 176] on input "0.00" at bounding box center [673, 175] width 152 height 19
click at [444, 212] on input "0.00" at bounding box center [488, 214] width 152 height 19
click at [620, 174] on input "0.00" at bounding box center [673, 175] width 152 height 19
click at [615, 212] on input "0.00" at bounding box center [673, 214] width 152 height 19
click at [351, 110] on link "Medical" at bounding box center [351, 108] width 37 height 24
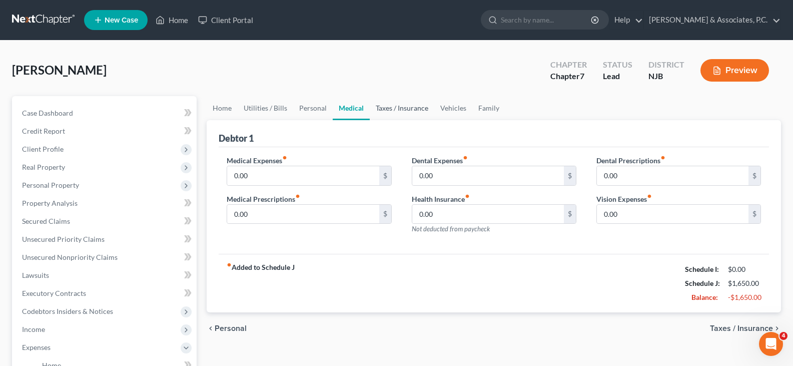
click at [387, 107] on link "Taxes / Insurance" at bounding box center [402, 108] width 65 height 24
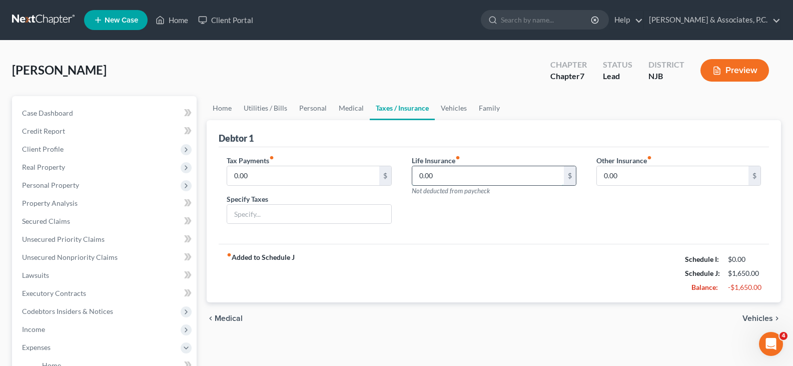
click at [438, 175] on input "0.00" at bounding box center [488, 175] width 152 height 19
click at [455, 108] on link "Vehicles" at bounding box center [454, 108] width 38 height 24
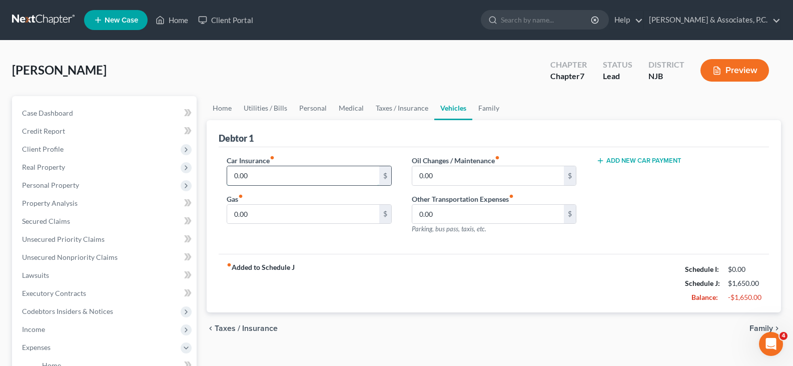
click at [265, 176] on input "0.00" at bounding box center [303, 175] width 152 height 19
type input "104.00"
click at [252, 219] on input "0.00" at bounding box center [303, 214] width 152 height 19
type input "80.00"
click at [455, 216] on input "0.00" at bounding box center [488, 214] width 152 height 19
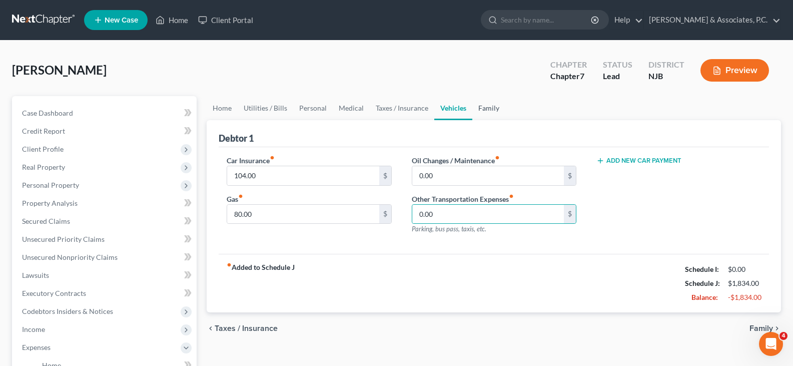
click at [484, 106] on link "Family" at bounding box center [488, 108] width 33 height 24
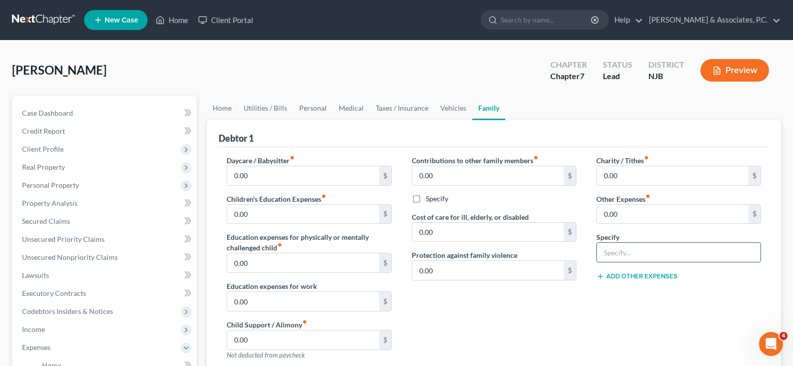
click at [628, 247] on input "text" at bounding box center [679, 252] width 164 height 19
type input "Gym Membership"
click at [633, 211] on input "0.00" at bounding box center [673, 214] width 152 height 19
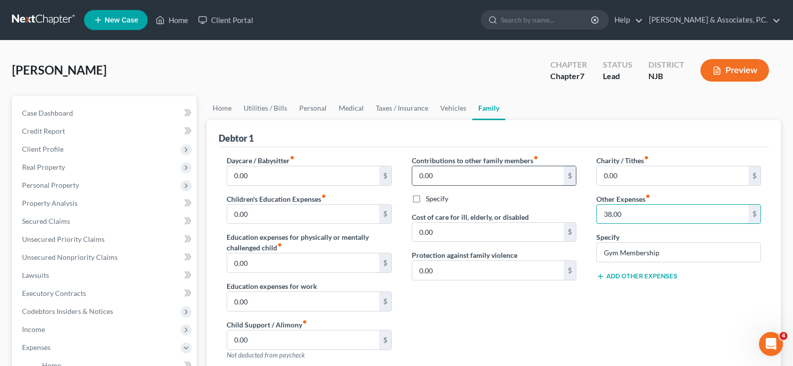
type input "38.00"
click at [454, 108] on link "Vehicles" at bounding box center [453, 108] width 38 height 24
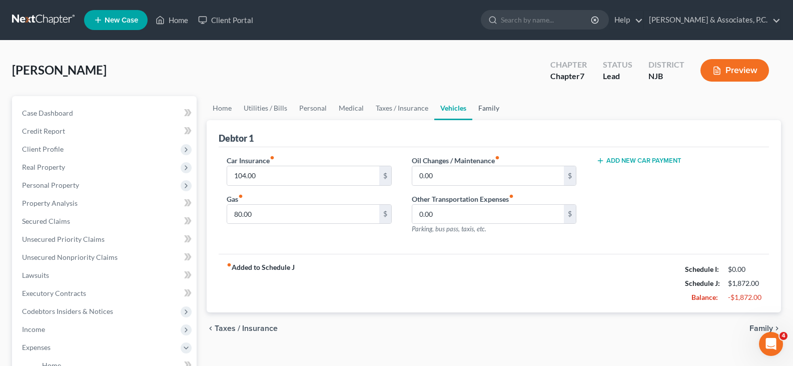
click at [489, 108] on link "Family" at bounding box center [488, 108] width 33 height 24
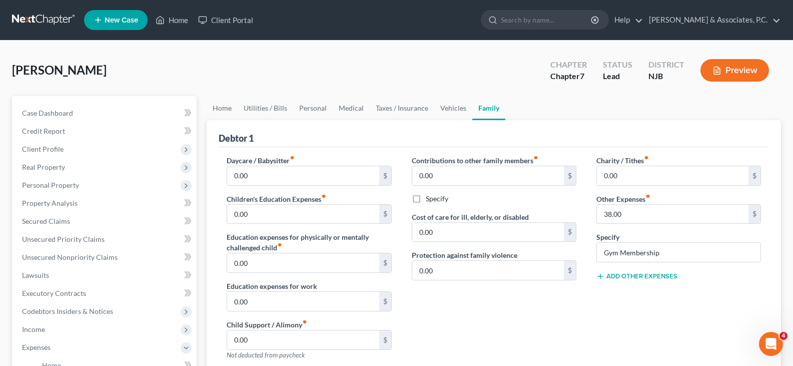
click at [637, 276] on button "Add Other Expenses" at bounding box center [636, 276] width 81 height 8
click at [452, 100] on link "Vehicles" at bounding box center [453, 108] width 38 height 24
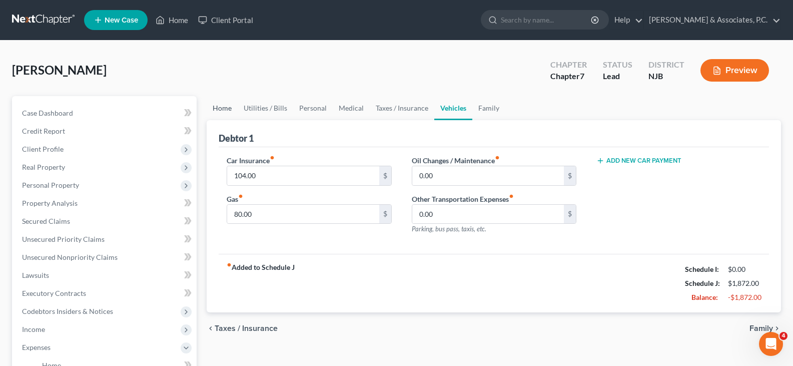
click at [219, 110] on link "Home" at bounding box center [222, 108] width 31 height 24
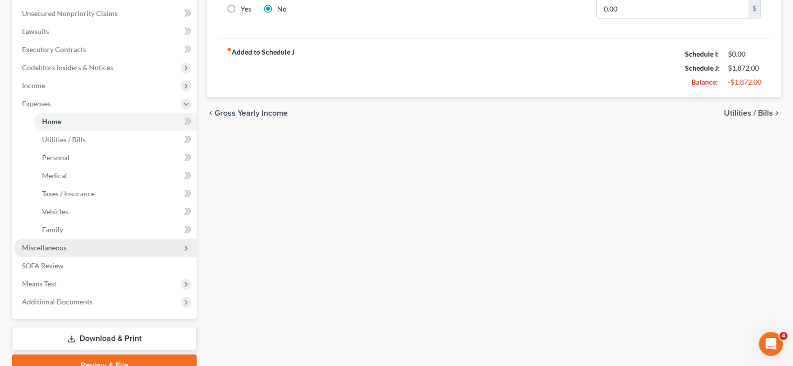
scroll to position [292, 0]
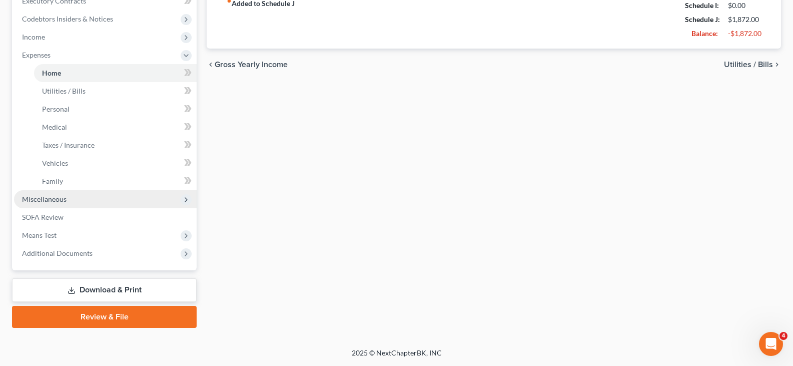
click at [50, 201] on span "Miscellaneous" at bounding box center [44, 199] width 45 height 9
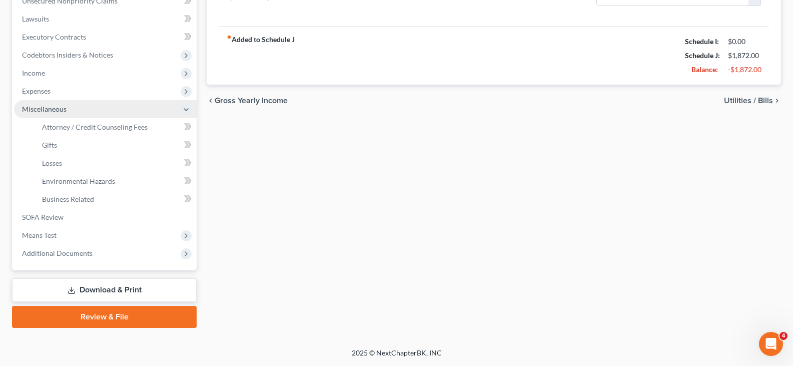
scroll to position [256, 0]
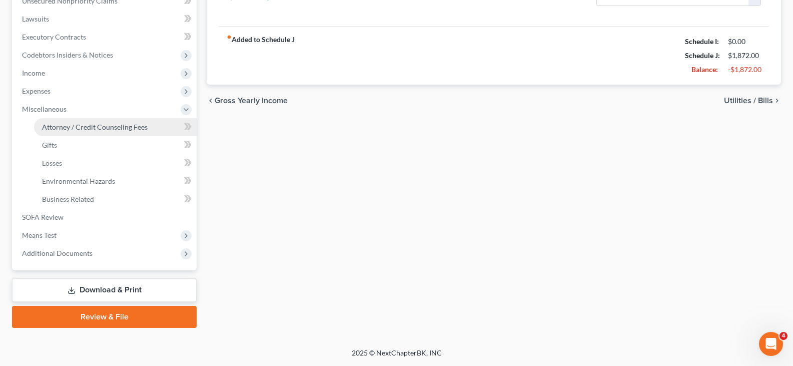
click at [83, 126] on span "Attorney / Credit Counseling Fees" at bounding box center [95, 127] width 106 height 9
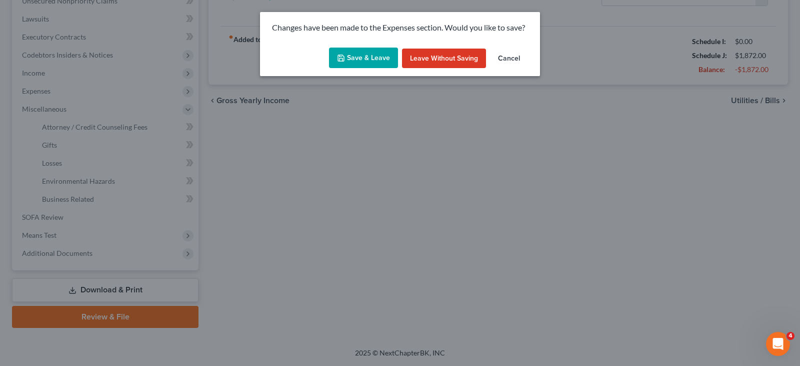
click at [372, 61] on button "Save & Leave" at bounding box center [363, 58] width 69 height 21
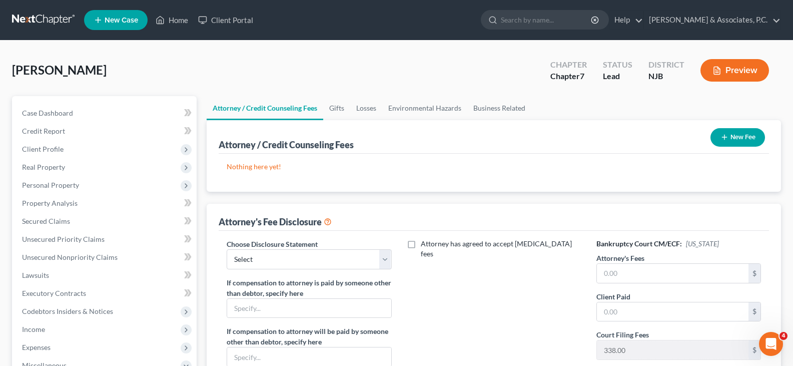
click at [739, 140] on button "New Fee" at bounding box center [737, 137] width 55 height 19
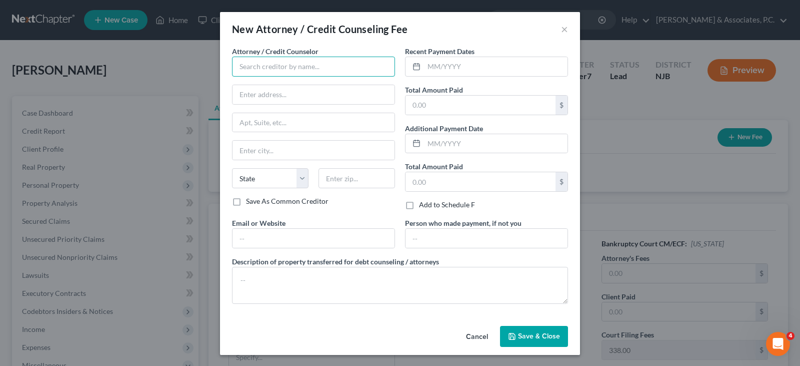
click at [252, 64] on input "text" at bounding box center [313, 67] width 163 height 20
type input "[PERSON_NAME]"
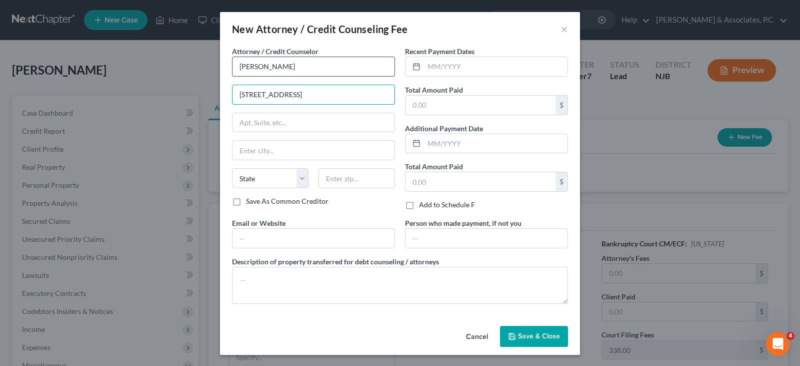
type input "649 Newark Avenue"
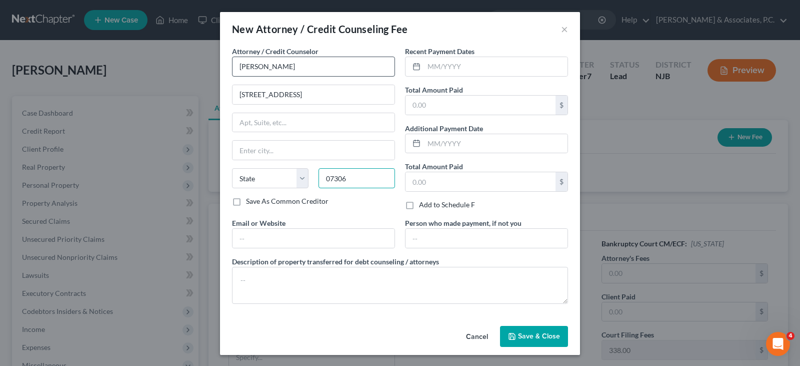
type input "07306"
type input "Jersey City"
select select "33"
click at [426, 66] on input "text" at bounding box center [496, 66] width 144 height 19
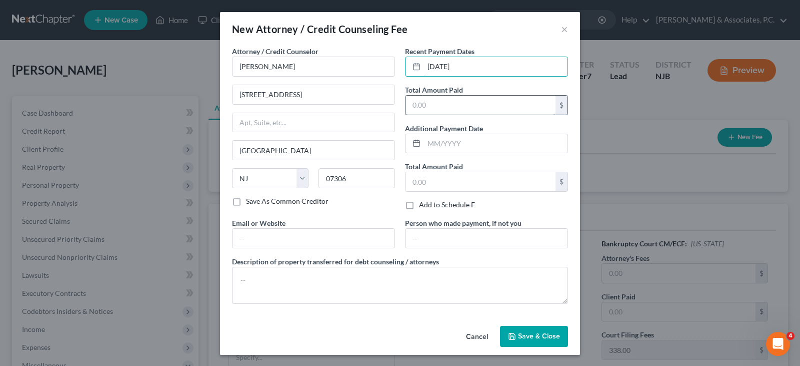
type input "[DATE]"
click at [439, 107] on input "text" at bounding box center [481, 105] width 150 height 19
type input "1,984.00"
click at [547, 333] on span "Save & Close" at bounding box center [539, 336] width 42 height 9
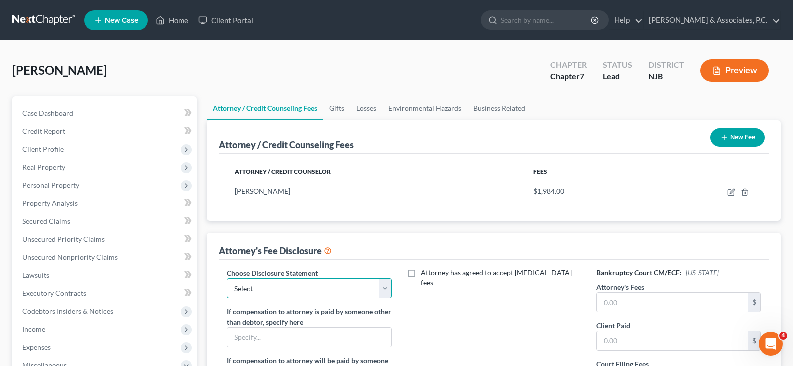
drag, startPoint x: 381, startPoint y: 290, endPoint x: 375, endPoint y: 288, distance: 6.3
click at [381, 290] on select "Select Attorney" at bounding box center [309, 288] width 165 height 20
select select "0"
click at [227, 278] on select "Select Attorney" at bounding box center [309, 288] width 165 height 20
click at [624, 304] on input "text" at bounding box center [673, 302] width 152 height 19
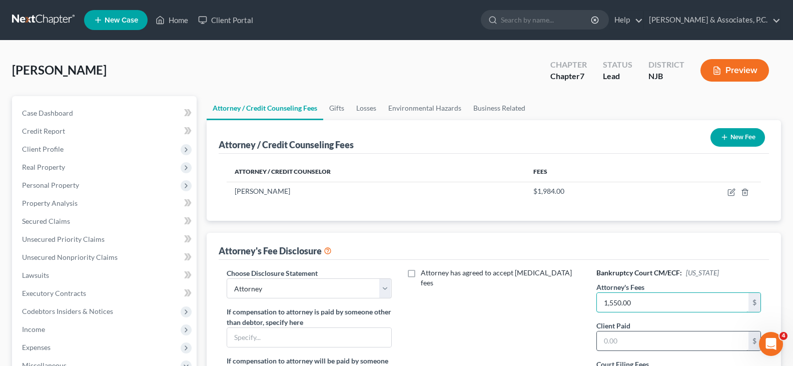
type input "1,550.00"
click at [624, 345] on input "text" at bounding box center [673, 340] width 152 height 19
type input "1,550.00"
click at [531, 221] on div "Attorney / Credit Counselor Fees Nicholas Fitzgerald $1,984.00" at bounding box center [494, 187] width 550 height 67
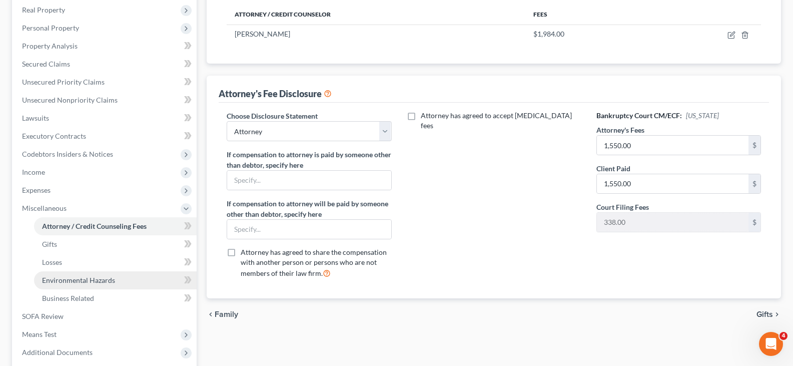
scroll to position [250, 0]
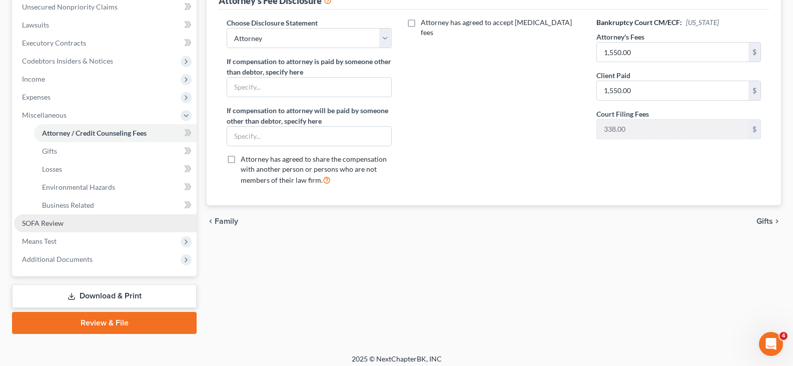
click at [45, 221] on span "SOFA Review" at bounding box center [43, 223] width 42 height 9
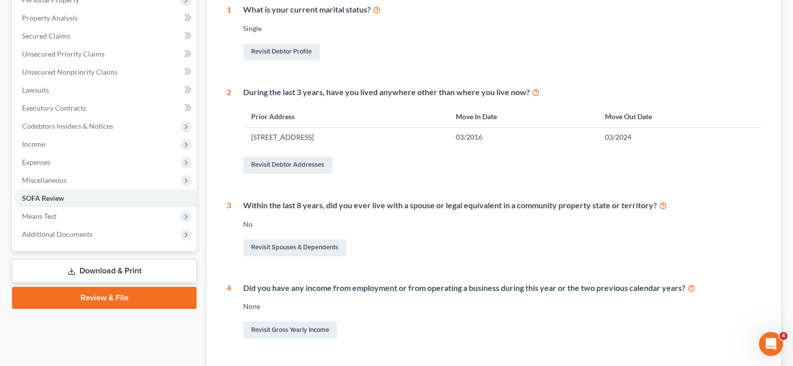
scroll to position [300, 0]
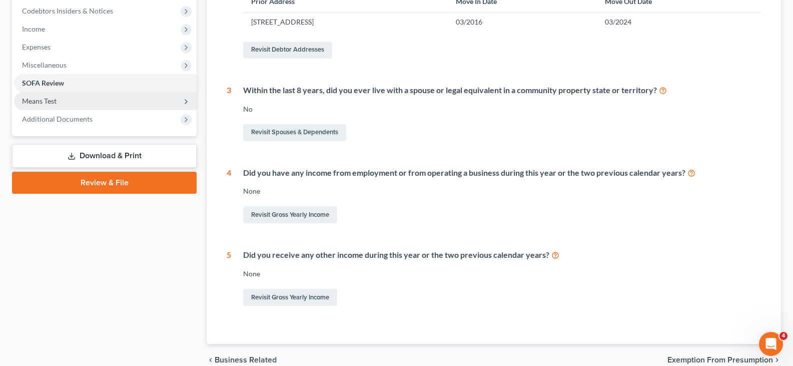
click at [53, 101] on span "Means Test" at bounding box center [39, 101] width 35 height 9
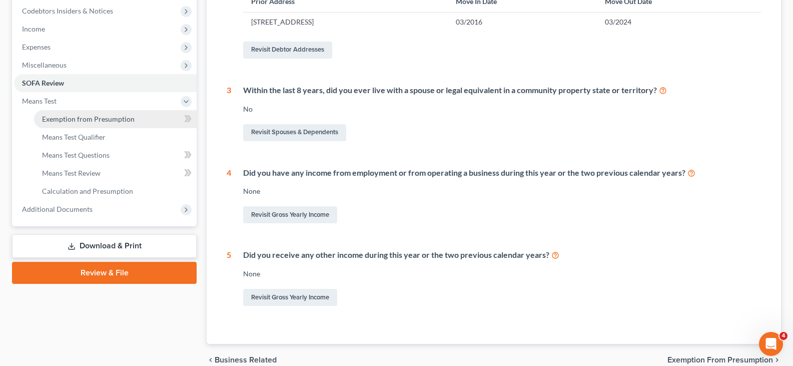
click at [77, 117] on span "Exemption from Presumption" at bounding box center [88, 119] width 93 height 9
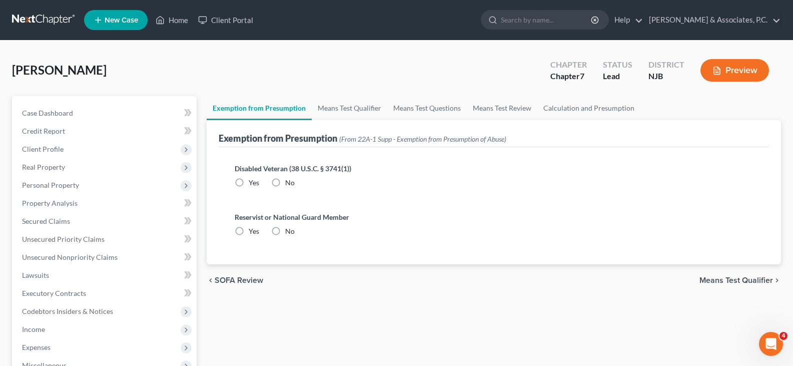
click at [285, 182] on label "No" at bounding box center [290, 183] width 10 height 10
click at [289, 182] on input "No" at bounding box center [292, 181] width 7 height 7
radio input "true"
click at [285, 231] on label "No" at bounding box center [290, 231] width 10 height 10
click at [289, 231] on input "No" at bounding box center [292, 229] width 7 height 7
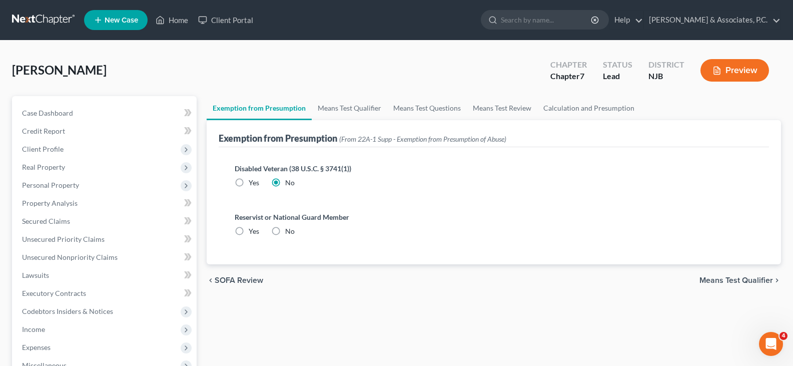
radio input "true"
click at [344, 98] on link "Means Test Qualifier" at bounding box center [350, 108] width 76 height 24
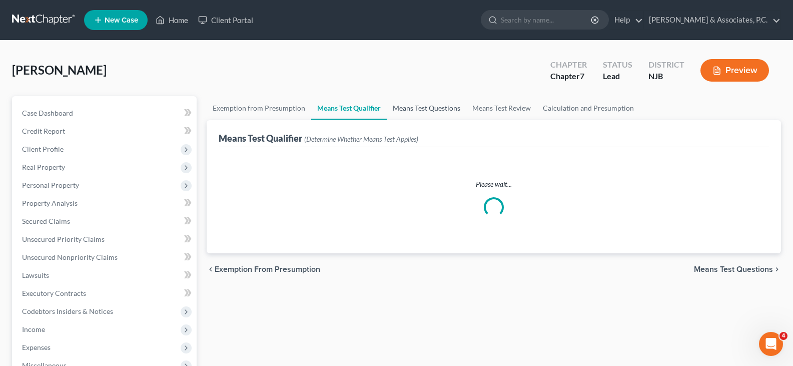
click at [415, 105] on link "Means Test Questions" at bounding box center [427, 108] width 80 height 24
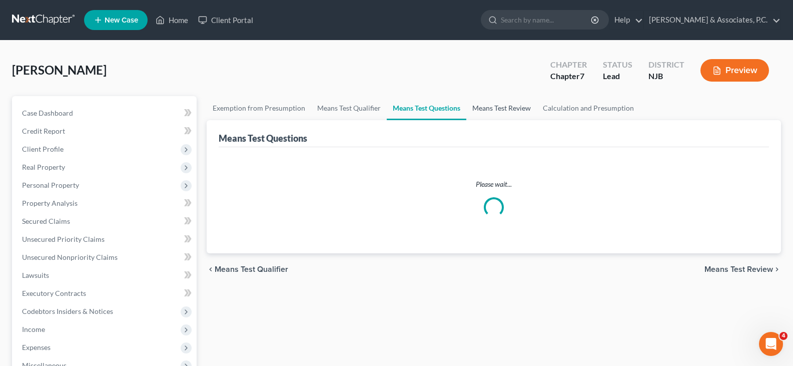
click at [511, 104] on link "Means Test Review" at bounding box center [501, 108] width 71 height 24
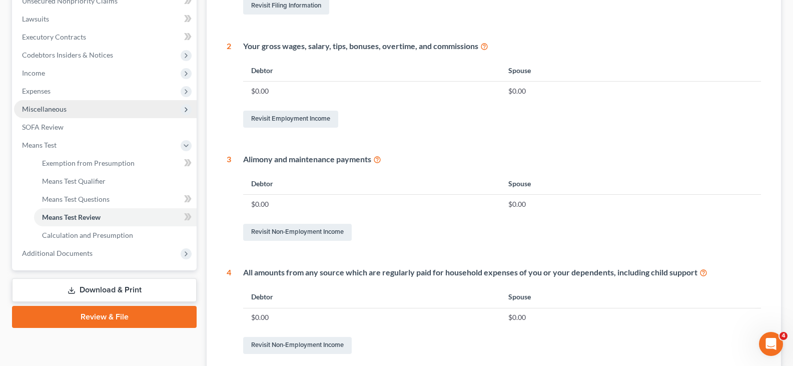
scroll to position [206, 0]
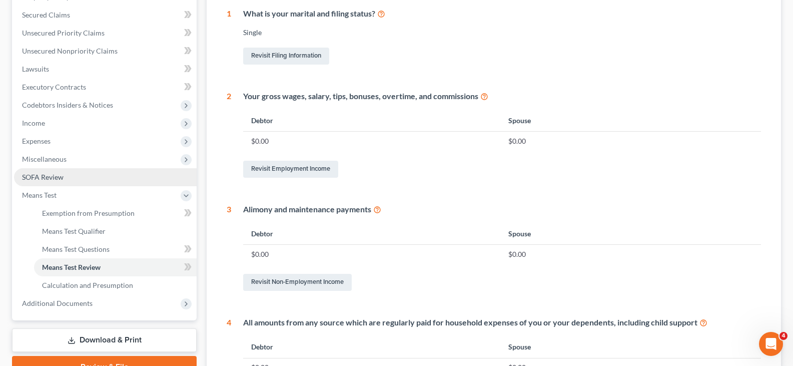
click at [44, 175] on span "SOFA Review" at bounding box center [43, 177] width 42 height 9
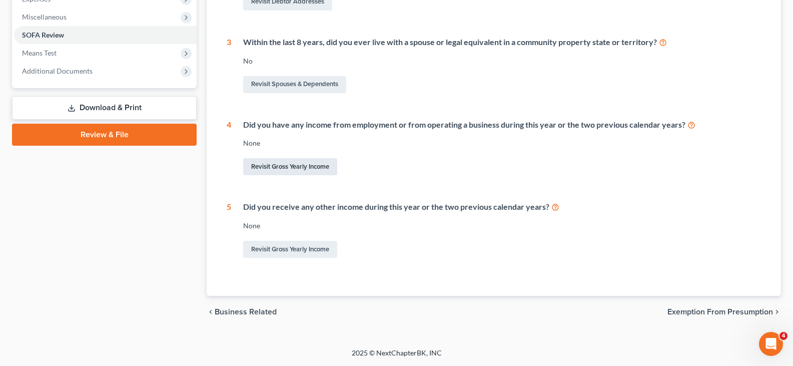
click at [280, 165] on link "Revisit Gross Yearly Income" at bounding box center [290, 166] width 94 height 17
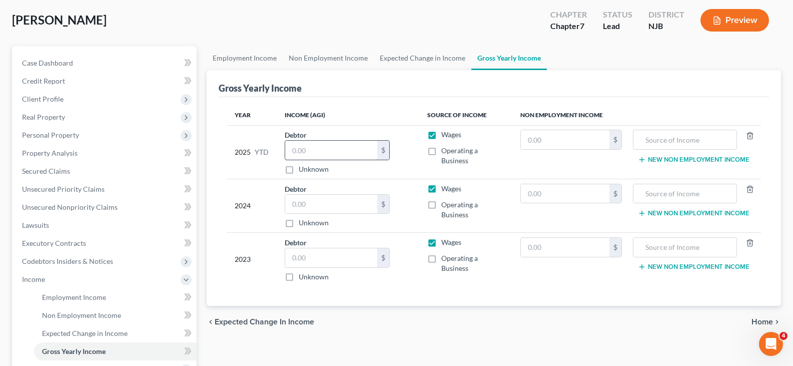
scroll to position [150, 0]
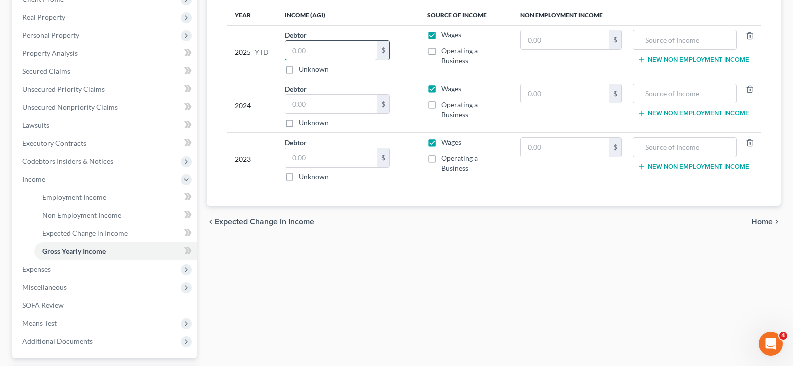
click at [318, 47] on input "text" at bounding box center [331, 50] width 92 height 19
type input "1"
type input "2,500.00"
click at [316, 108] on input "text" at bounding box center [331, 104] width 92 height 19
type input "43,466.00"
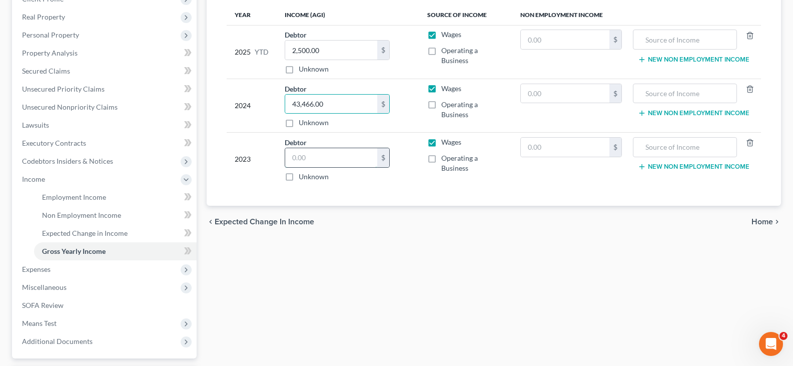
click at [322, 160] on input "text" at bounding box center [331, 157] width 92 height 19
type input "43,383.00"
click at [548, 44] on input "text" at bounding box center [565, 39] width 89 height 19
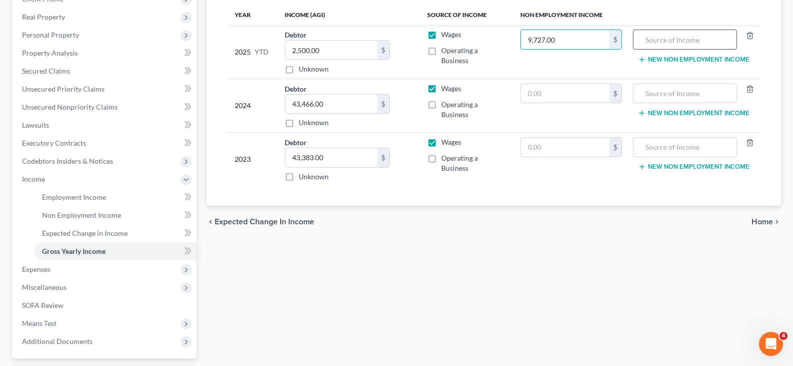
type input "9,727.00"
click at [691, 40] on input "text" at bounding box center [684, 39] width 93 height 19
type input "Unemployment"
click at [582, 89] on input "text" at bounding box center [565, 93] width 89 height 19
drag, startPoint x: 556, startPoint y: 92, endPoint x: 514, endPoint y: 96, distance: 42.7
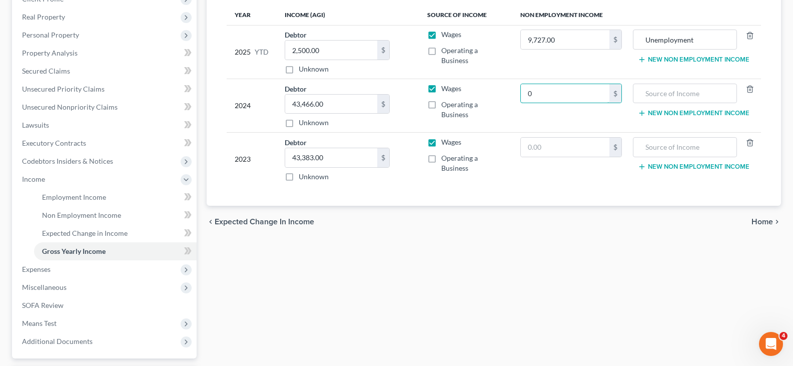
click at [514, 96] on td "0 $" at bounding box center [571, 106] width 118 height 54
type input "958.00"
click at [703, 93] on input "text" at bounding box center [684, 93] width 93 height 19
type input "Unemployment"
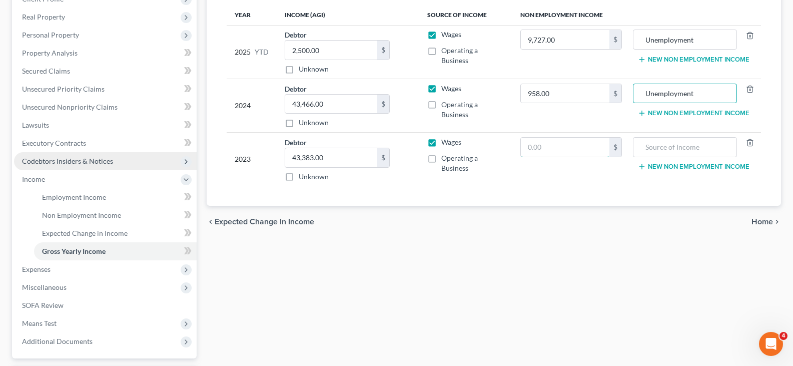
drag, startPoint x: 564, startPoint y: 153, endPoint x: 162, endPoint y: 158, distance: 402.0
click at [563, 153] on input "text" at bounding box center [565, 147] width 89 height 19
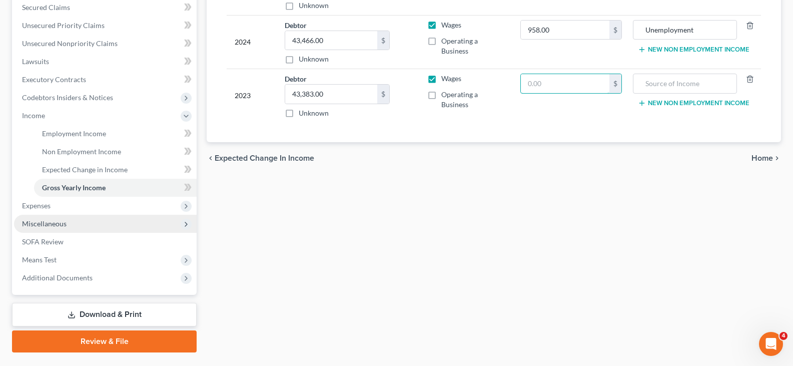
scroll to position [238, 0]
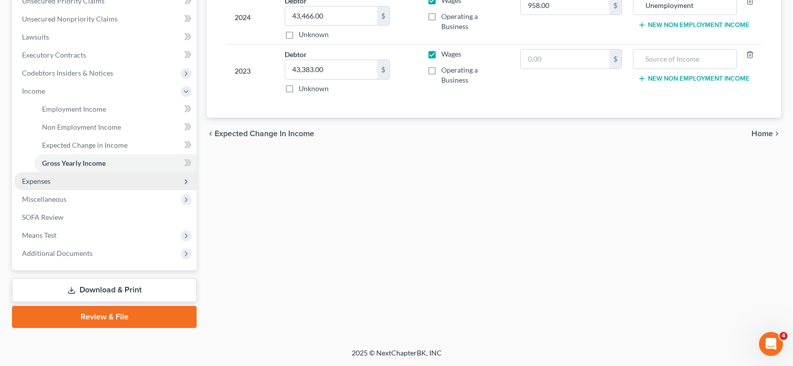
click at [54, 182] on span "Expenses" at bounding box center [105, 181] width 183 height 18
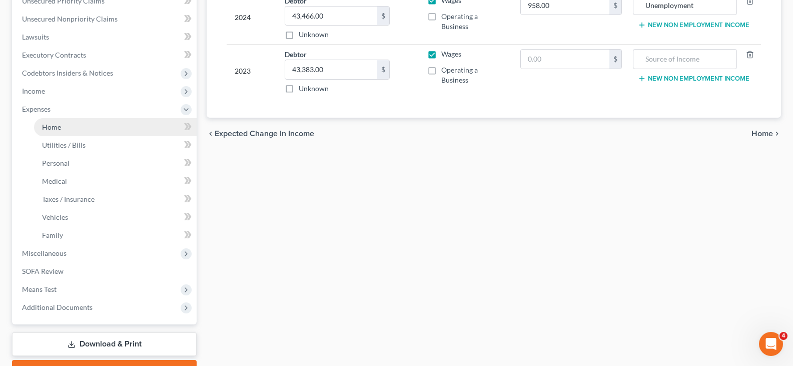
click at [56, 122] on link "Home" at bounding box center [115, 127] width 163 height 18
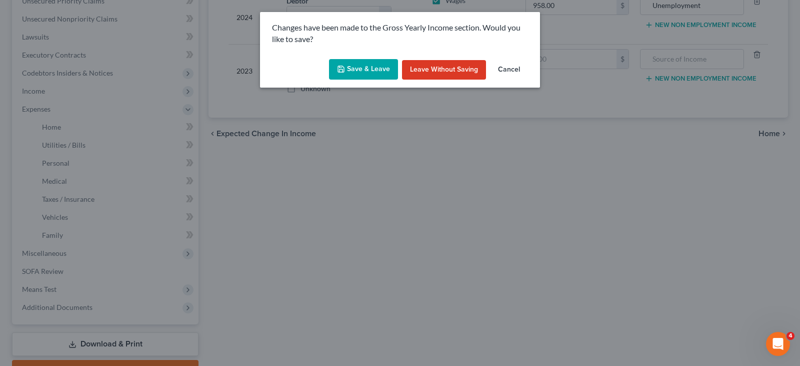
click at [366, 76] on button "Save & Leave" at bounding box center [363, 69] width 69 height 21
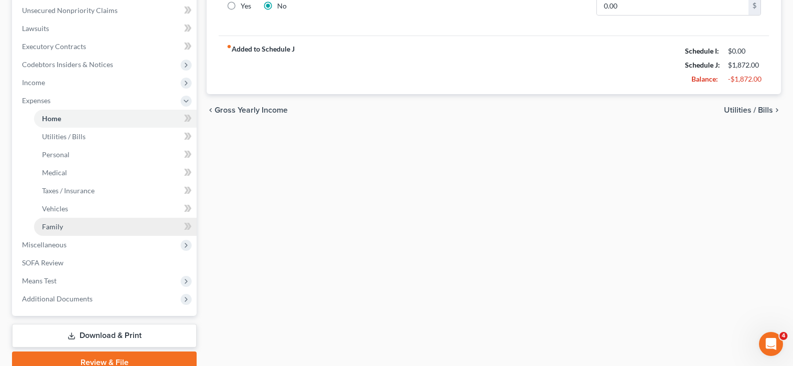
scroll to position [292, 0]
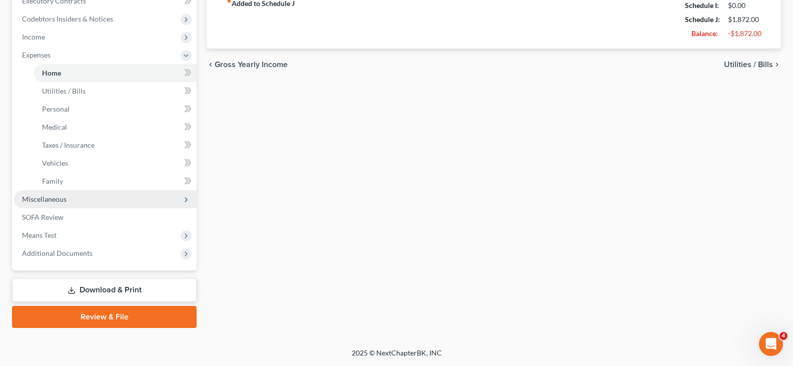
click at [34, 198] on span "Miscellaneous" at bounding box center [44, 199] width 45 height 9
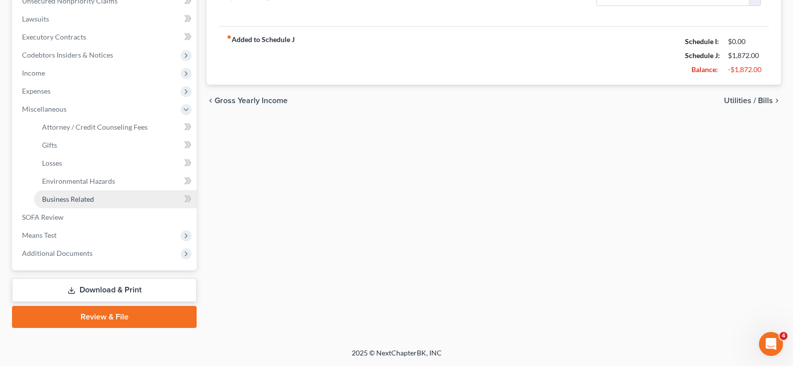
scroll to position [256, 0]
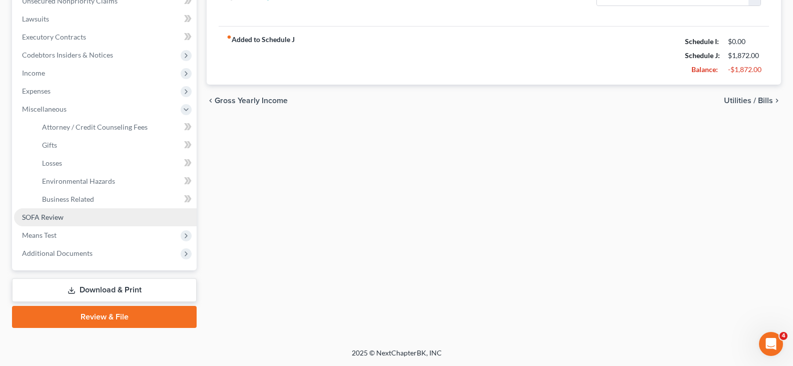
drag, startPoint x: 37, startPoint y: 210, endPoint x: 47, endPoint y: 208, distance: 10.1
click at [36, 211] on link "SOFA Review" at bounding box center [105, 217] width 183 height 18
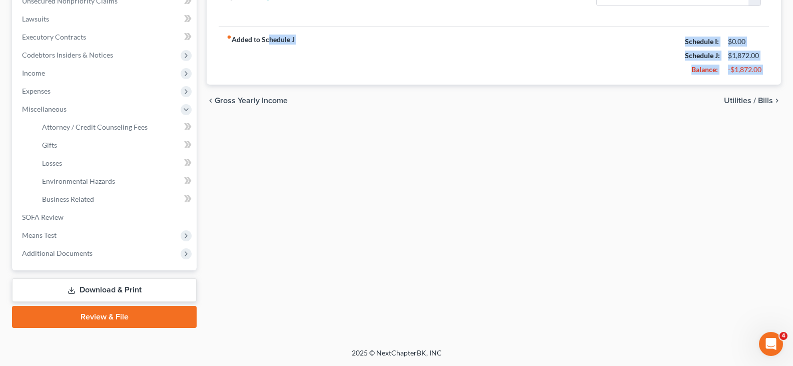
drag, startPoint x: 270, startPoint y: 87, endPoint x: 226, endPoint y: 2, distance: 95.7
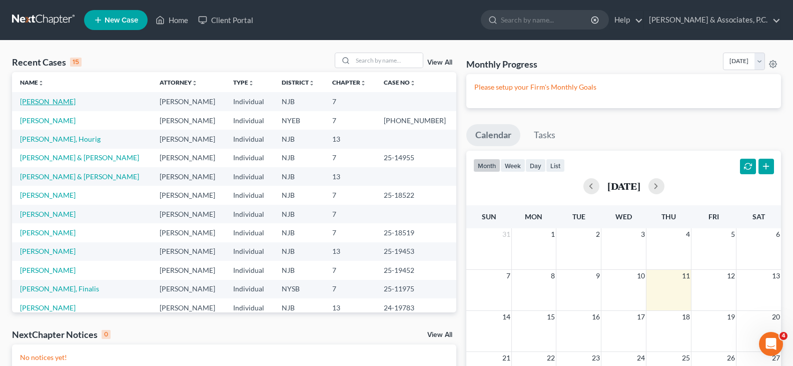
click at [62, 101] on link "[PERSON_NAME]" at bounding box center [48, 101] width 56 height 9
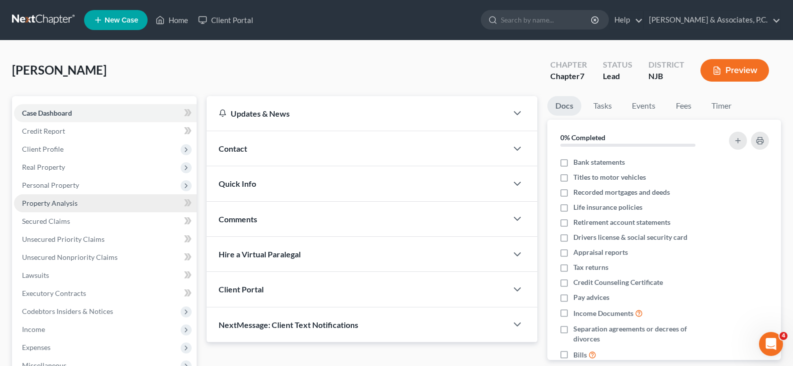
scroll to position [166, 0]
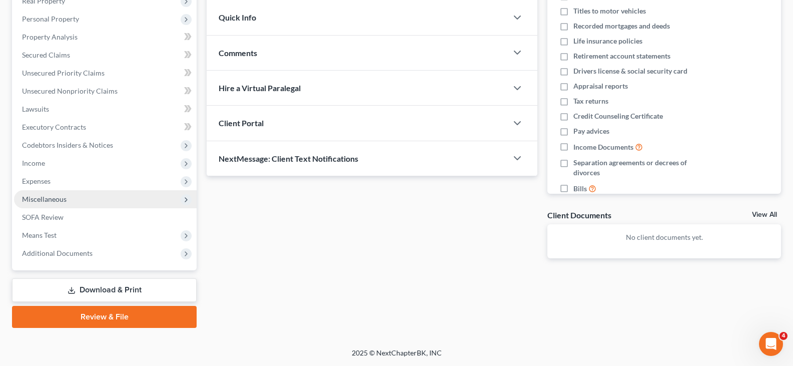
click at [37, 202] on span "Miscellaneous" at bounding box center [44, 199] width 45 height 9
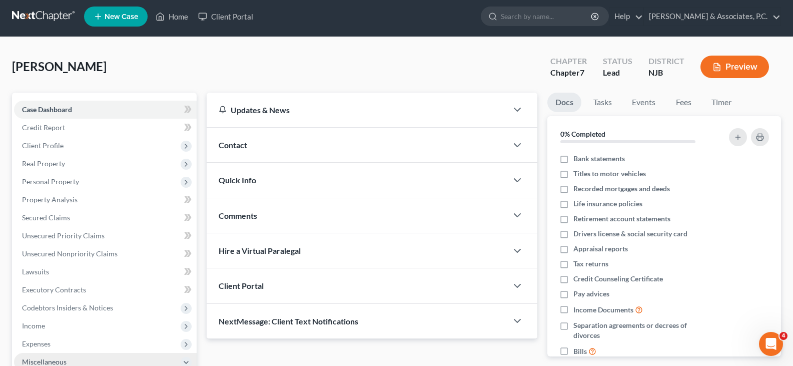
scroll to position [0, 0]
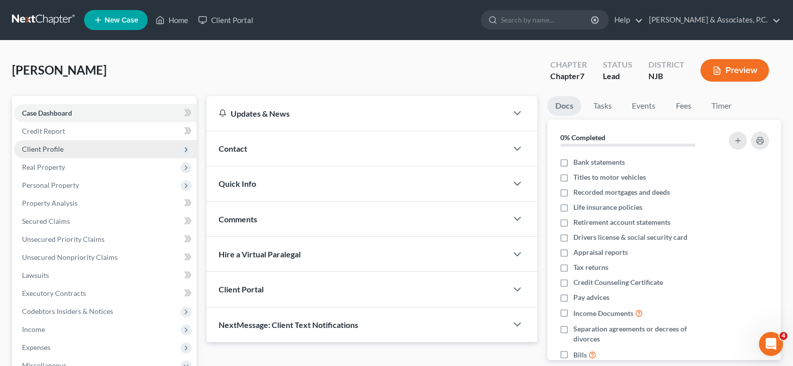
click at [43, 147] on span "Client Profile" at bounding box center [43, 149] width 42 height 9
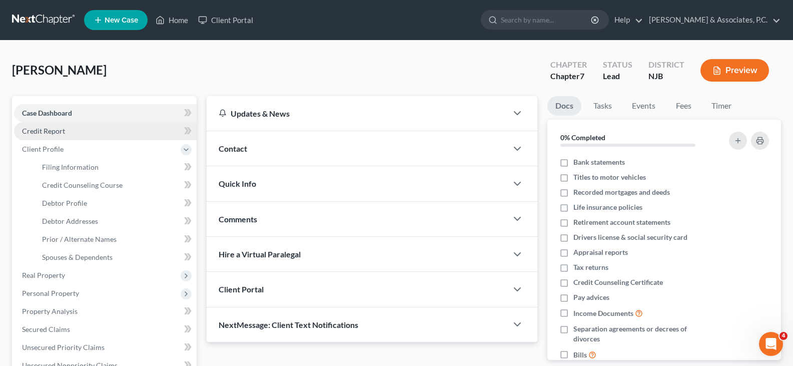
click at [46, 134] on span "Credit Report" at bounding box center [43, 131] width 43 height 9
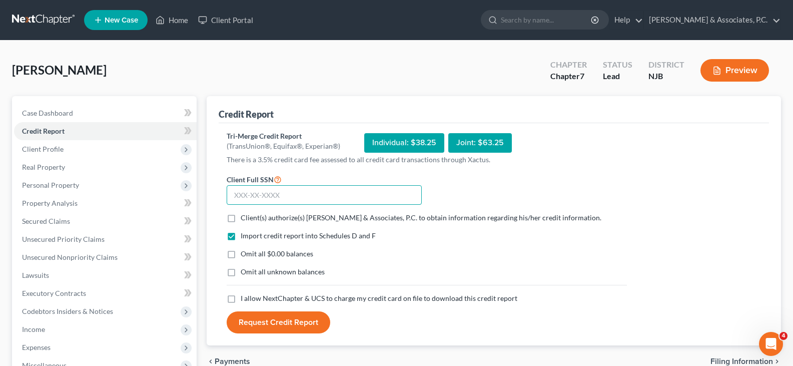
click at [245, 195] on input "text" at bounding box center [324, 195] width 195 height 20
type input "680-53-4317"
drag, startPoint x: 229, startPoint y: 219, endPoint x: 243, endPoint y: 253, distance: 36.8
click at [241, 219] on label "Client(s) authorize(s) [PERSON_NAME] & Associates, P.C. to obtain information r…" at bounding box center [421, 218] width 361 height 10
click at [245, 219] on input "Client(s) authorize(s) [PERSON_NAME] & Associates, P.C. to obtain information r…" at bounding box center [248, 216] width 7 height 7
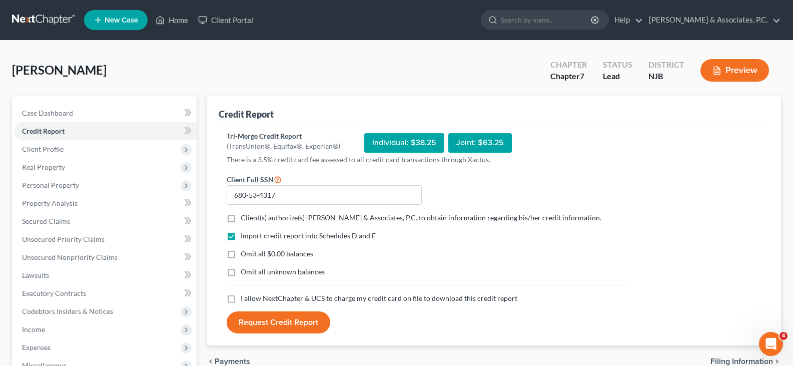
checkbox input "true"
click at [241, 253] on label "Omit all $0.00 balances" at bounding box center [277, 254] width 73 height 10
click at [245, 253] on input "Omit all $0.00 balances" at bounding box center [248, 252] width 7 height 7
checkbox input "true"
click at [241, 300] on label "I allow NextChapter & UCS to charge my credit card on file to download this cre…" at bounding box center [379, 298] width 277 height 10
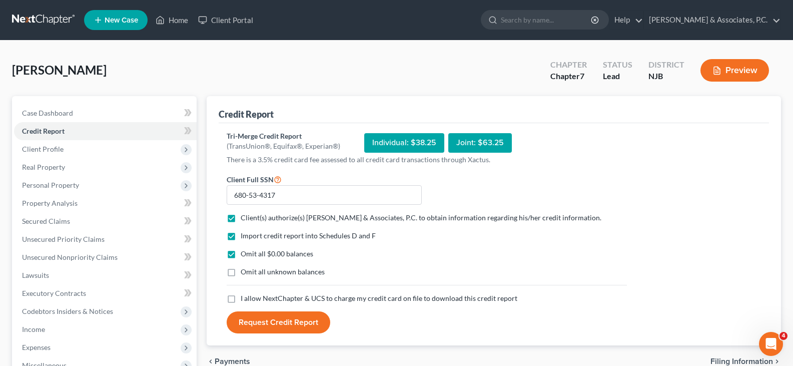
click at [245, 300] on input "I allow NextChapter & UCS to charge my credit card on file to download this cre…" at bounding box center [248, 296] width 7 height 7
checkbox input "true"
click at [253, 321] on button "Request Credit Report" at bounding box center [279, 322] width 104 height 22
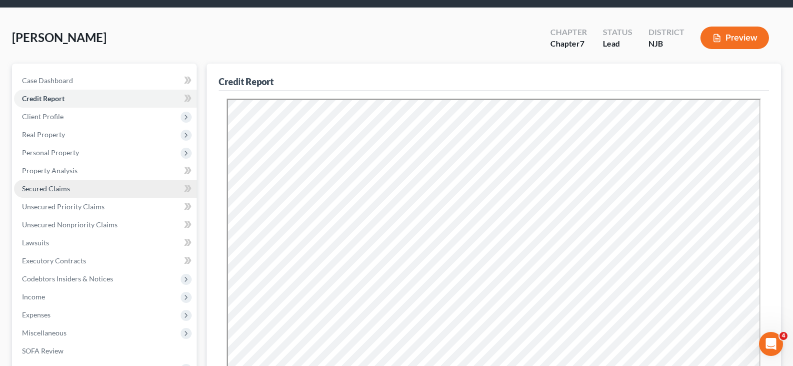
scroll to position [50, 0]
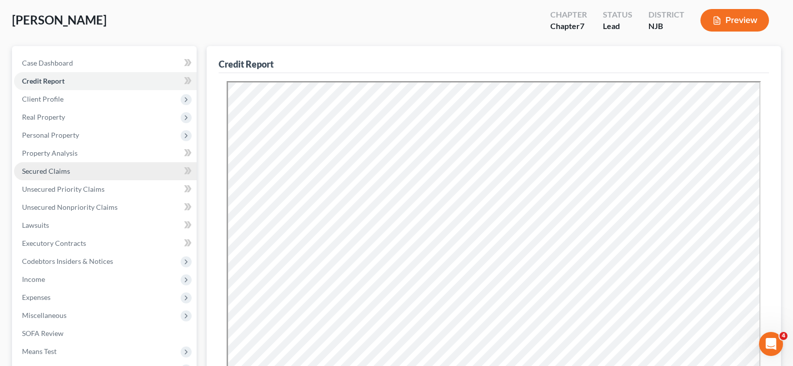
click at [51, 172] on span "Secured Claims" at bounding box center [46, 171] width 48 height 9
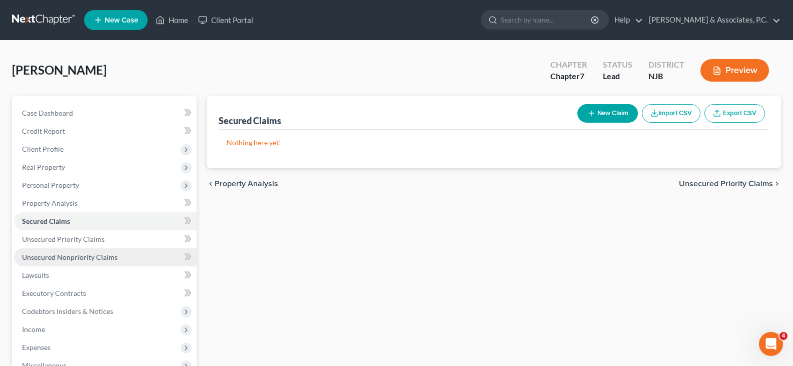
click at [59, 255] on span "Unsecured Nonpriority Claims" at bounding box center [70, 257] width 96 height 9
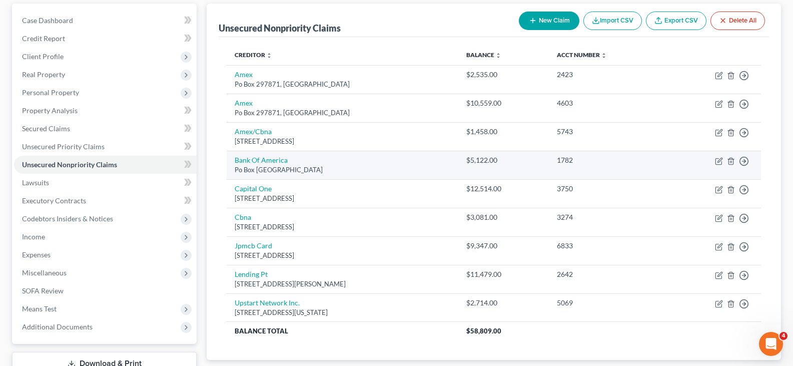
scroll to position [100, 0]
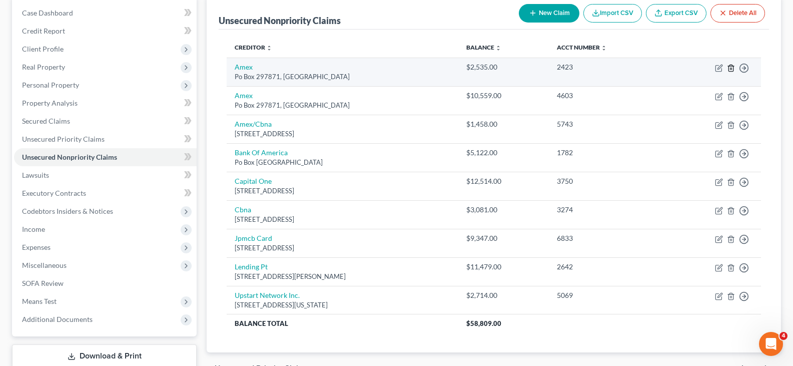
click at [730, 69] on line "button" at bounding box center [730, 69] width 0 height 2
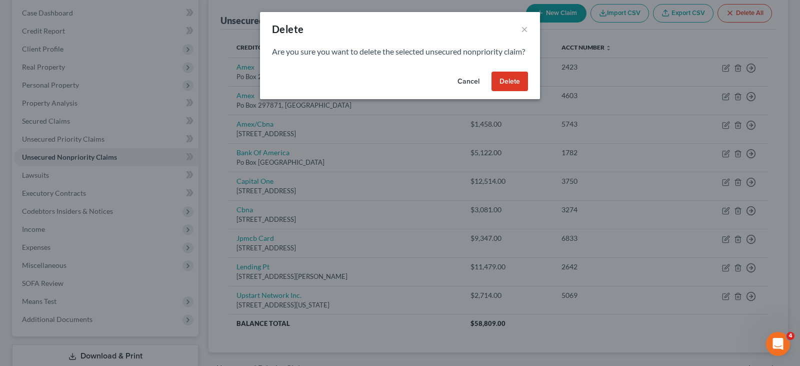
click at [516, 92] on button "Delete" at bounding box center [510, 82] width 37 height 20
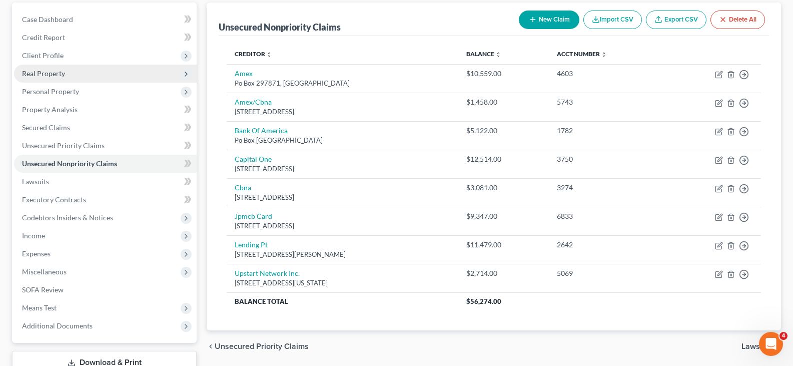
scroll to position [50, 0]
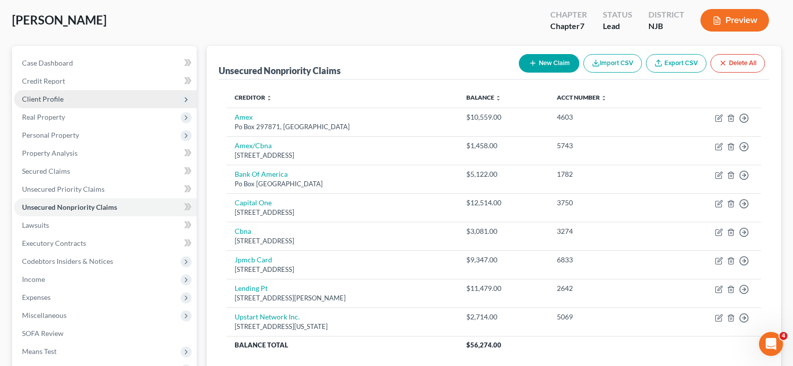
click at [43, 99] on span "Client Profile" at bounding box center [43, 99] width 42 height 9
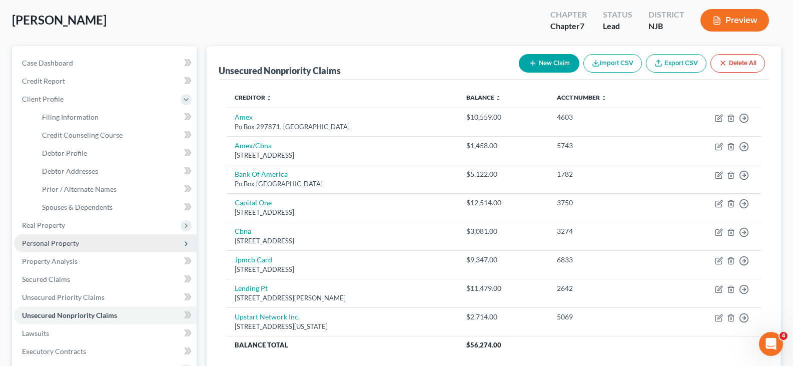
click at [43, 242] on span "Personal Property" at bounding box center [50, 243] width 57 height 9
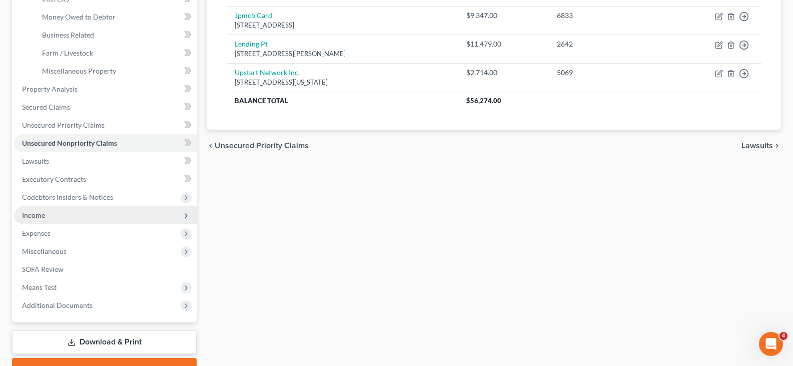
scroll to position [346, 0]
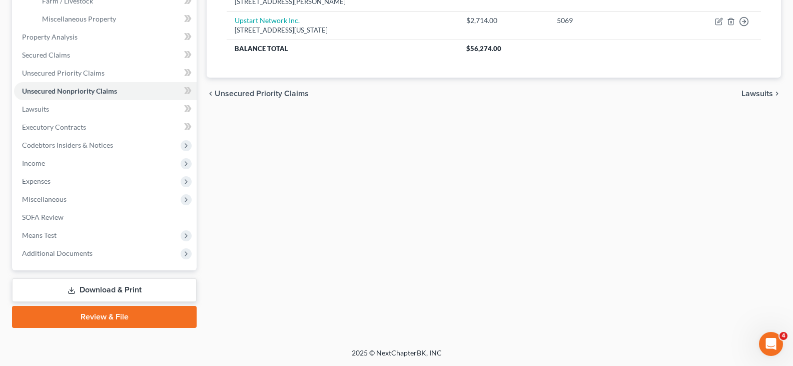
click at [90, 288] on link "Download & Print" at bounding box center [104, 290] width 185 height 24
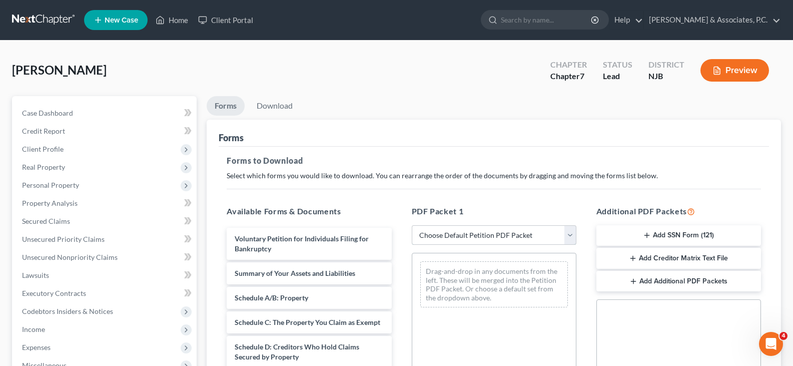
click at [567, 234] on select "Choose Default Petition PDF Packet Complete Bankruptcy Petition (all forms and …" at bounding box center [494, 235] width 165 height 20
select select "0"
click at [412, 225] on select "Choose Default Petition PDF Packet Complete Bankruptcy Petition (all forms and …" at bounding box center [494, 235] width 165 height 20
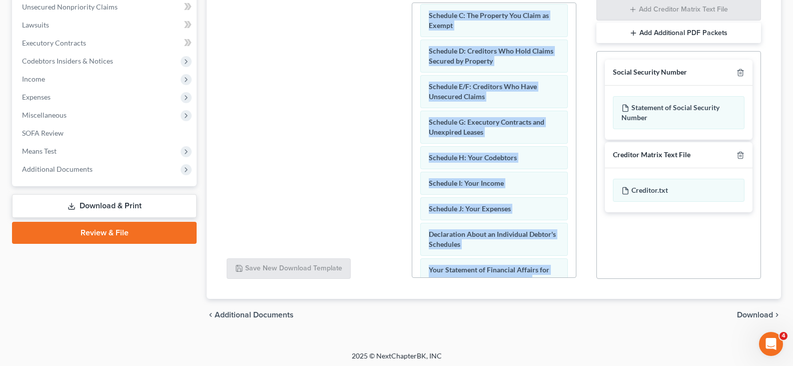
scroll to position [357, 0]
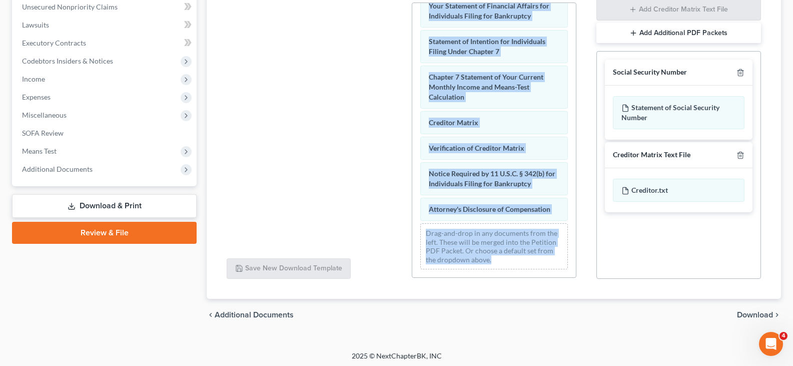
drag, startPoint x: 575, startPoint y: 64, endPoint x: 640, endPoint y: 296, distance: 240.8
click at [622, 294] on div "Forms to Download Select which forms you would like to download. You can rearra…" at bounding box center [494, 97] width 550 height 403
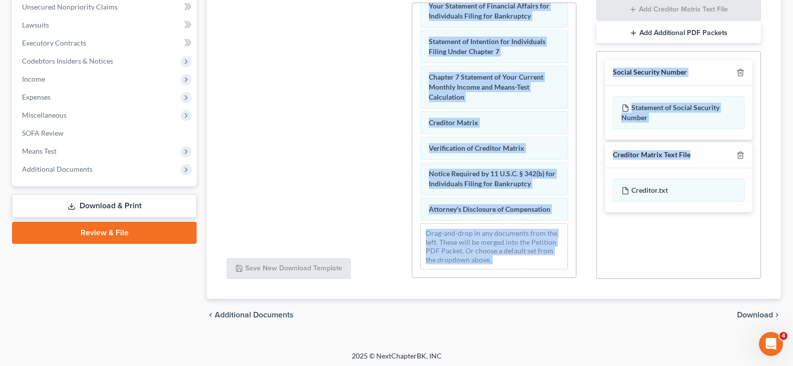
drag, startPoint x: 605, startPoint y: 265, endPoint x: 589, endPoint y: 252, distance: 20.6
click at [605, 264] on div "Social Security Number Statement of Social Security Number Creditor Matrix Text…" at bounding box center [678, 165] width 165 height 228
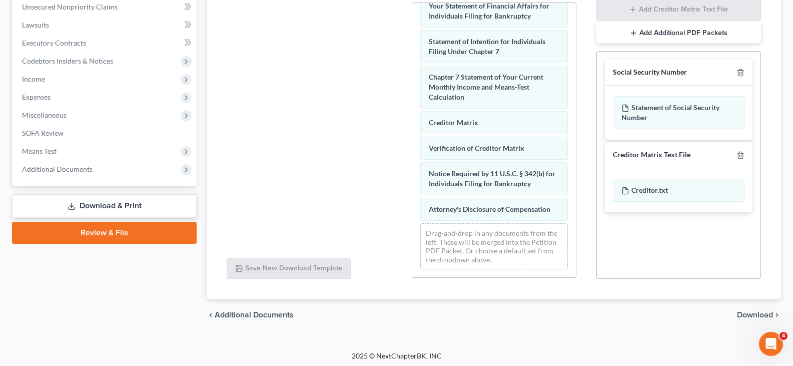
click at [364, 108] on div at bounding box center [309, 112] width 181 height 275
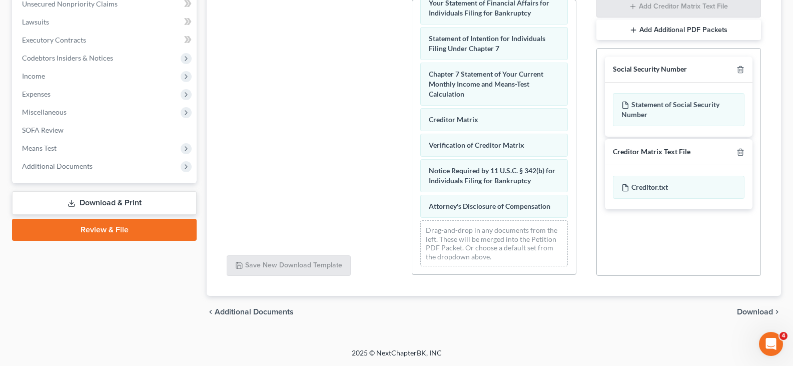
drag, startPoint x: 750, startPoint y: 312, endPoint x: 368, endPoint y: 152, distance: 414.6
click at [749, 311] on span "Download" at bounding box center [755, 312] width 36 height 8
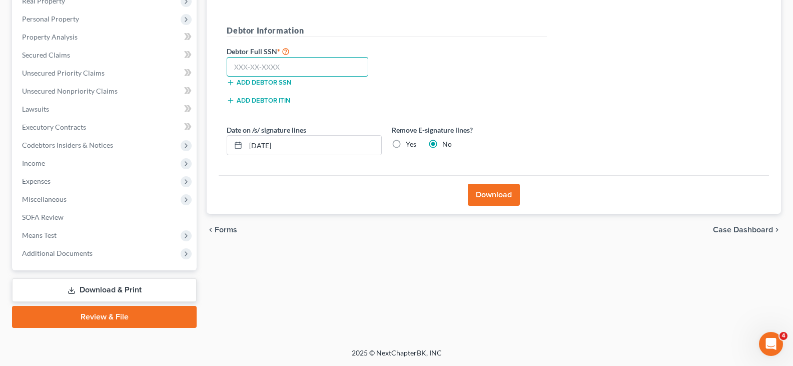
click at [248, 70] on input "text" at bounding box center [298, 67] width 142 height 20
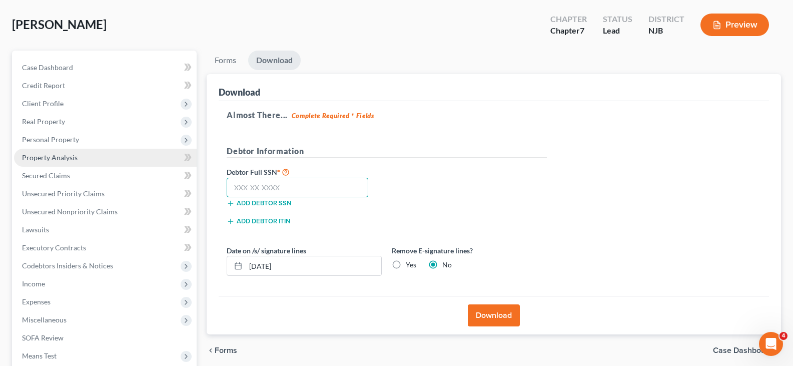
scroll to position [0, 0]
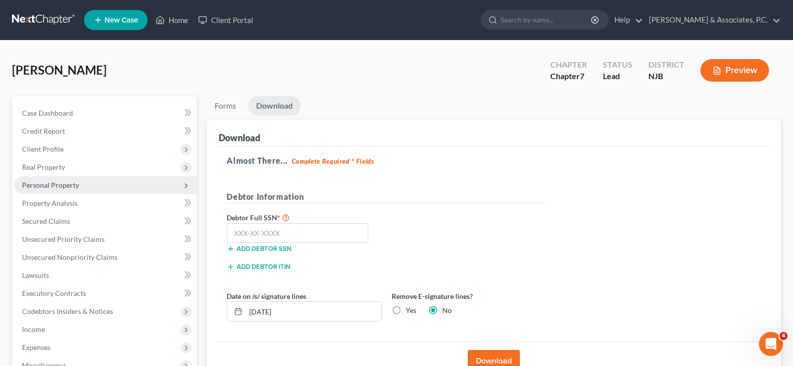
click at [39, 182] on span "Personal Property" at bounding box center [50, 185] width 57 height 9
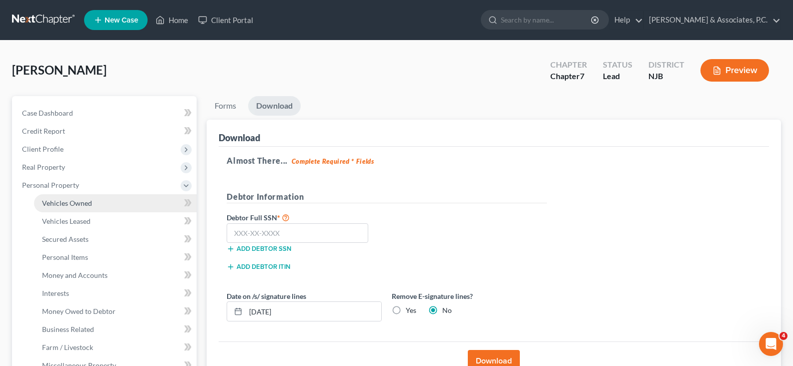
click at [63, 204] on span "Vehicles Owned" at bounding box center [67, 203] width 50 height 9
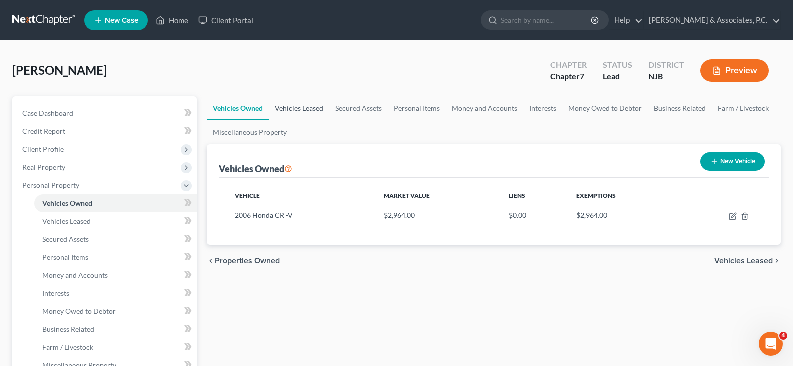
click at [305, 110] on link "Vehicles Leased" at bounding box center [299, 108] width 61 height 24
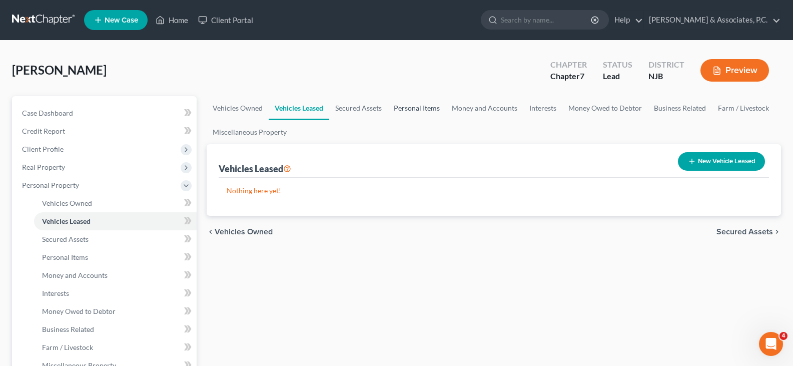
click at [423, 106] on link "Personal Items" at bounding box center [417, 108] width 58 height 24
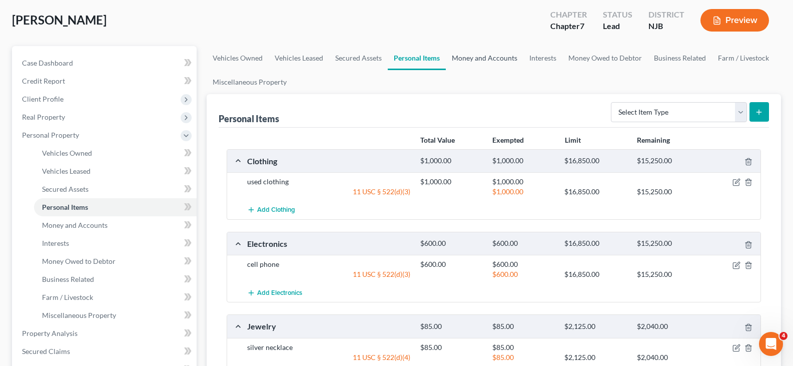
click at [483, 52] on link "Money and Accounts" at bounding box center [485, 58] width 78 height 24
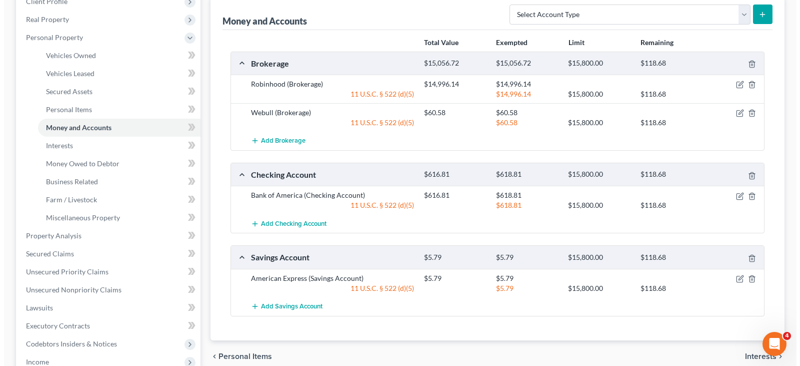
scroll to position [150, 0]
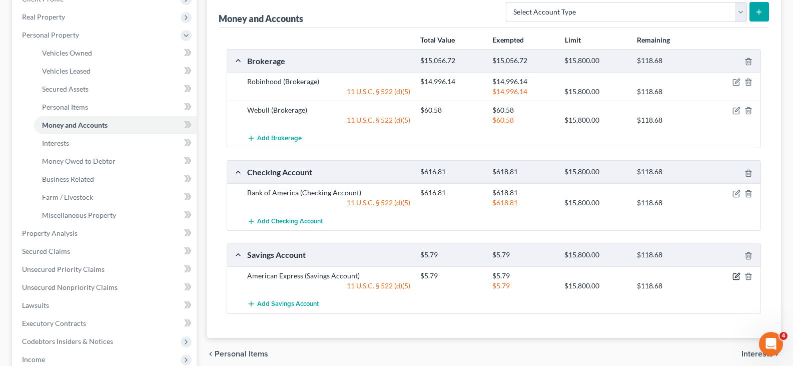
click at [734, 274] on icon "button" at bounding box center [736, 276] width 8 height 8
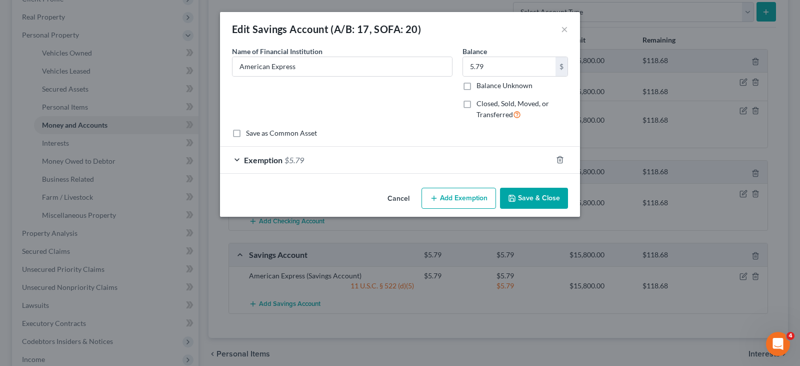
click at [445, 194] on button "Add Exemption" at bounding box center [459, 198] width 75 height 21
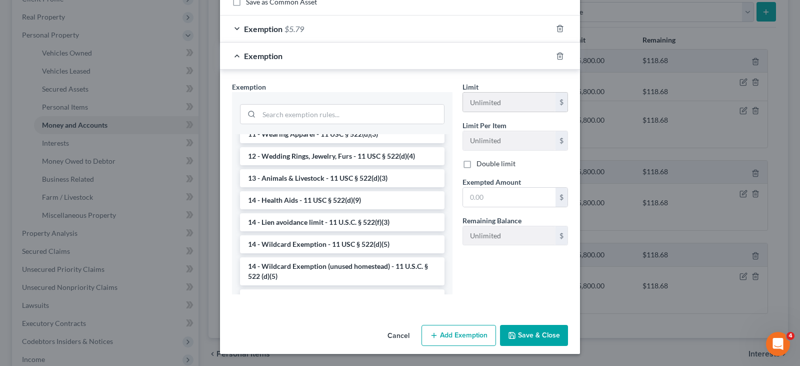
scroll to position [100, 0]
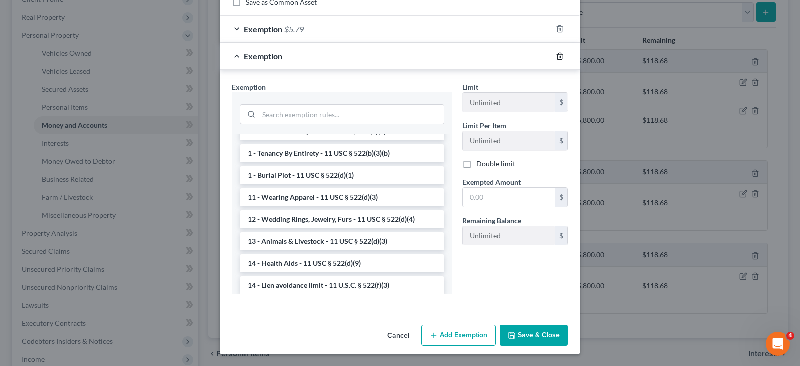
click at [560, 58] on line "button" at bounding box center [560, 57] width 0 height 2
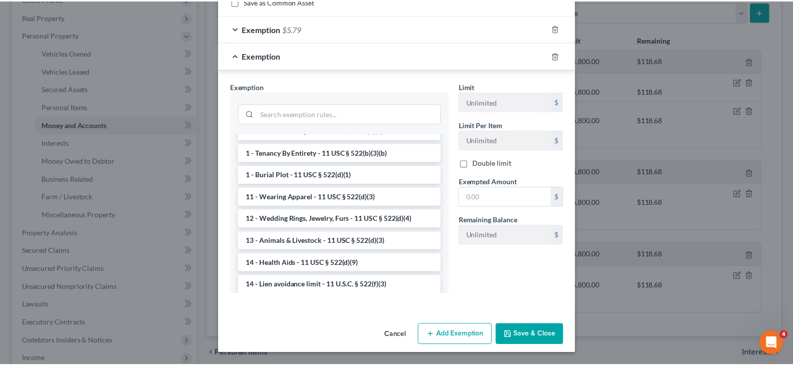
scroll to position [0, 0]
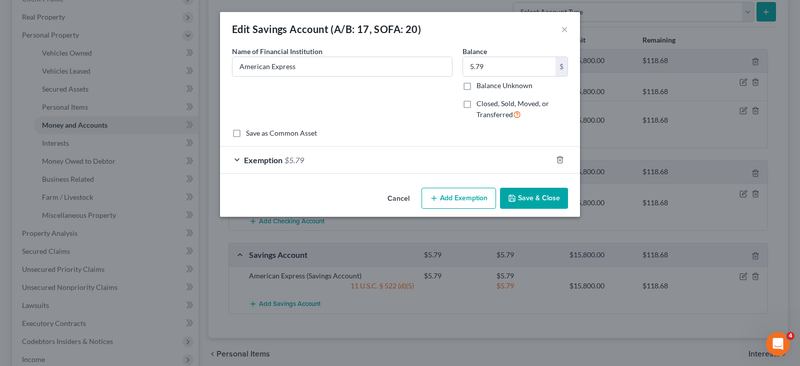
click at [533, 199] on button "Save & Close" at bounding box center [534, 198] width 68 height 21
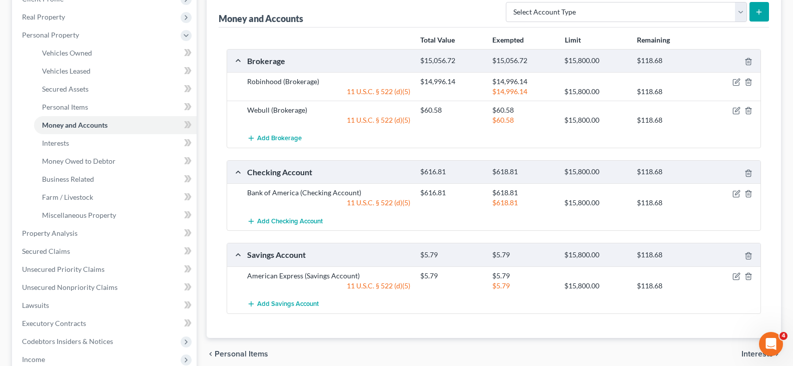
click at [365, 9] on div "Money and Accounts Select Account Type Brokerage (A/B: 18, SOFA: 20) Cash on Ha…" at bounding box center [494, 11] width 550 height 34
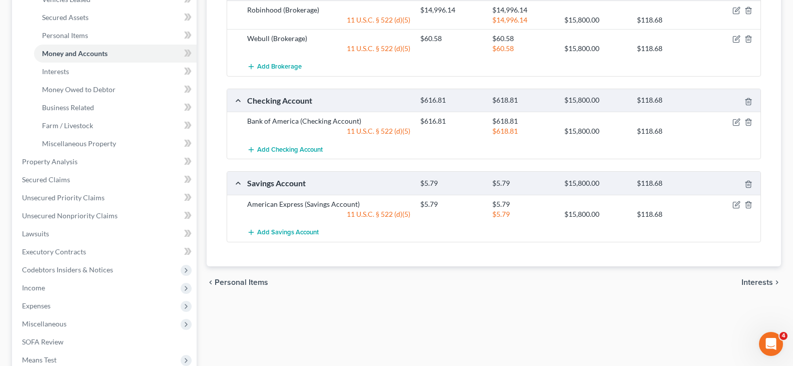
scroll to position [346, 0]
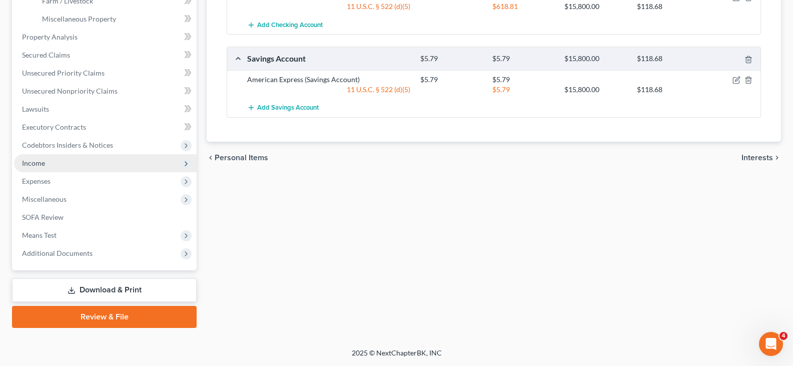
click at [34, 165] on span "Income" at bounding box center [33, 163] width 23 height 9
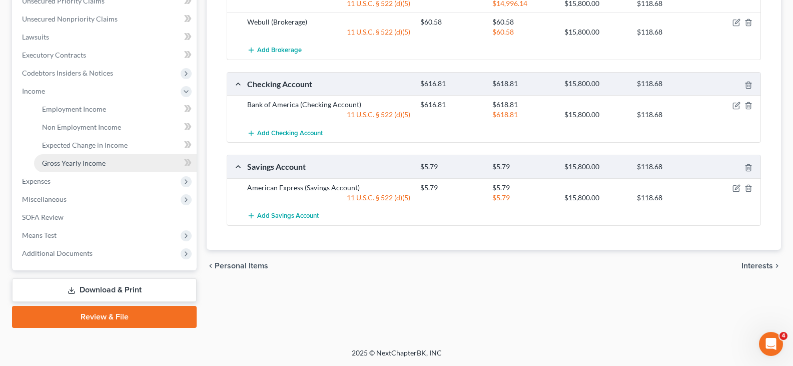
scroll to position [238, 0]
click at [42, 181] on span "Expenses" at bounding box center [36, 181] width 29 height 9
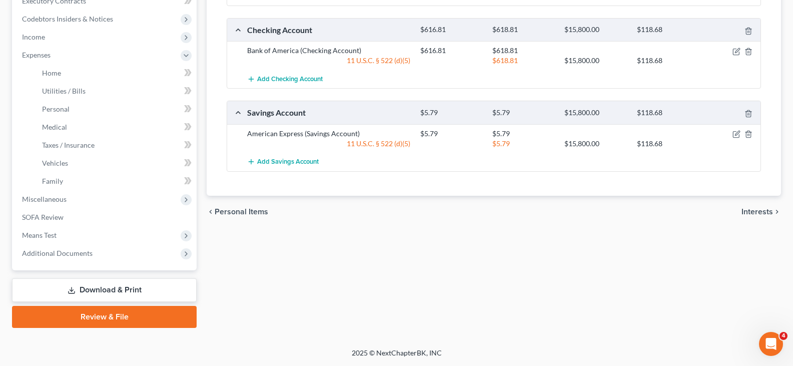
click at [97, 285] on link "Download & Print" at bounding box center [104, 290] width 185 height 24
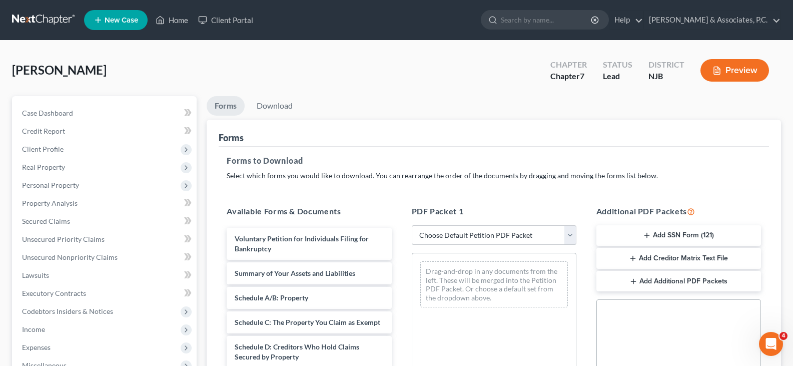
click at [569, 235] on select "Choose Default Petition PDF Packet Complete Bankruptcy Petition (all forms and …" at bounding box center [494, 235] width 165 height 20
select select "0"
click at [412, 225] on select "Choose Default Petition PDF Packet Complete Bankruptcy Petition (all forms and …" at bounding box center [494, 235] width 165 height 20
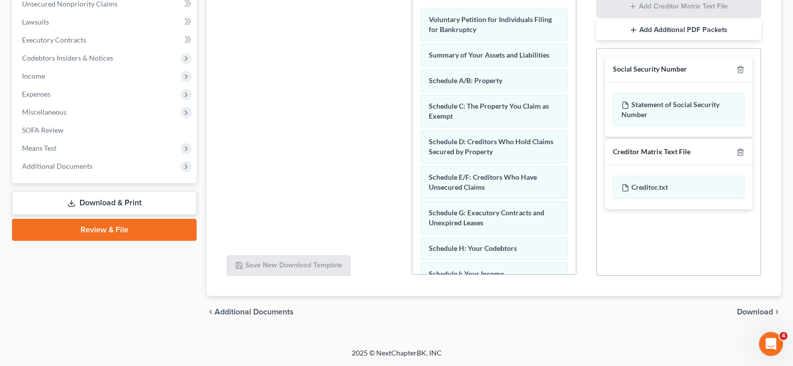
scroll to position [357, 0]
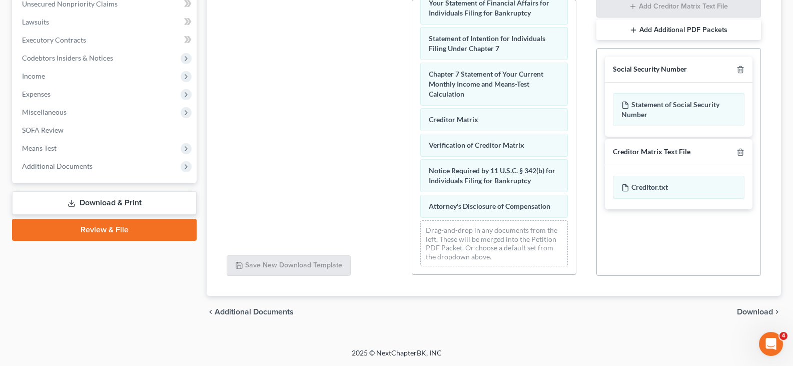
click at [748, 310] on span "Download" at bounding box center [755, 312] width 36 height 8
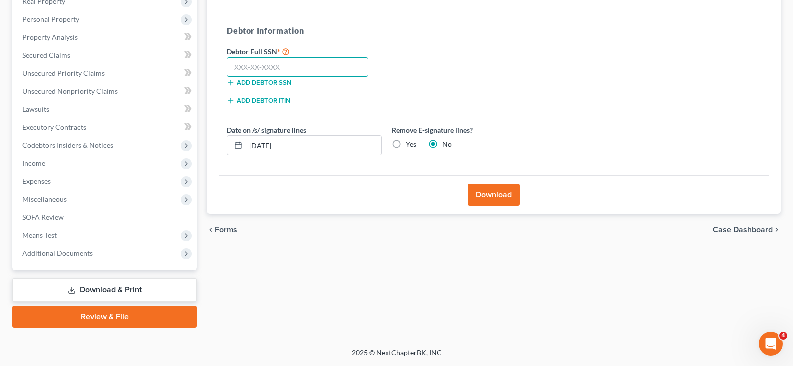
click at [244, 65] on input "text" at bounding box center [298, 67] width 142 height 20
type input "680-53-4317"
click at [406, 143] on label "Yes" at bounding box center [411, 144] width 11 height 10
click at [410, 143] on input "Yes" at bounding box center [413, 142] width 7 height 7
radio input "true"
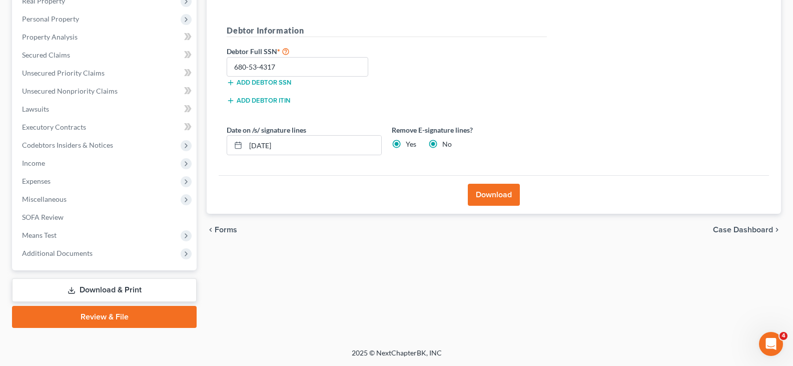
radio input "false"
click at [478, 200] on button "Download" at bounding box center [494, 195] width 52 height 22
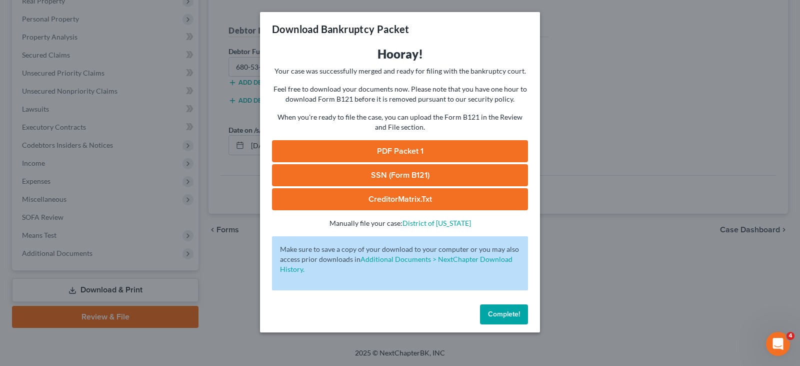
click at [366, 174] on link "SSN (Form B121)" at bounding box center [400, 175] width 256 height 22
click at [384, 148] on link "PDF Packet 1" at bounding box center [400, 151] width 256 height 22
drag, startPoint x: 509, startPoint y: 315, endPoint x: 498, endPoint y: 308, distance: 12.6
click at [508, 315] on span "Complete!" at bounding box center [504, 314] width 32 height 9
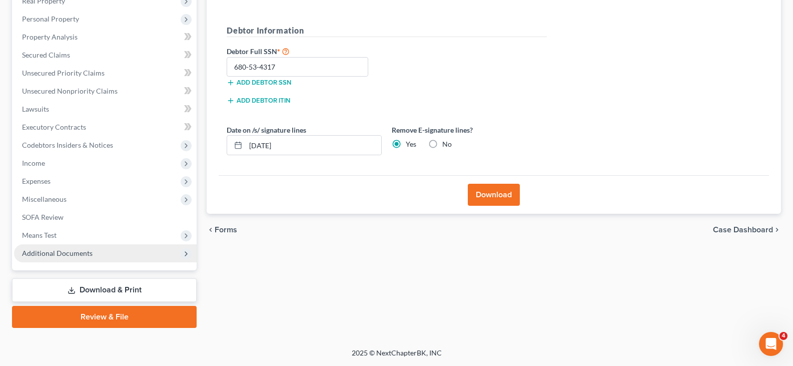
click at [65, 256] on span "Additional Documents" at bounding box center [57, 253] width 71 height 9
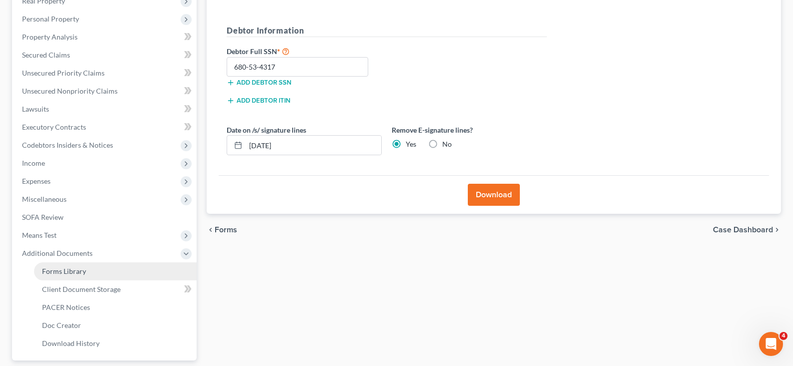
click at [59, 273] on span "Forms Library" at bounding box center [64, 271] width 44 height 9
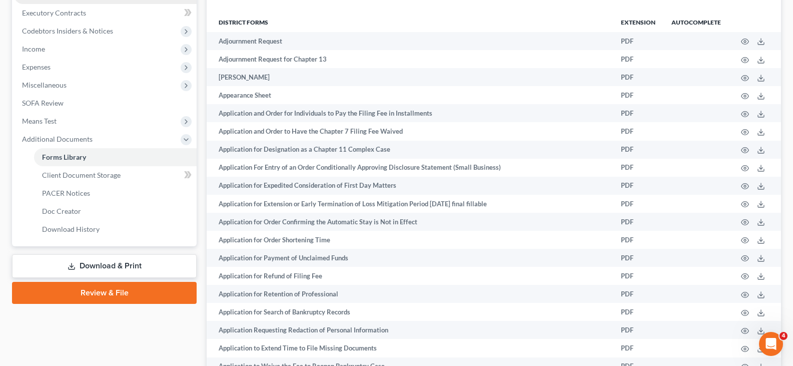
scroll to position [300, 0]
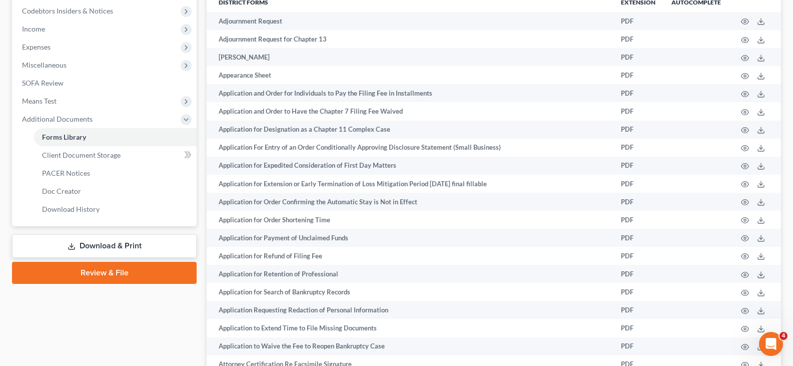
click at [100, 248] on link "Download & Print" at bounding box center [104, 246] width 185 height 24
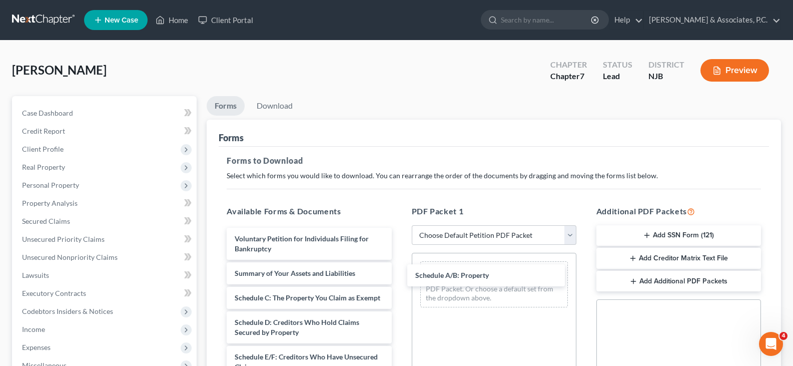
drag, startPoint x: 281, startPoint y: 295, endPoint x: 452, endPoint y: 266, distance: 173.9
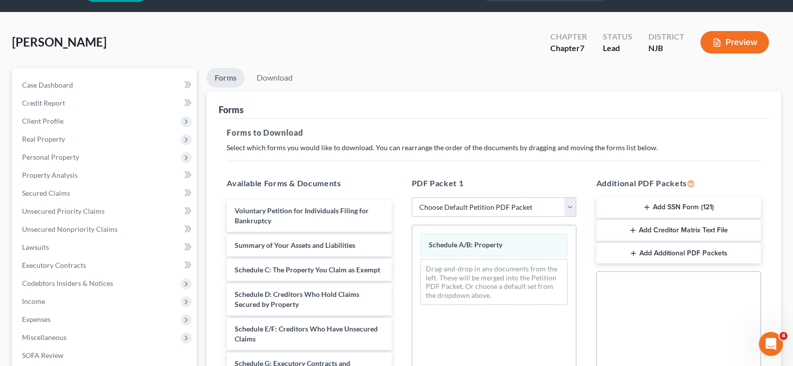
scroll to position [50, 0]
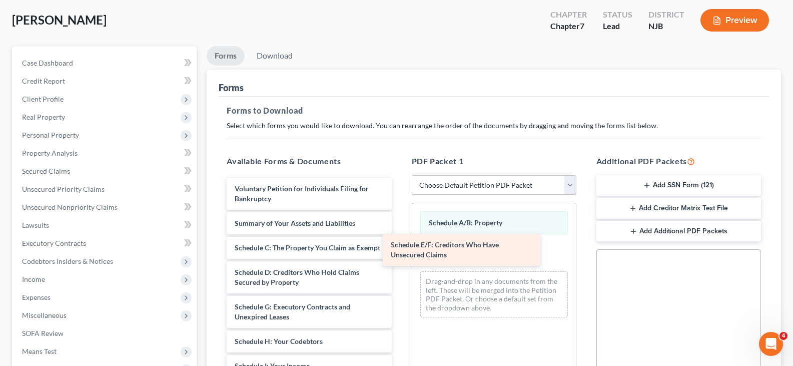
drag, startPoint x: 286, startPoint y: 316, endPoint x: 443, endPoint y: 244, distance: 172.3
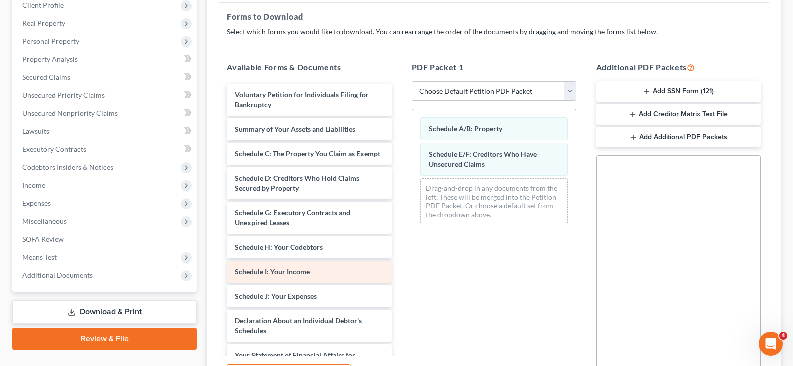
scroll to position [150, 0]
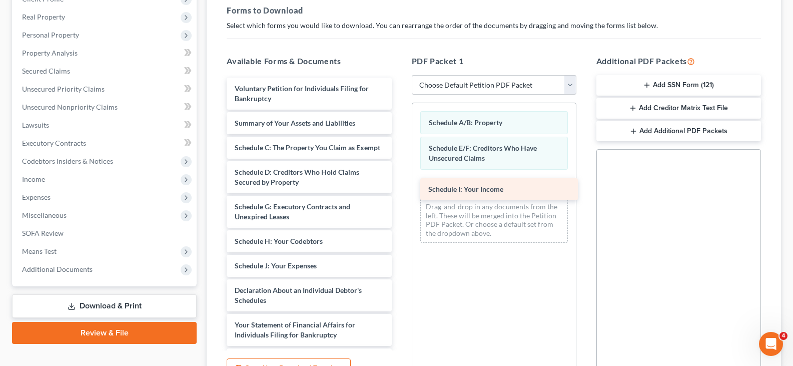
drag, startPoint x: 280, startPoint y: 275, endPoint x: 474, endPoint y: 187, distance: 212.6
click at [399, 187] on div "Schedule I: Your Income Voluntary Petition for Individuals Filing for Bankruptc…" at bounding box center [309, 300] width 181 height 445
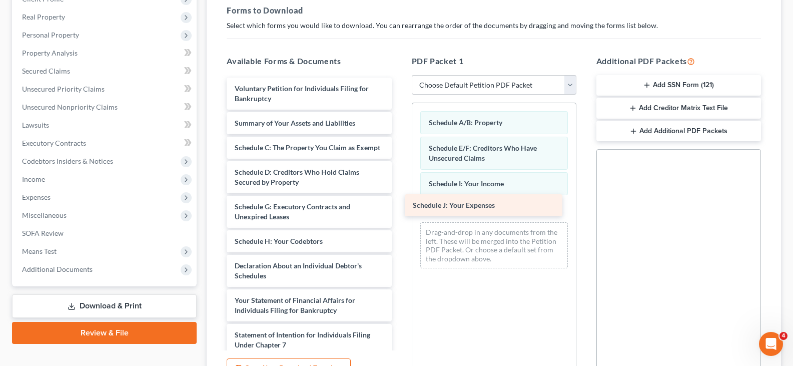
drag, startPoint x: 303, startPoint y: 278, endPoint x: 480, endPoint y: 207, distance: 191.0
click at [399, 207] on div "Schedule J: Your Expenses Voluntary Petition for Individuals Filing for Bankrup…" at bounding box center [309, 288] width 181 height 421
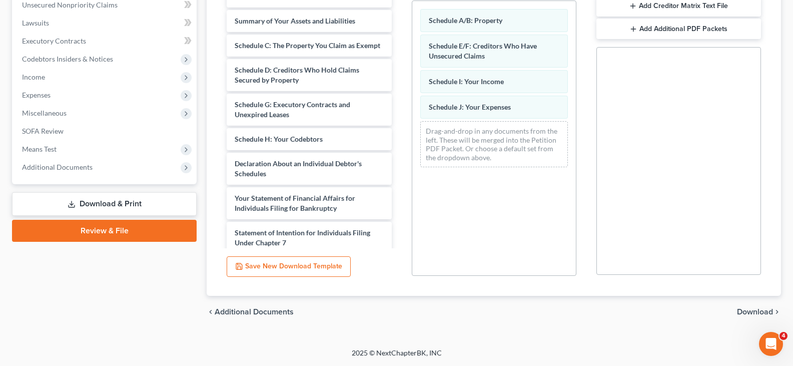
click at [747, 310] on span "Download" at bounding box center [755, 312] width 36 height 8
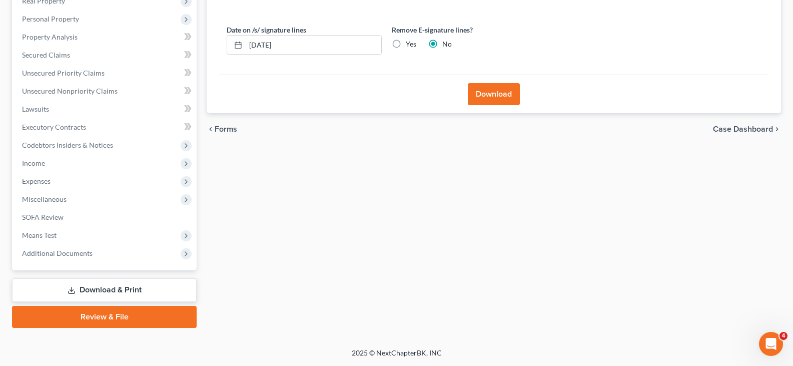
scroll to position [166, 0]
click at [406, 42] on label "Yes" at bounding box center [411, 44] width 11 height 10
click at [410, 42] on input "Yes" at bounding box center [413, 42] width 7 height 7
radio input "true"
radio input "false"
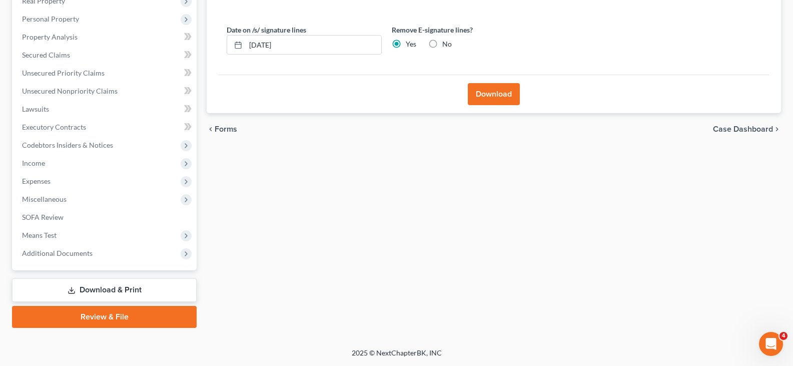
drag, startPoint x: 485, startPoint y: 96, endPoint x: 480, endPoint y: 96, distance: 5.5
click at [484, 96] on button "Download" at bounding box center [494, 94] width 52 height 22
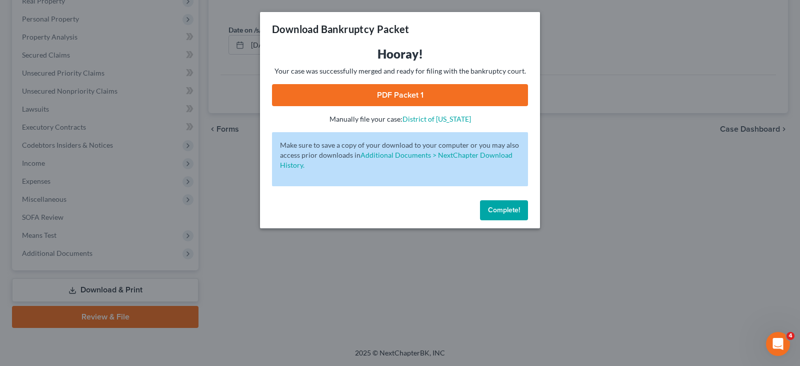
click at [372, 88] on link "PDF Packet 1" at bounding box center [400, 95] width 256 height 22
click at [490, 213] on span "Complete!" at bounding box center [504, 210] width 32 height 9
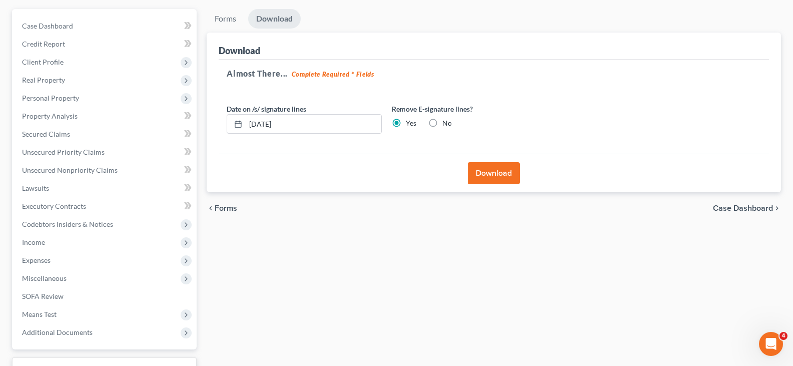
scroll to position [0, 0]
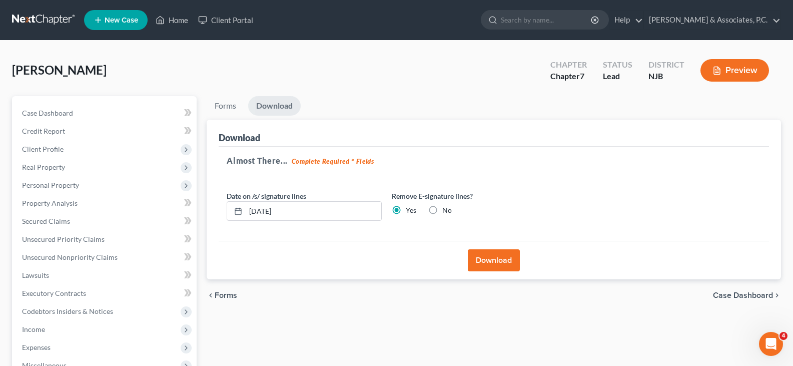
click at [196, 57] on div "[PERSON_NAME] Upgraded Chapter Chapter 7 Status [GEOGRAPHIC_DATA] [GEOGRAPHIC_D…" at bounding box center [396, 75] width 769 height 44
click at [174, 20] on link "Home" at bounding box center [172, 20] width 43 height 18
